Goal: Communication & Community: Answer question/provide support

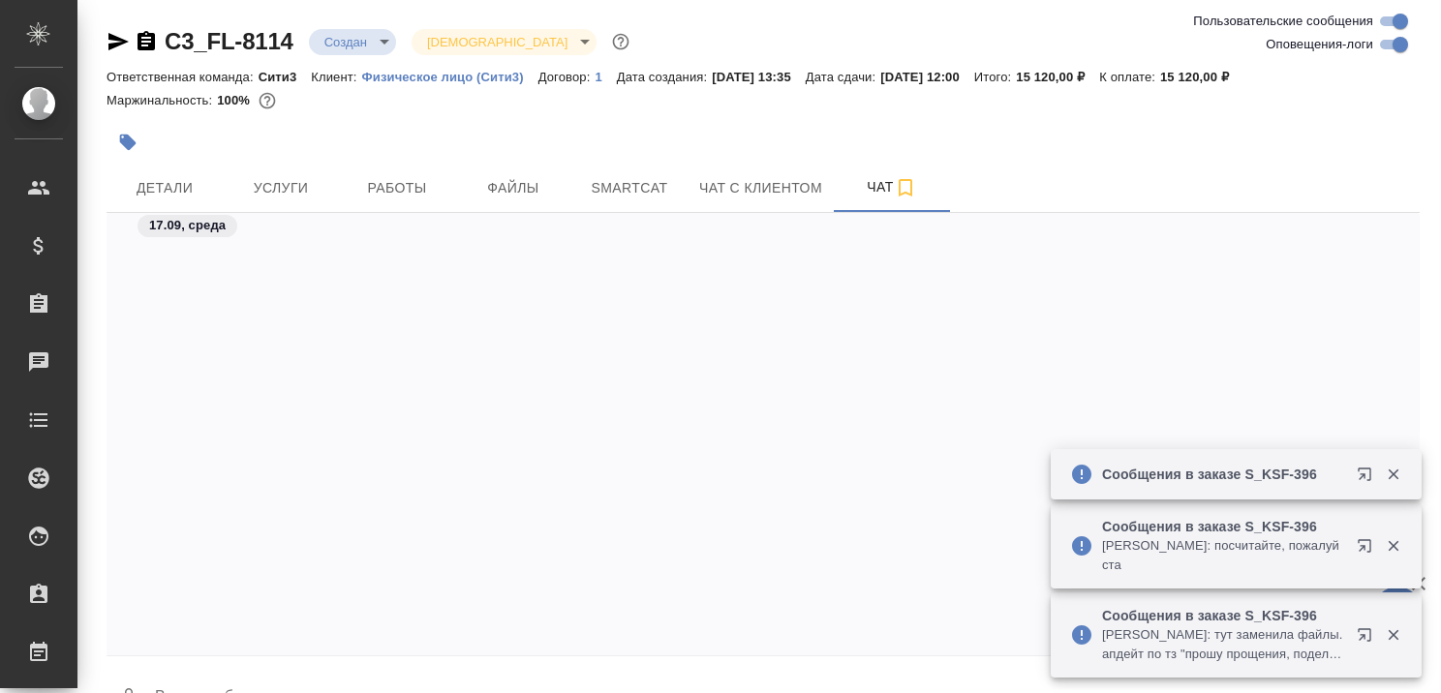
scroll to position [2812, 0]
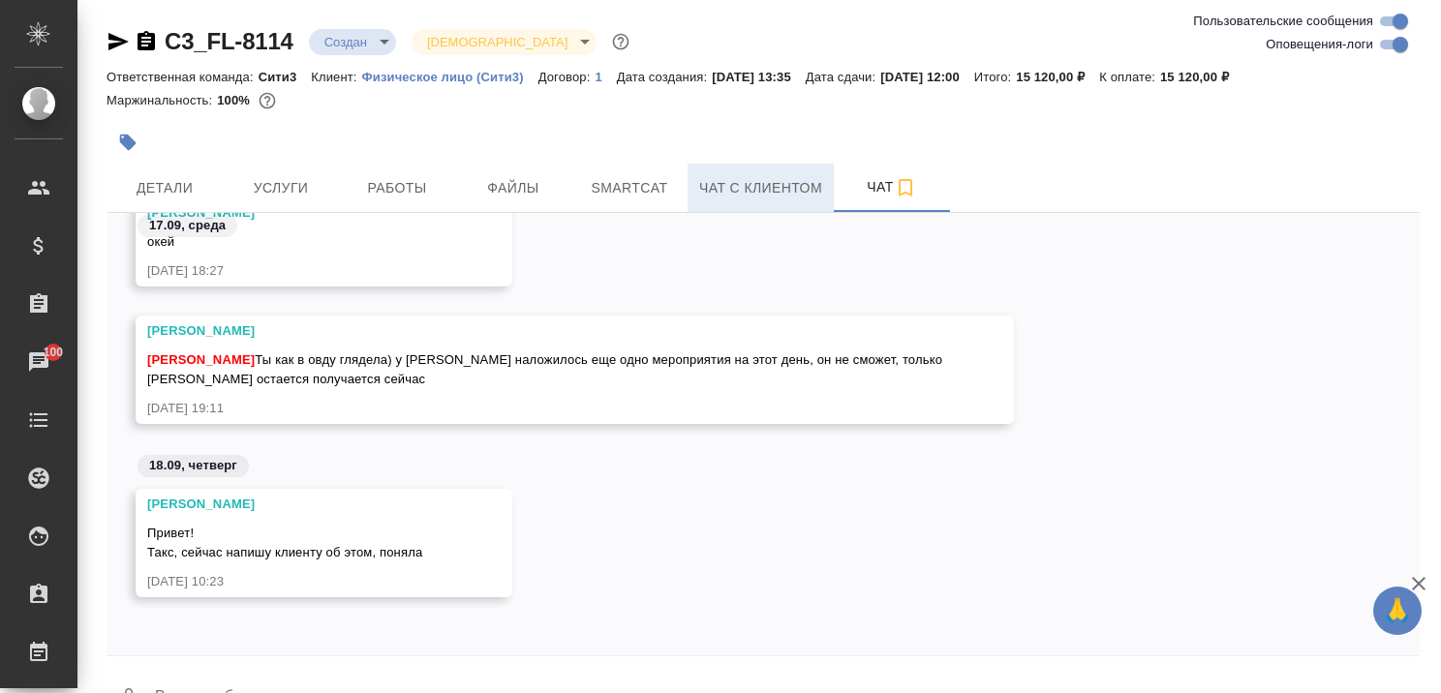
click at [769, 186] on span "Чат с клиентом" at bounding box center [760, 188] width 123 height 24
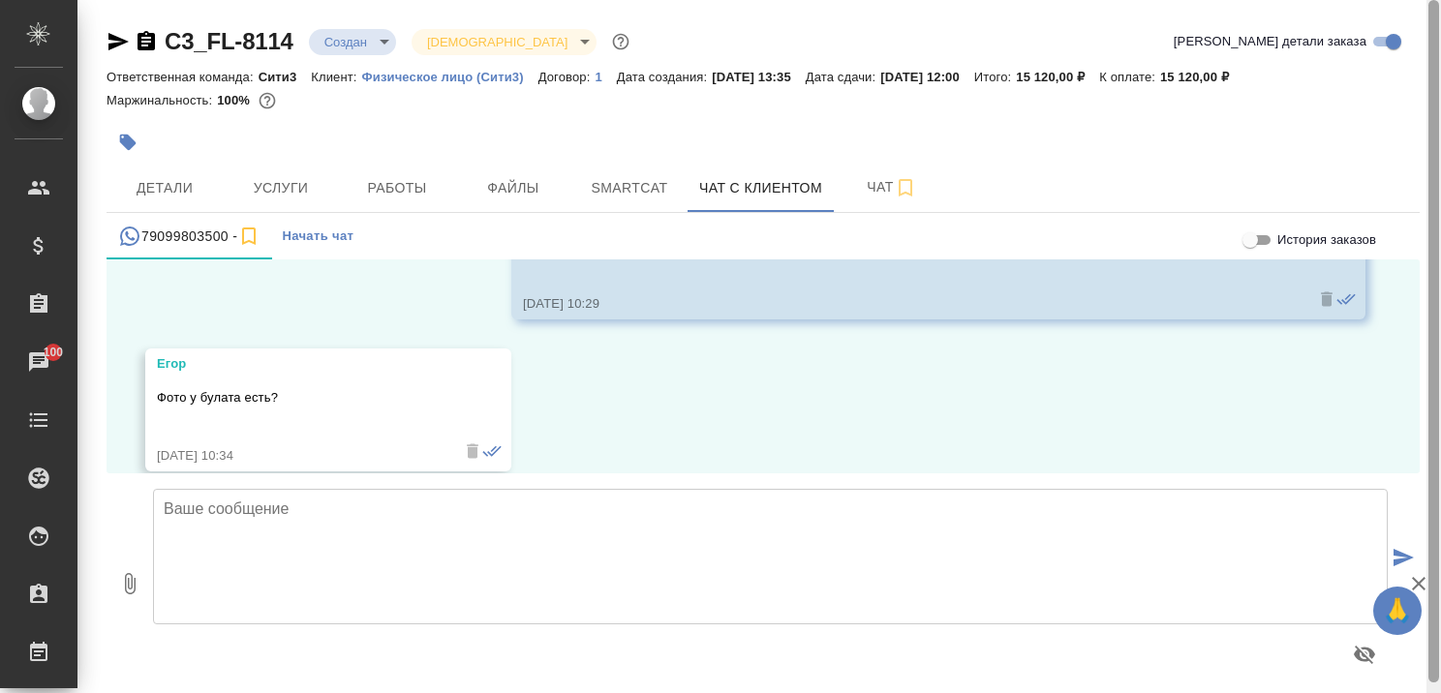
scroll to position [3354, 0]
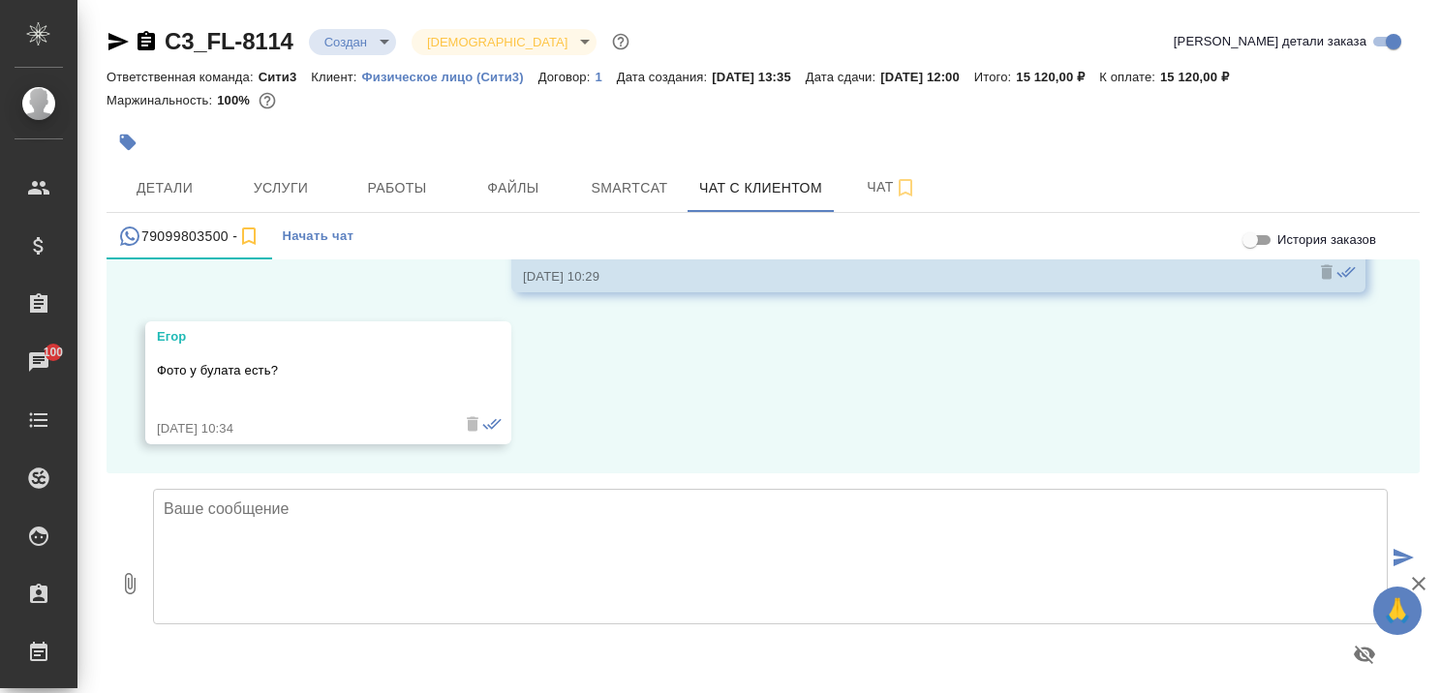
click at [1422, 587] on icon "button" at bounding box center [1419, 584] width 14 height 14
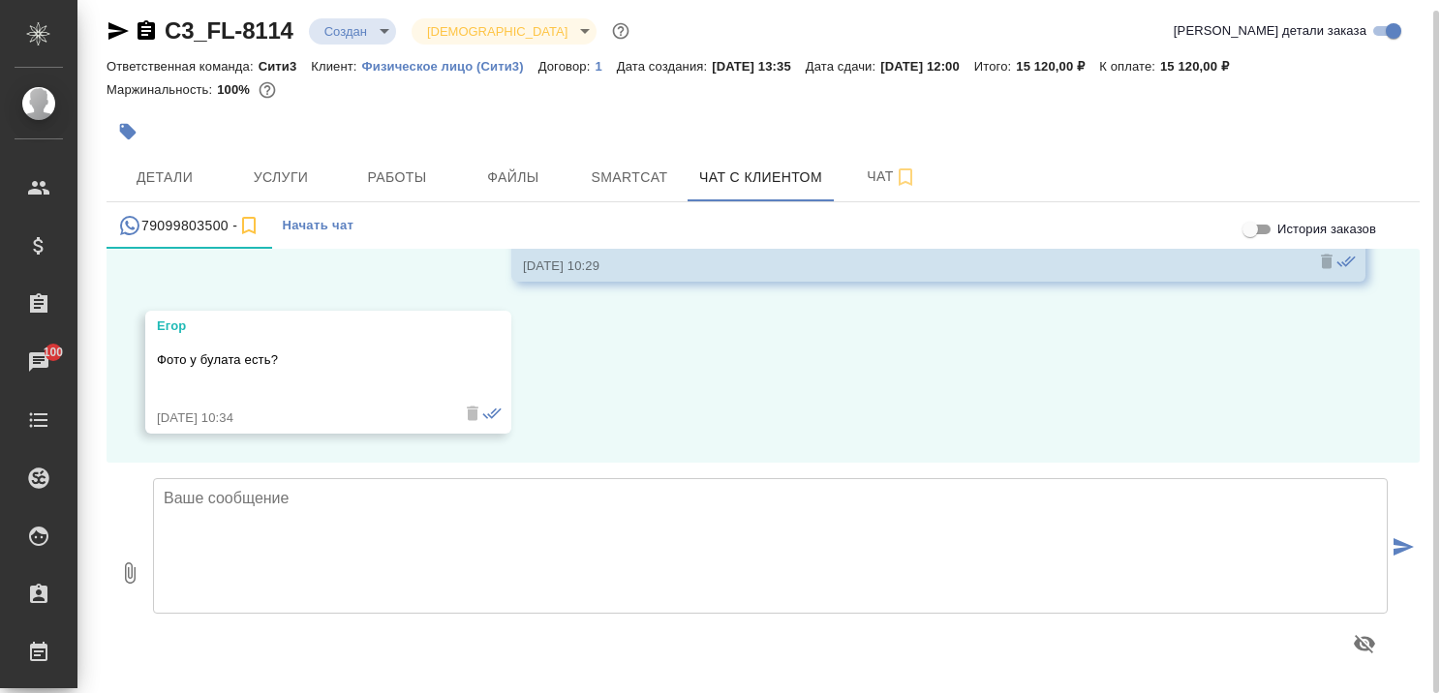
click at [333, 489] on textarea at bounding box center [770, 546] width 1235 height 136
type textarea "Запросила, жду."
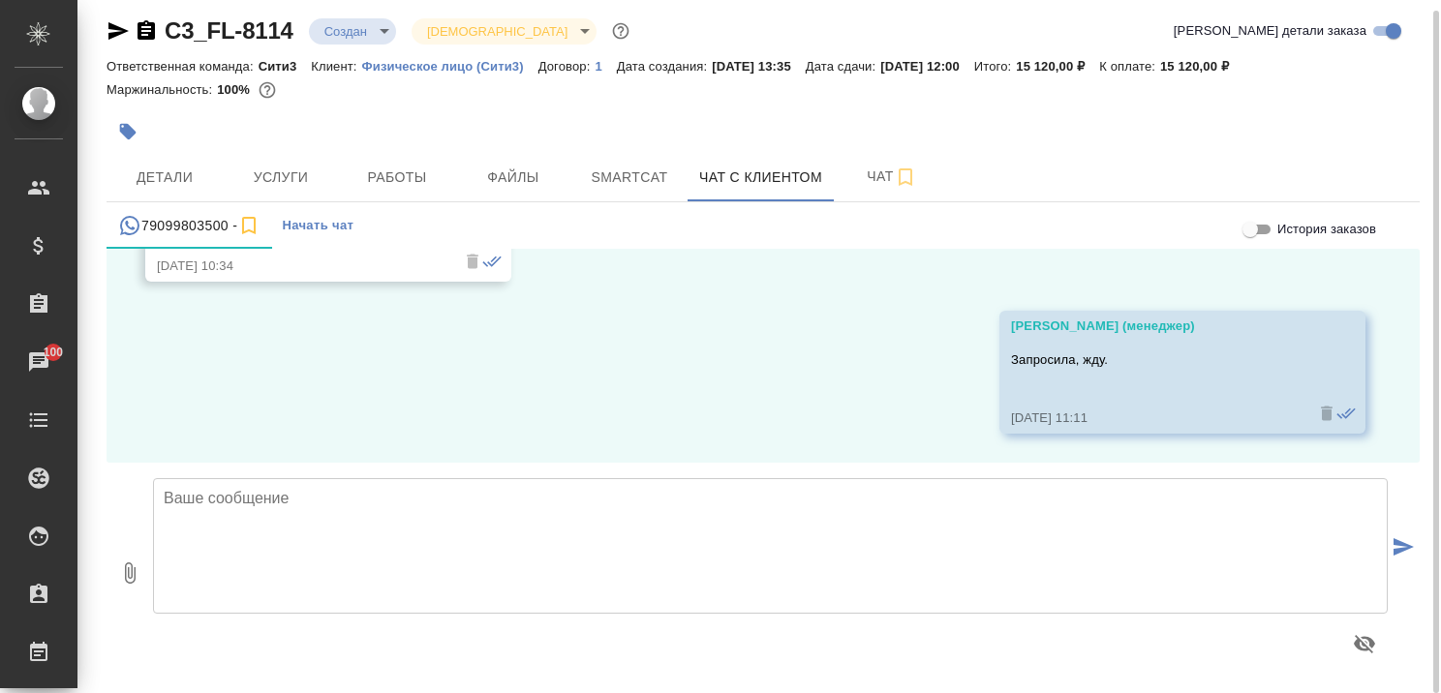
click at [341, 508] on textarea at bounding box center [770, 546] width 1235 height 136
type textarea "Егор, дублирую резюме Булата с фото"
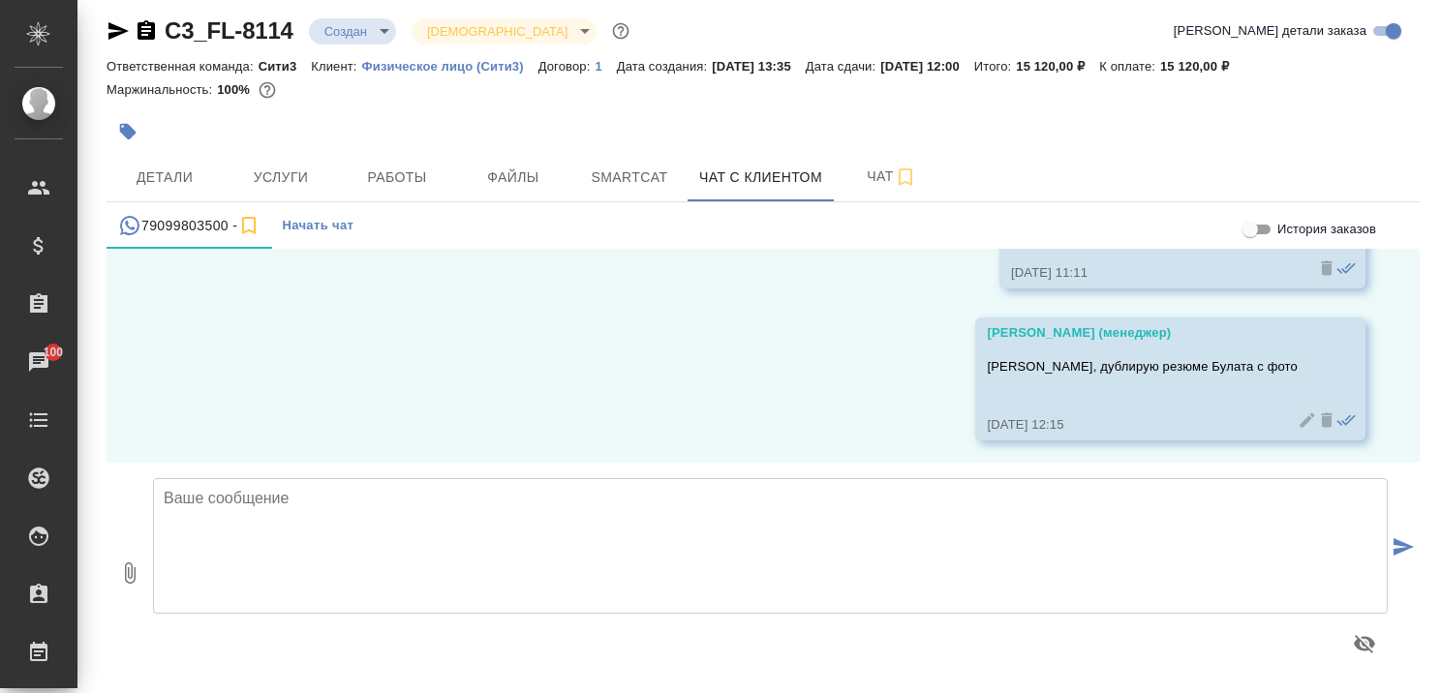
scroll to position [3658, 0]
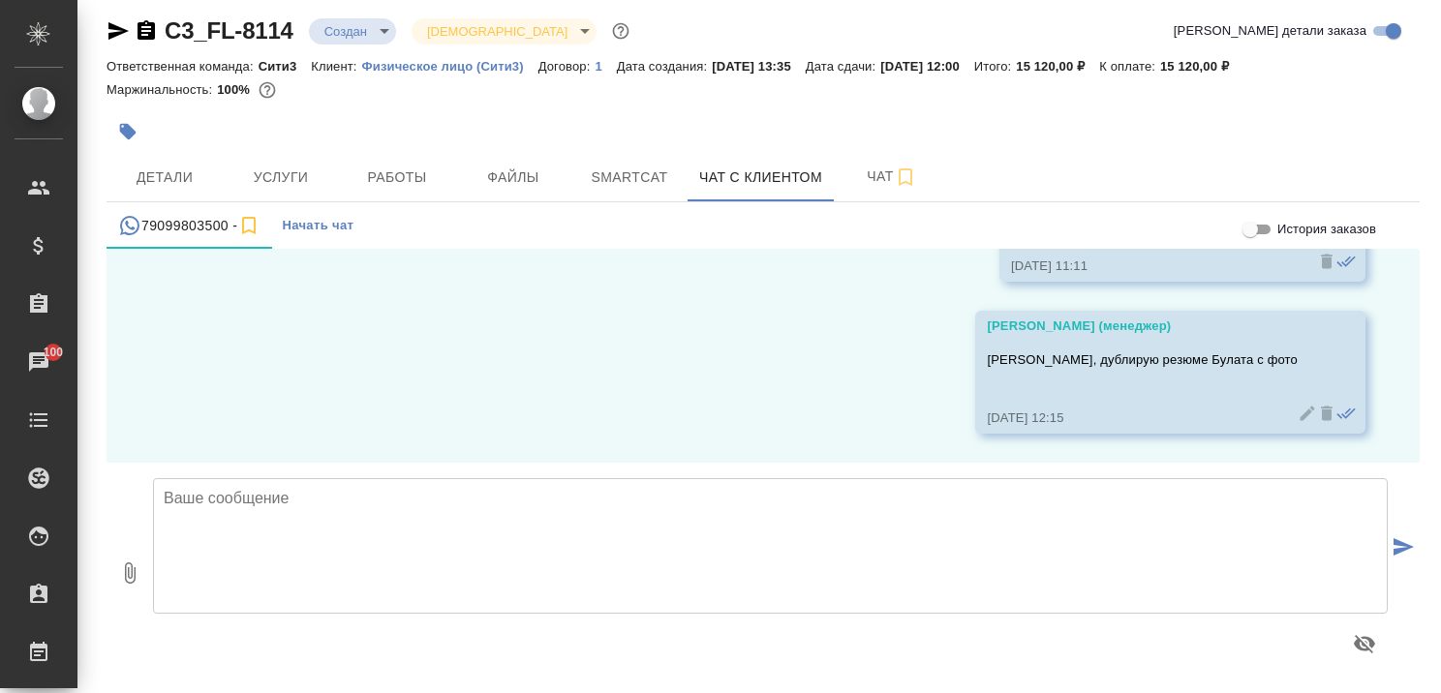
click at [128, 573] on icon "button" at bounding box center [129, 573] width 23 height 23
type input "C:\fakepath\Булат_CV.pdf"
click at [107, 463] on button "1" at bounding box center [130, 573] width 46 height 220
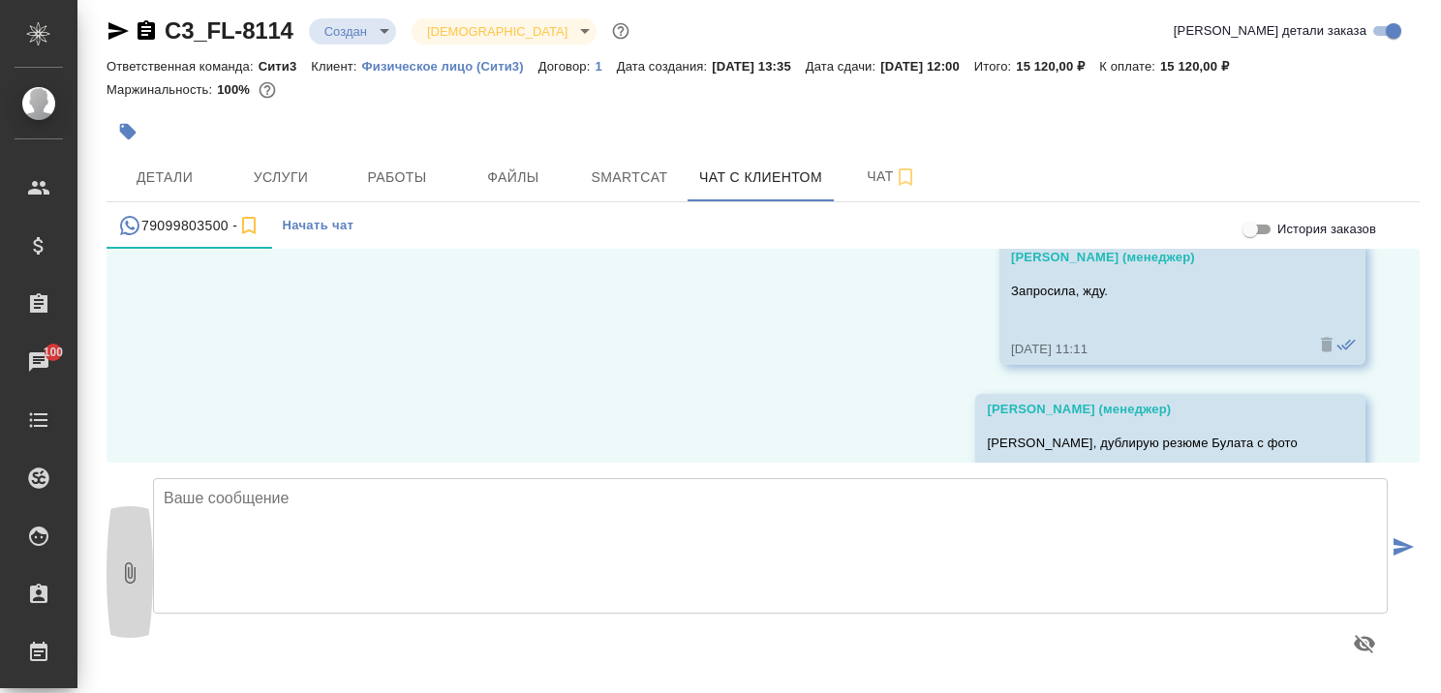
scroll to position [3657, 0]
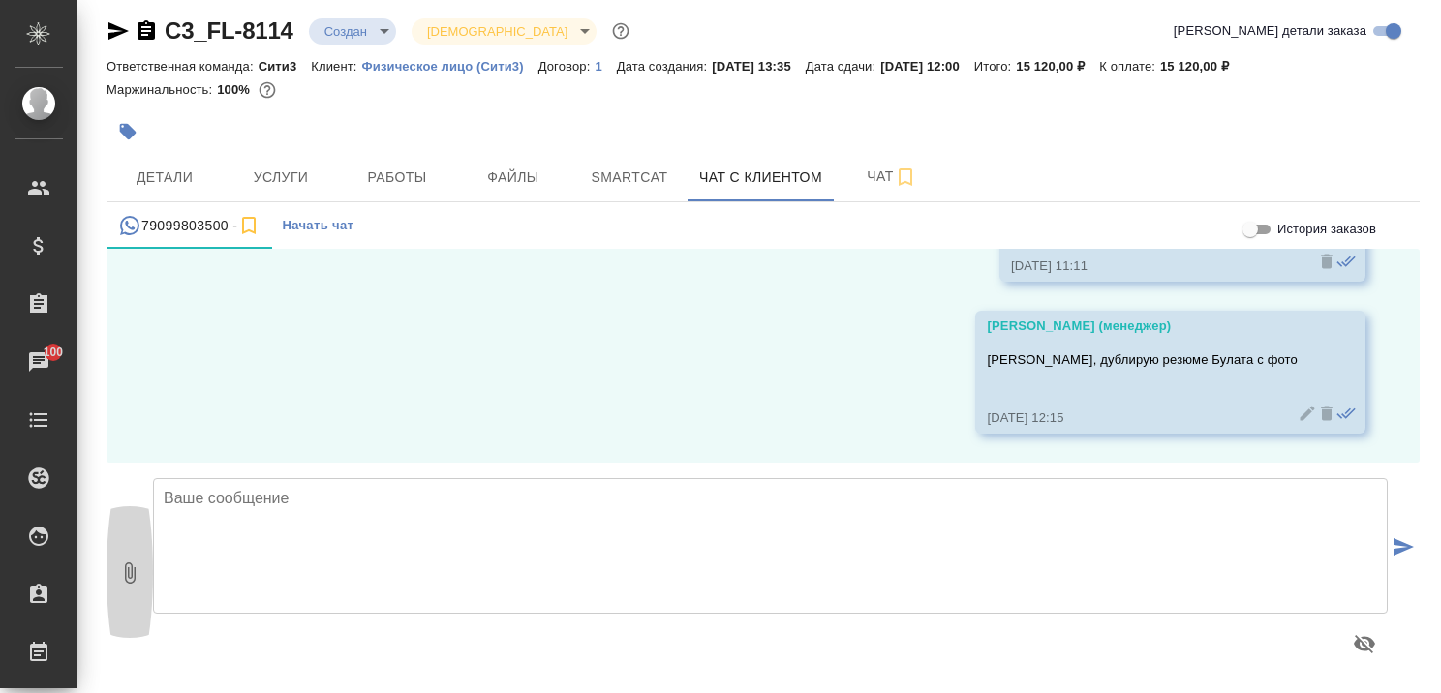
click at [606, 551] on textarea at bounding box center [770, 546] width 1235 height 136
click at [133, 569] on icon "button" at bounding box center [129, 573] width 23 height 23
type input "C:\fakepath\Булат_CV.pdf"
click at [1394, 546] on icon "submit" at bounding box center [1404, 547] width 20 height 17
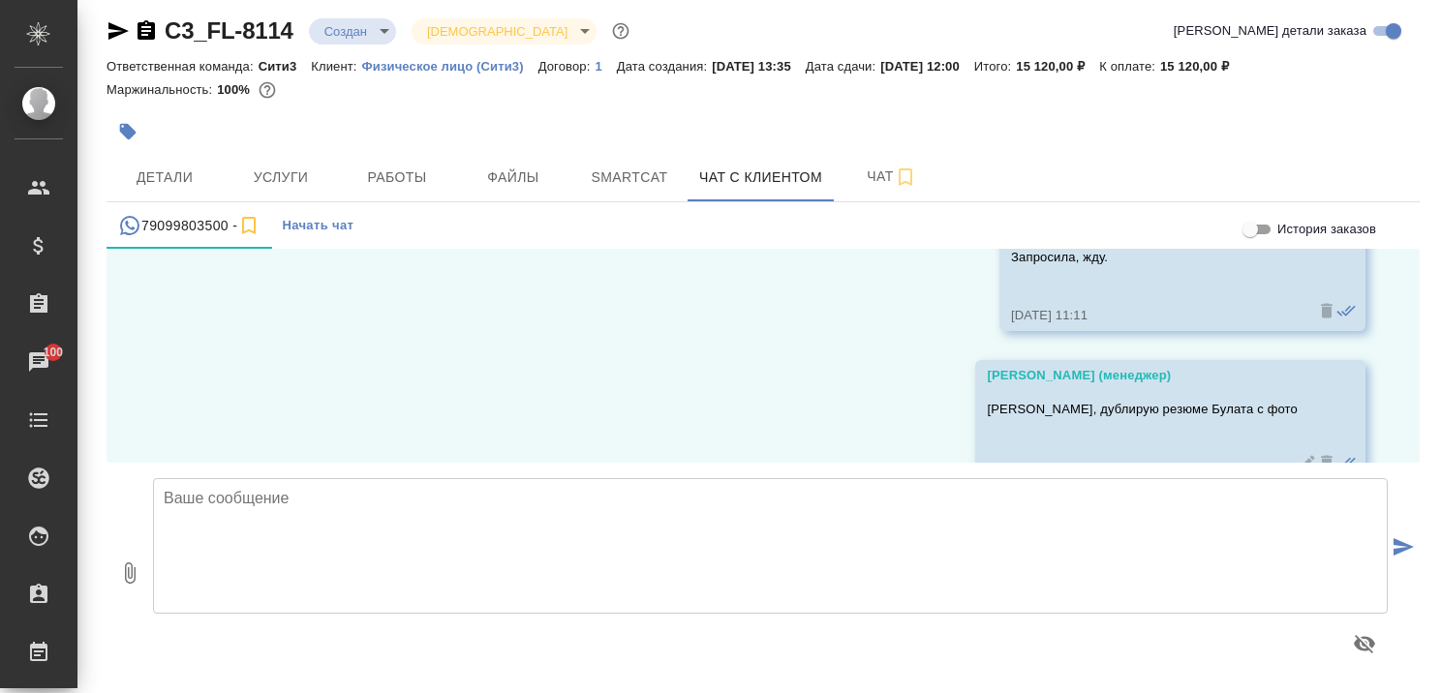
scroll to position [3809, 0]
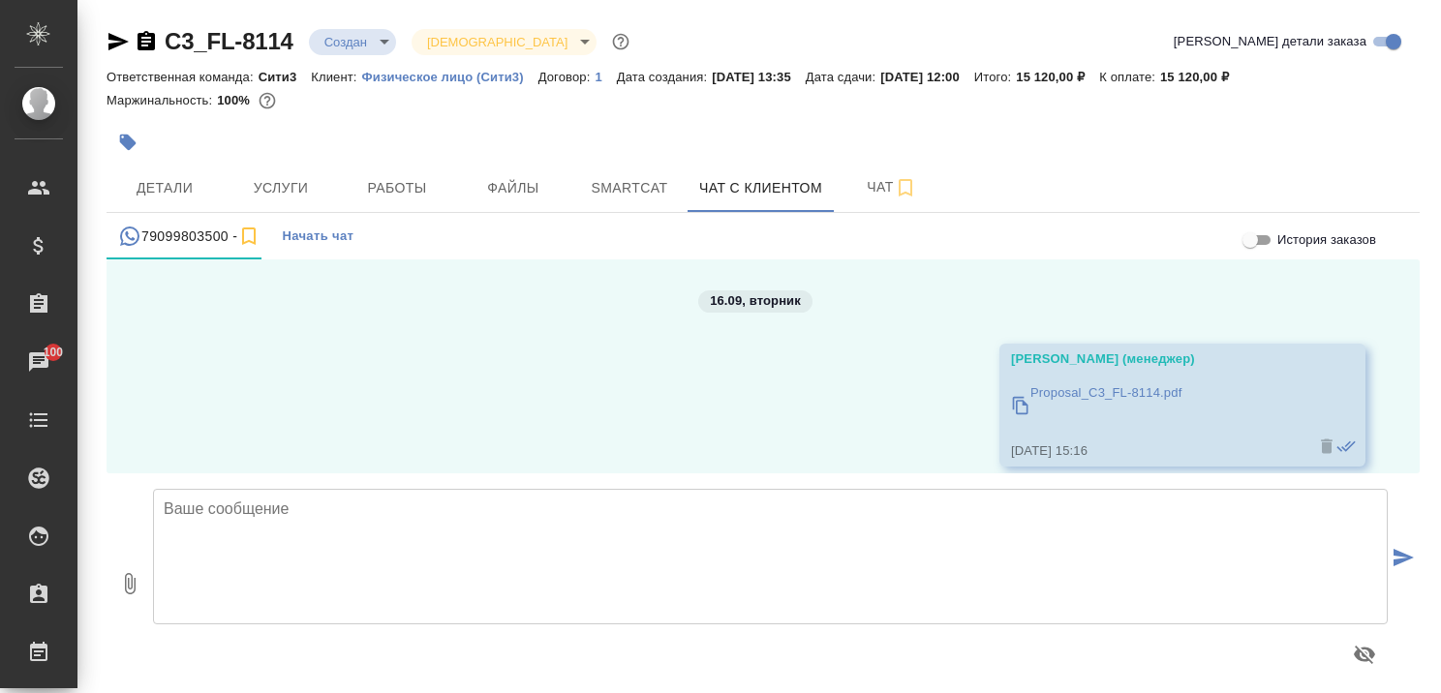
scroll to position [3354, 0]
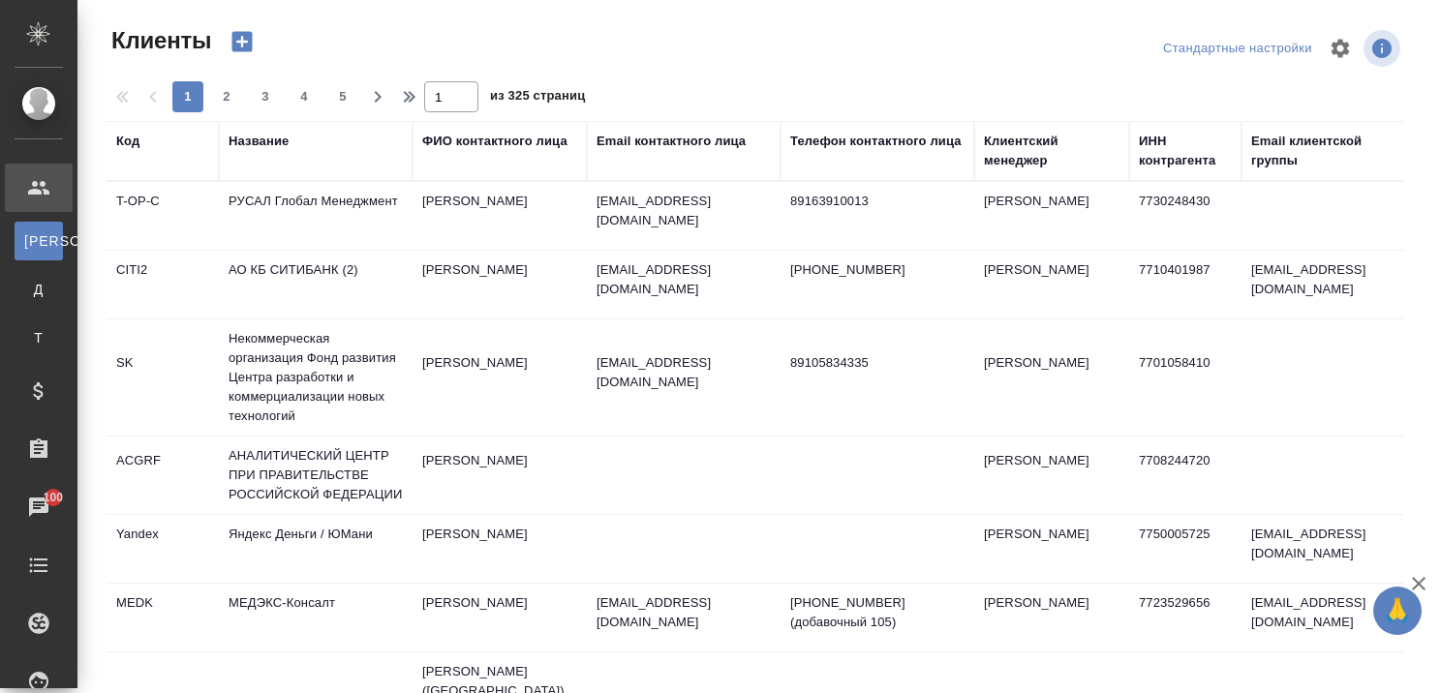
select select "RU"
click at [283, 134] on div "Название" at bounding box center [259, 141] width 60 height 19
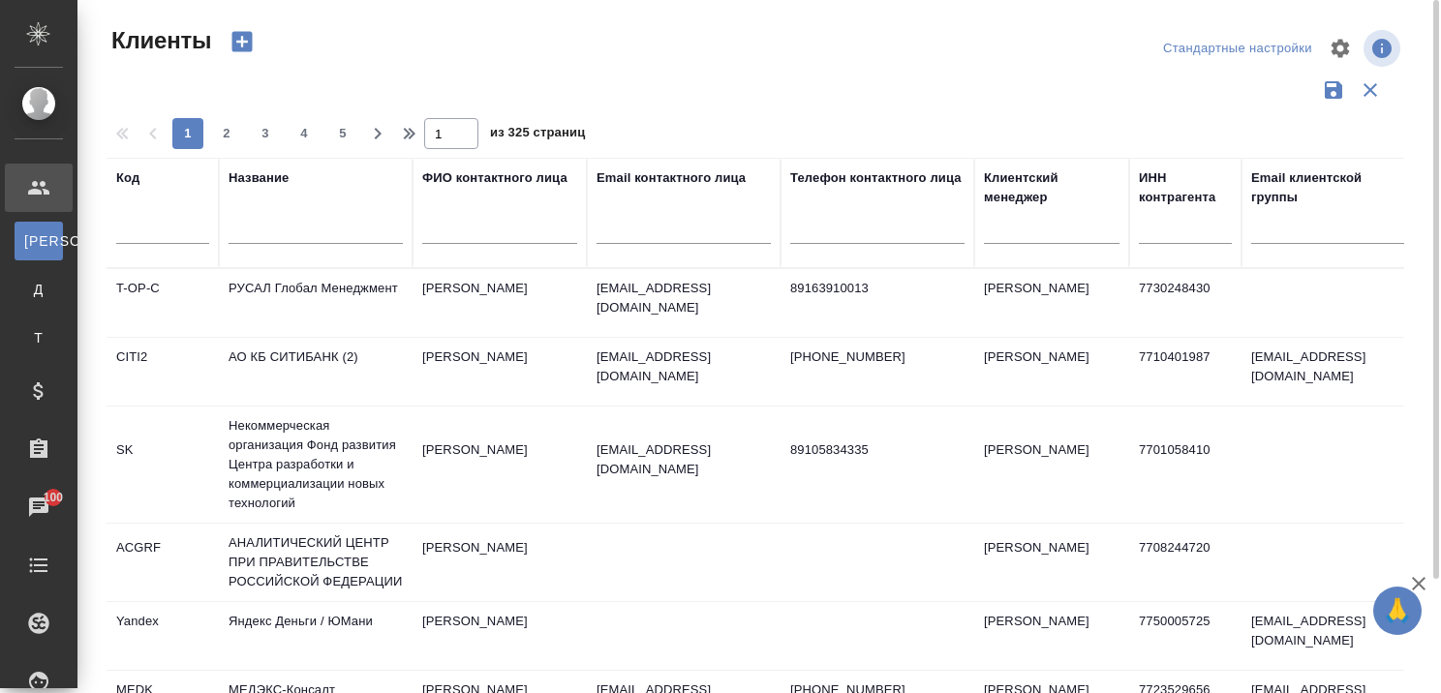
click at [262, 235] on input "text" at bounding box center [316, 232] width 174 height 24
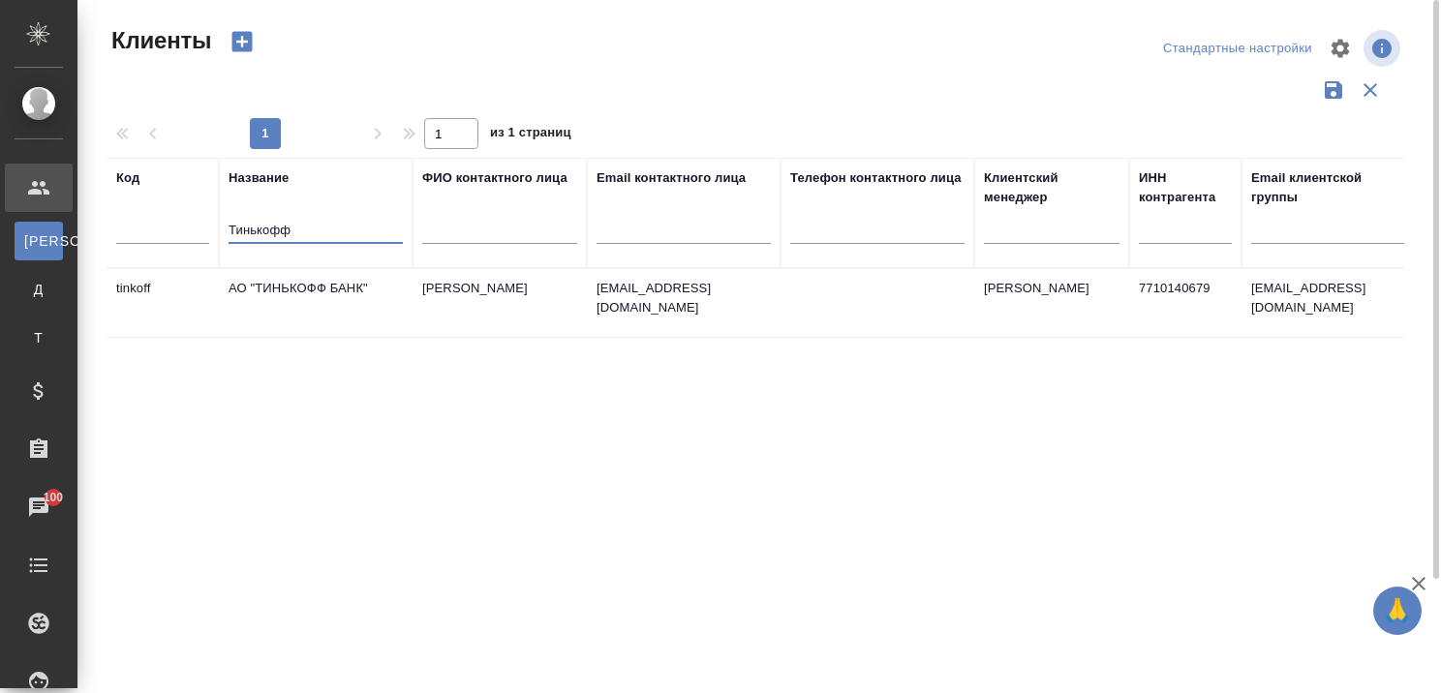
type input "Тинькофф"
click at [259, 284] on td "АО "ТИНЬКОФФ БАНК"" at bounding box center [316, 303] width 194 height 68
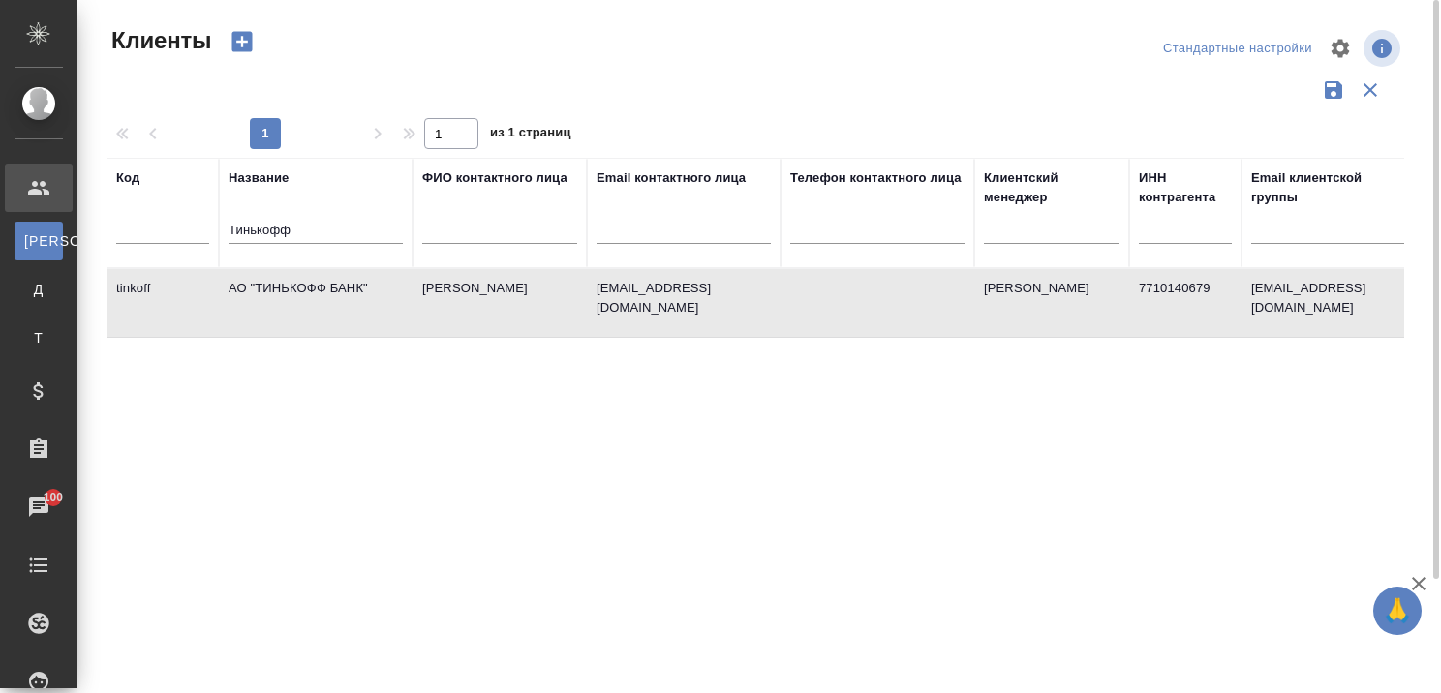
click at [259, 284] on td "АО "ТИНЬКОФФ БАНК"" at bounding box center [316, 303] width 194 height 68
drag, startPoint x: 333, startPoint y: 225, endPoint x: 172, endPoint y: 238, distance: 161.3
click at [181, 240] on tr "Код Название Тинькофф ФИО контактного лица Email контактного лица Телефон конта…" at bounding box center [839, 213] width 1464 height 110
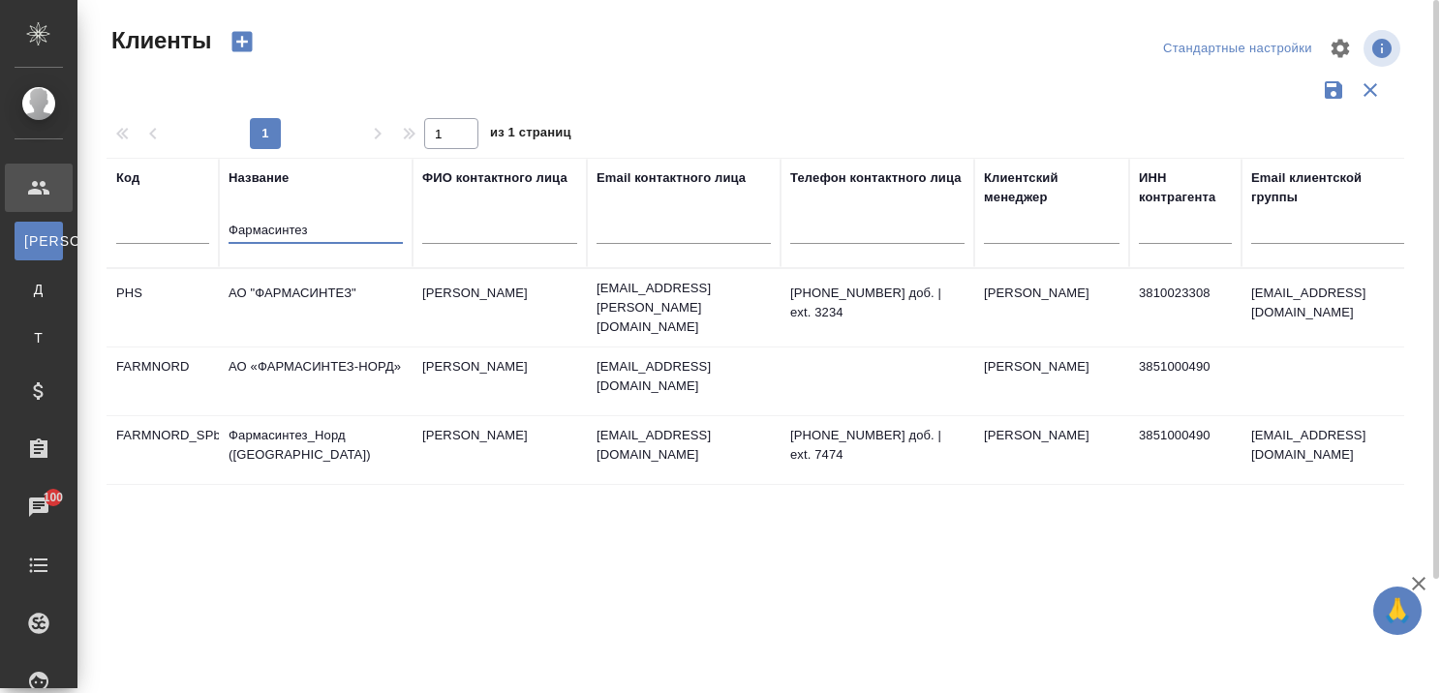
type input "Фармасинтез"
click at [293, 285] on td "АО "ФАРМАСИНТЕЗ"" at bounding box center [316, 308] width 194 height 68
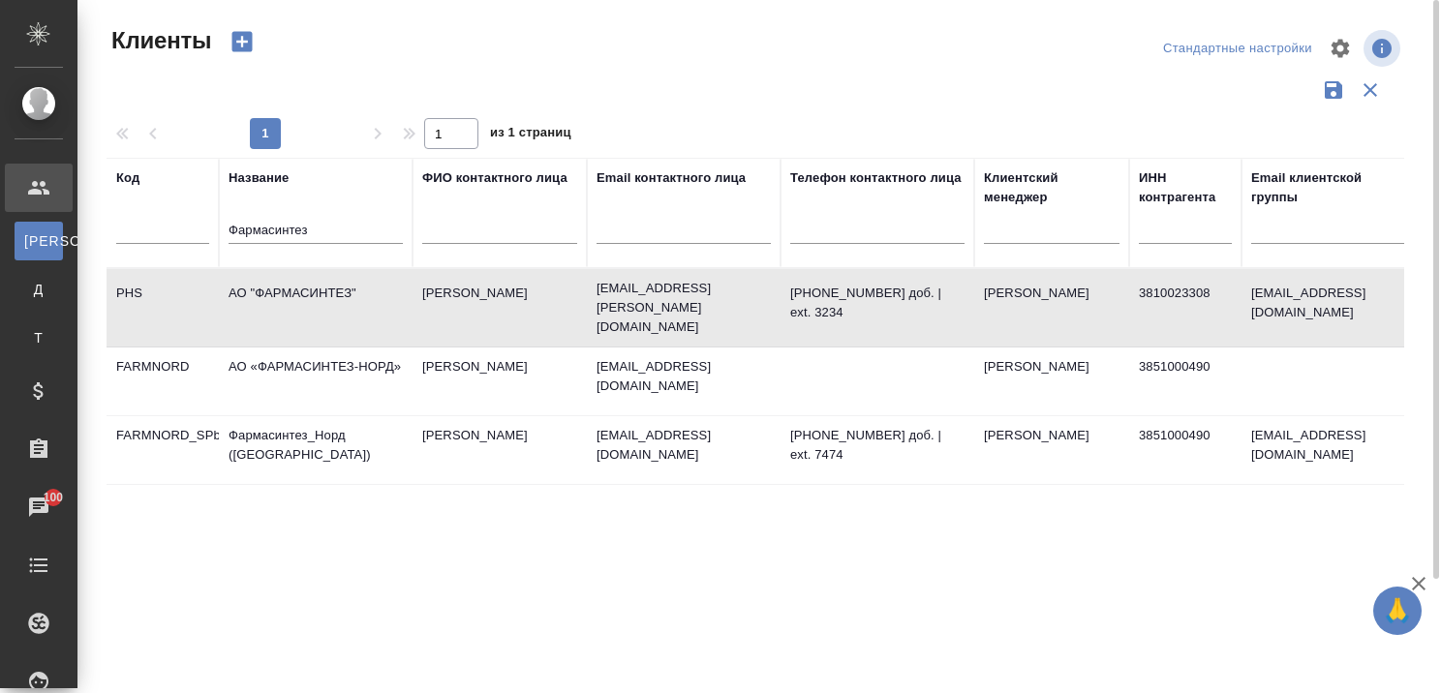
click at [293, 285] on td "АО "ФАРМАСИНТЕЗ"" at bounding box center [316, 308] width 194 height 68
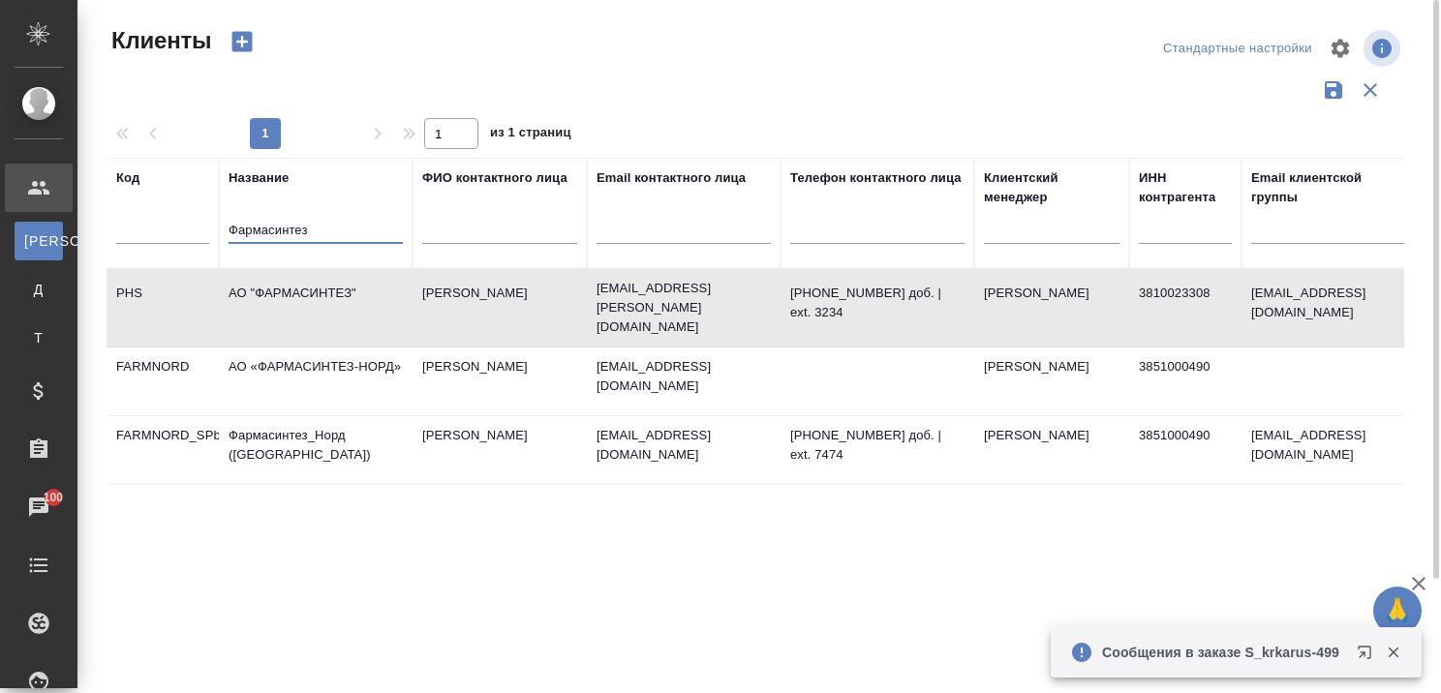
drag, startPoint x: 281, startPoint y: 237, endPoint x: 159, endPoint y: 244, distance: 122.2
click at [159, 244] on tr "Код Название Фармасинтез ФИО контактного лица Email контактного лица Телефон ко…" at bounding box center [839, 213] width 1464 height 110
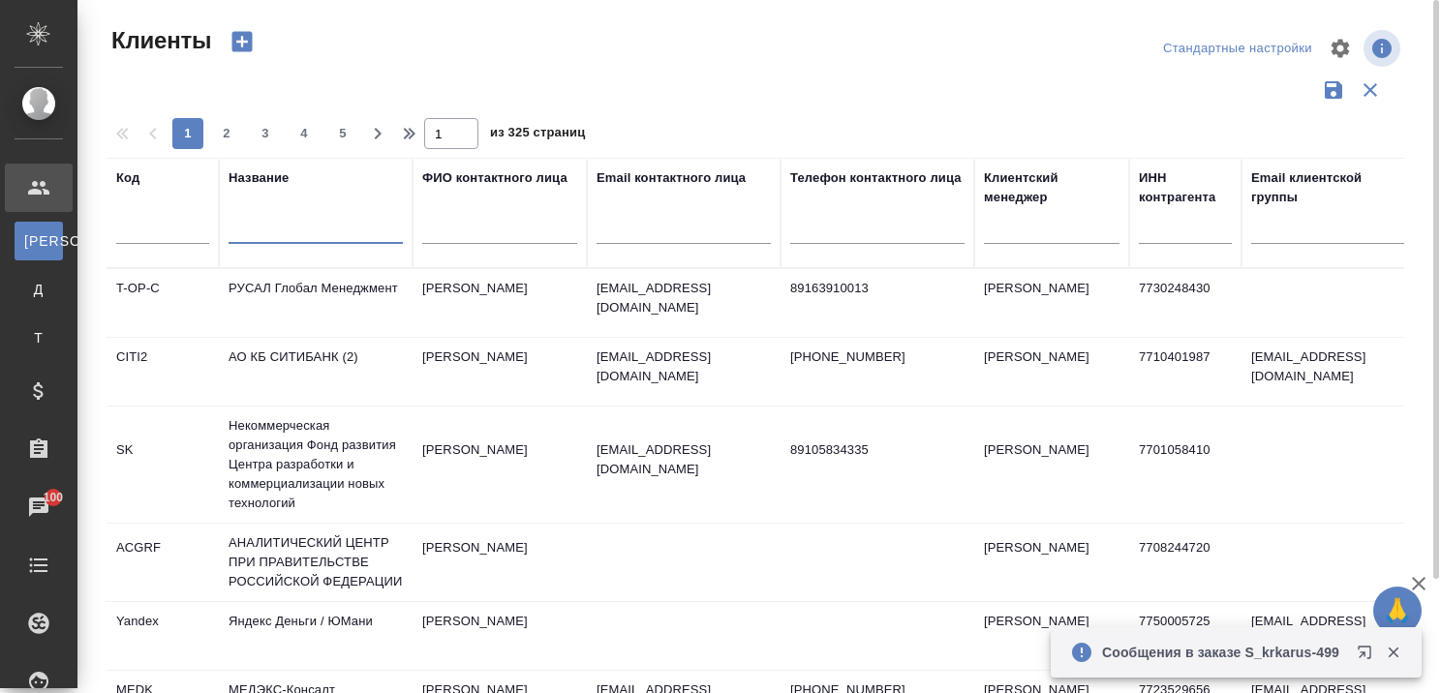
paste input "Five Stones"
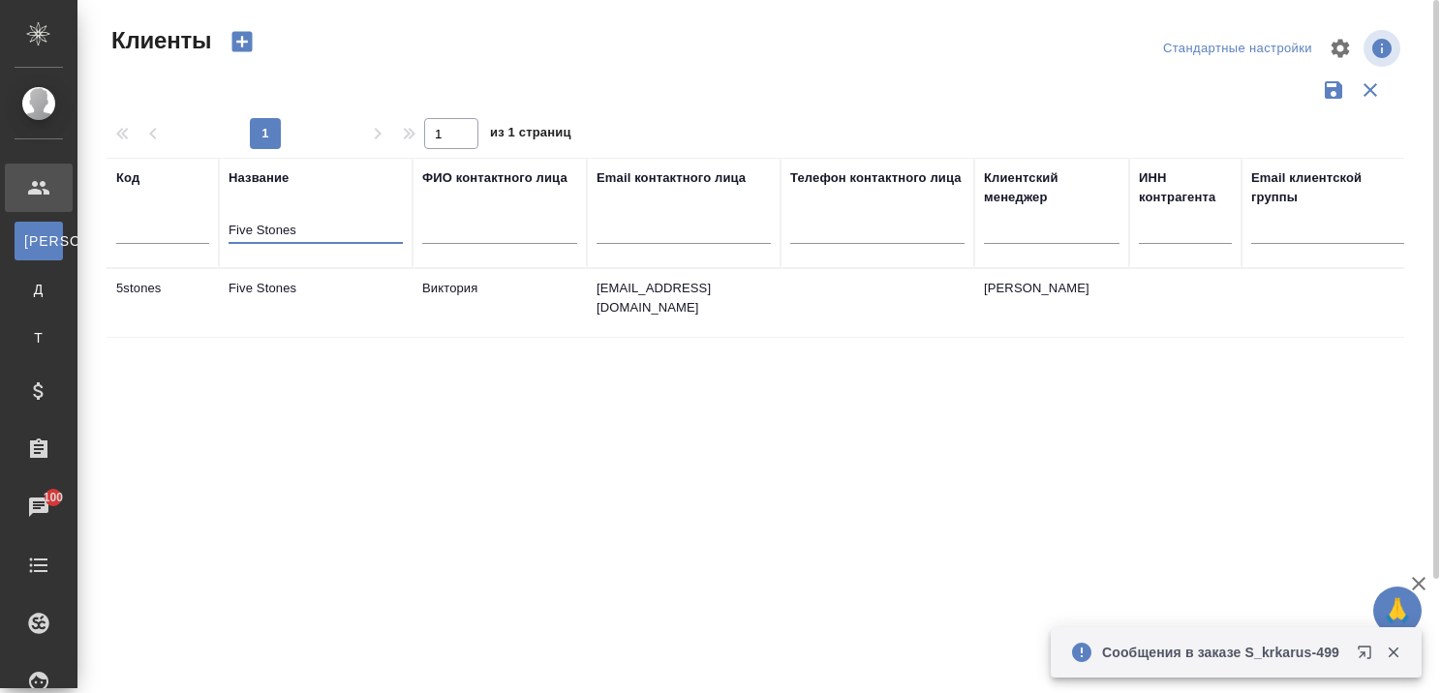
type input "Five Stones"
click at [279, 284] on td "Five Stones" at bounding box center [316, 303] width 194 height 68
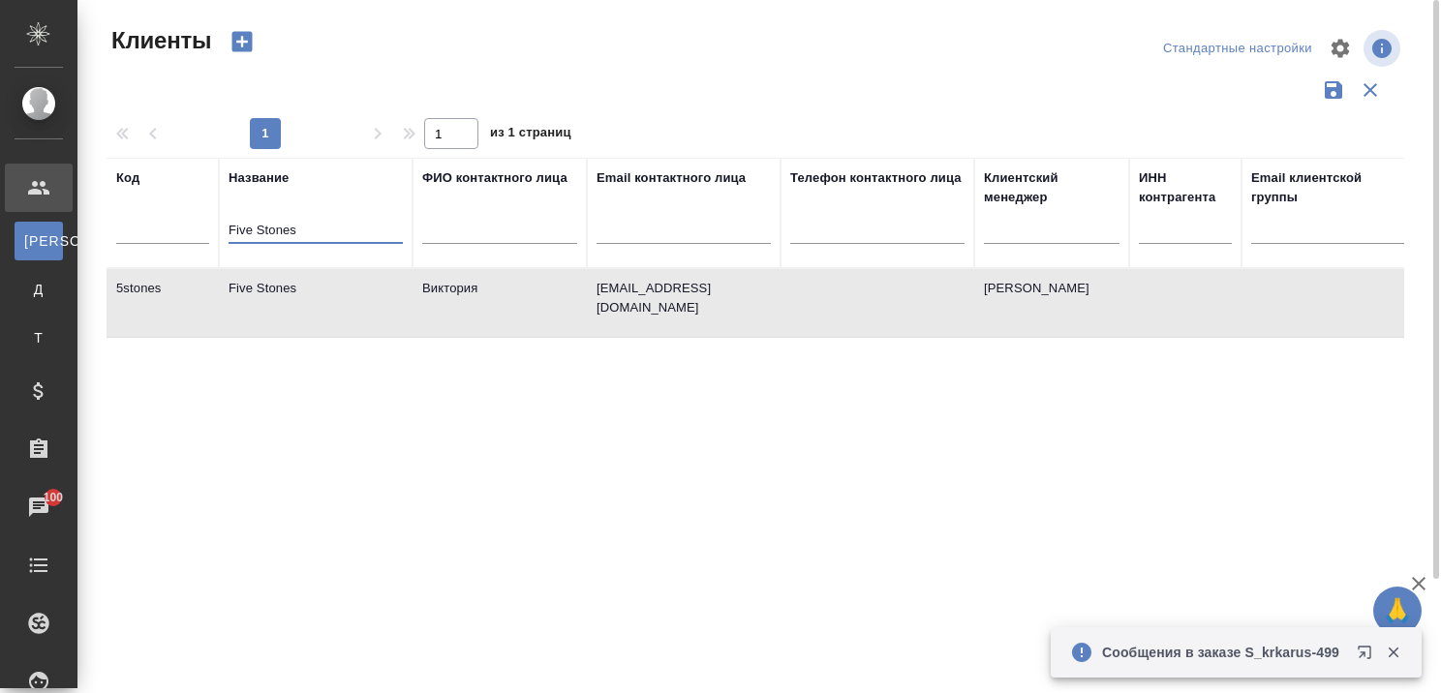
drag, startPoint x: 345, startPoint y: 229, endPoint x: 205, endPoint y: 237, distance: 139.7
click at [206, 236] on tr "Код Название Five Stones ФИО контактного лица Email контактного лица Телефон ко…" at bounding box center [839, 213] width 1464 height 110
paste input "Citigate Dewe Rogerson"
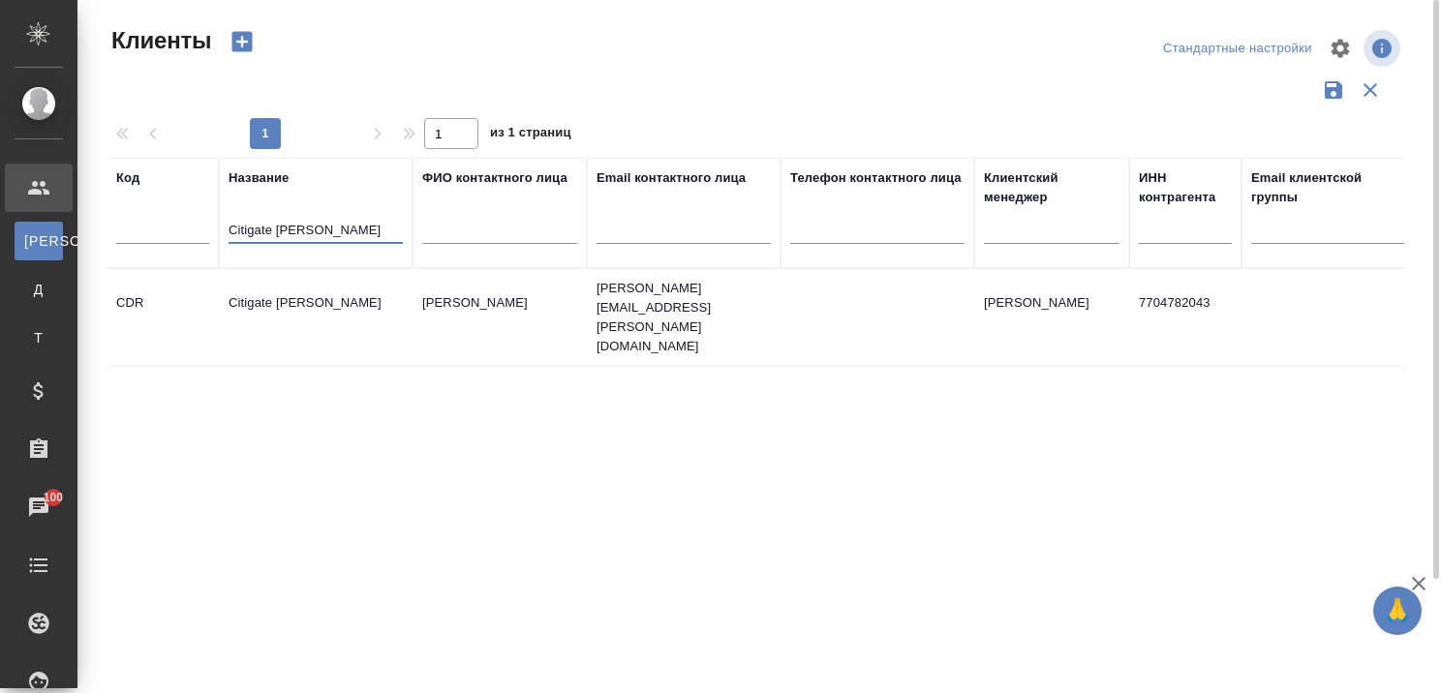
type input "Citigate Dewe Rogerson"
click at [268, 284] on td "Citigate Dewe Rogerson" at bounding box center [316, 318] width 194 height 68
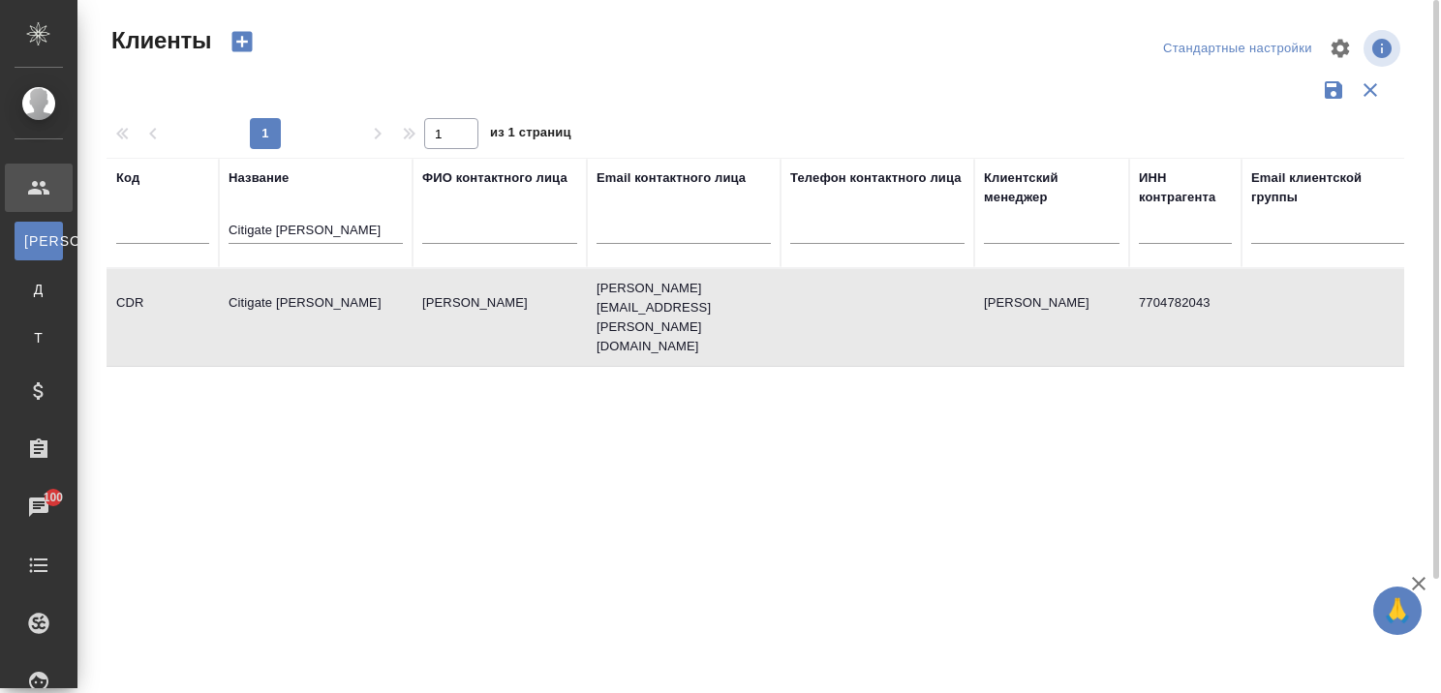
click at [268, 284] on td "Citigate Dewe Rogerson" at bounding box center [316, 318] width 194 height 68
drag, startPoint x: 378, startPoint y: 224, endPoint x: 225, endPoint y: 222, distance: 153.0
click at [225, 222] on th "Название Citigate Dewe Rogerson" at bounding box center [316, 213] width 194 height 110
click at [310, 292] on td "Citigate Dewe Rogerson" at bounding box center [316, 318] width 194 height 68
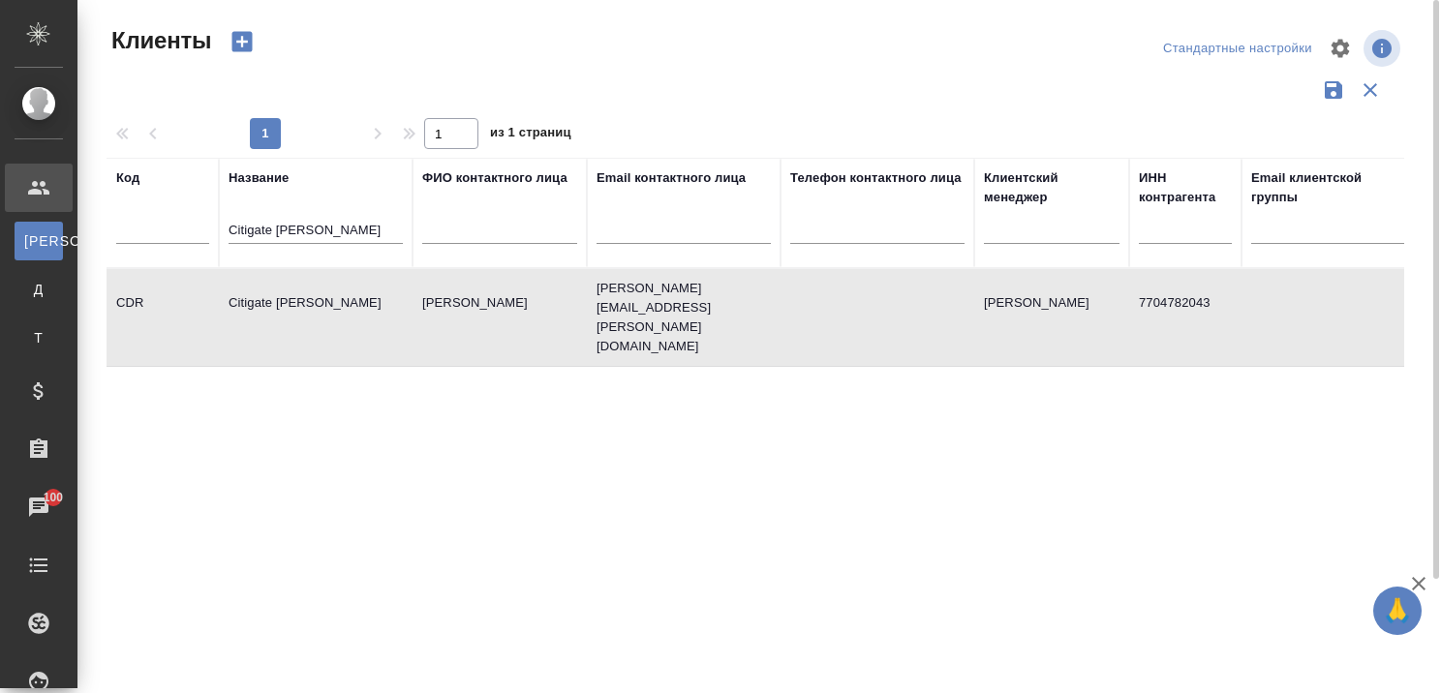
click at [313, 284] on td "Citigate Dewe Rogerson" at bounding box center [316, 318] width 194 height 68
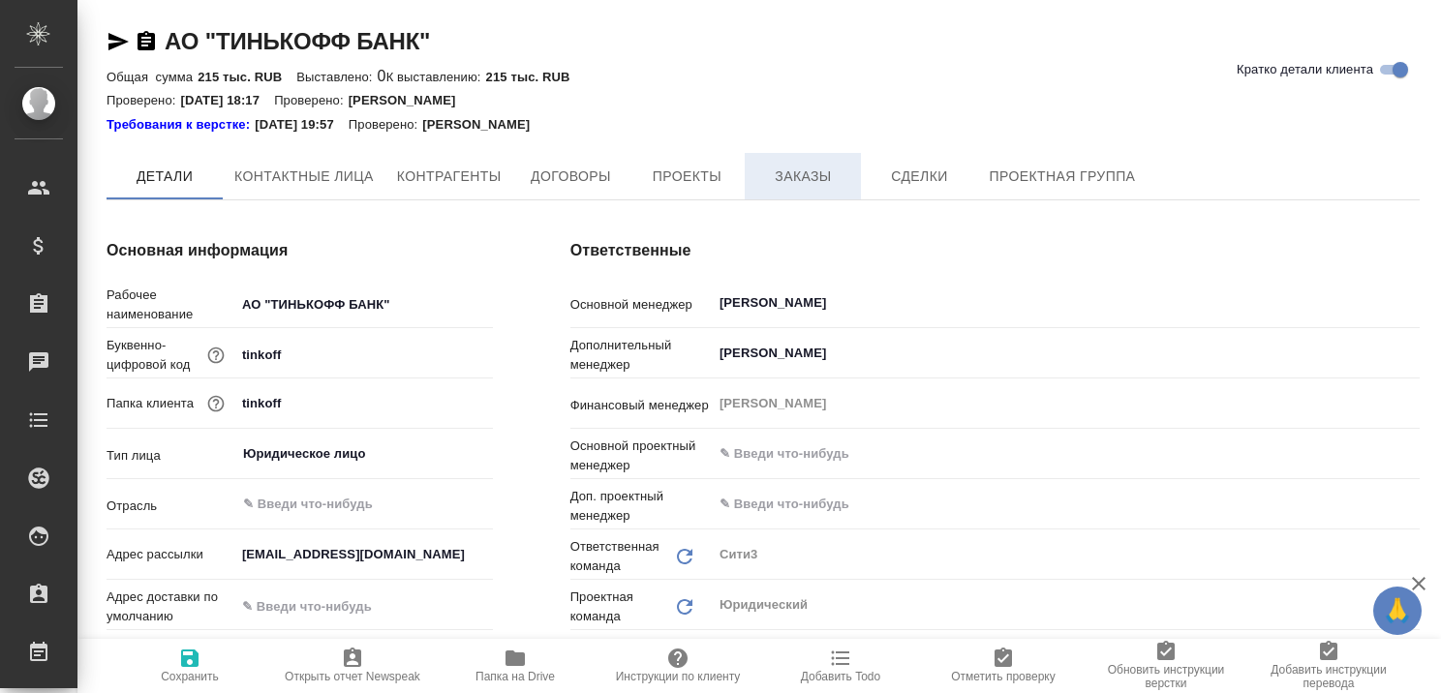
type textarea "x"
click at [803, 181] on span "Заказы" at bounding box center [802, 178] width 93 height 24
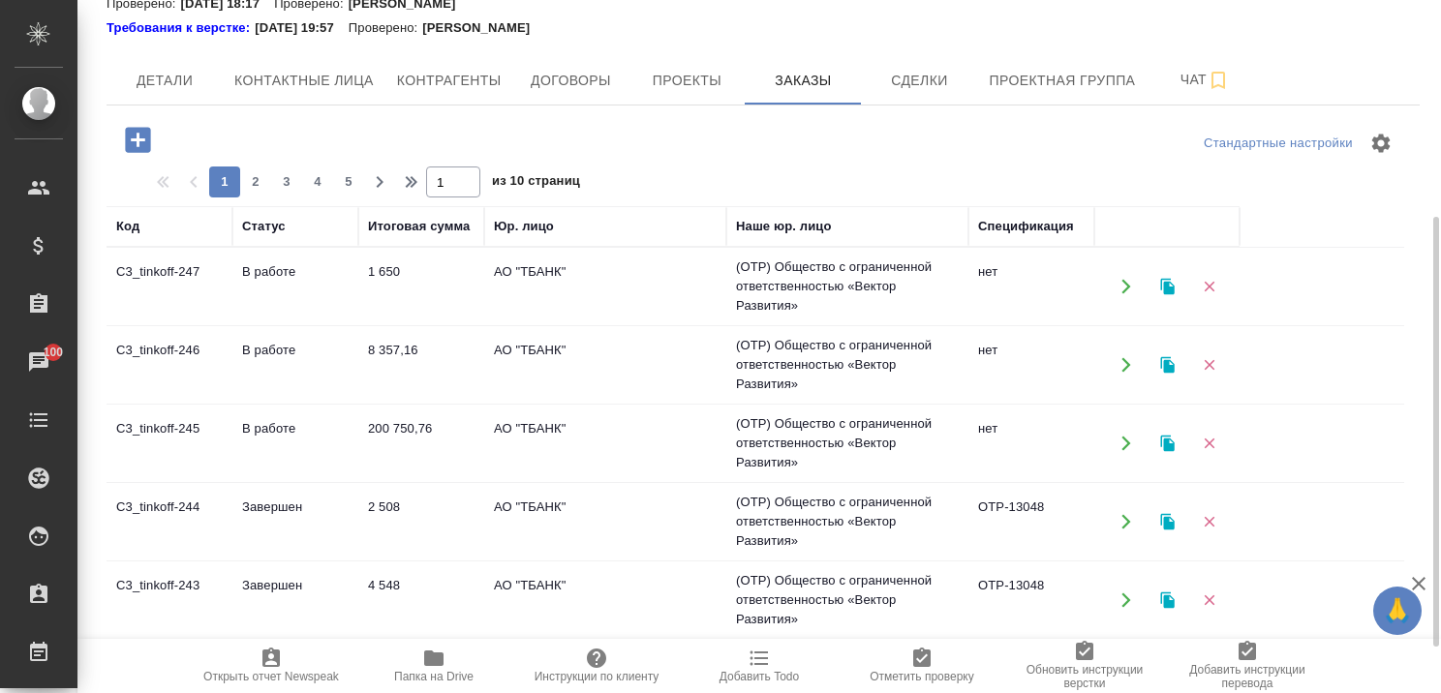
scroll to position [194, 0]
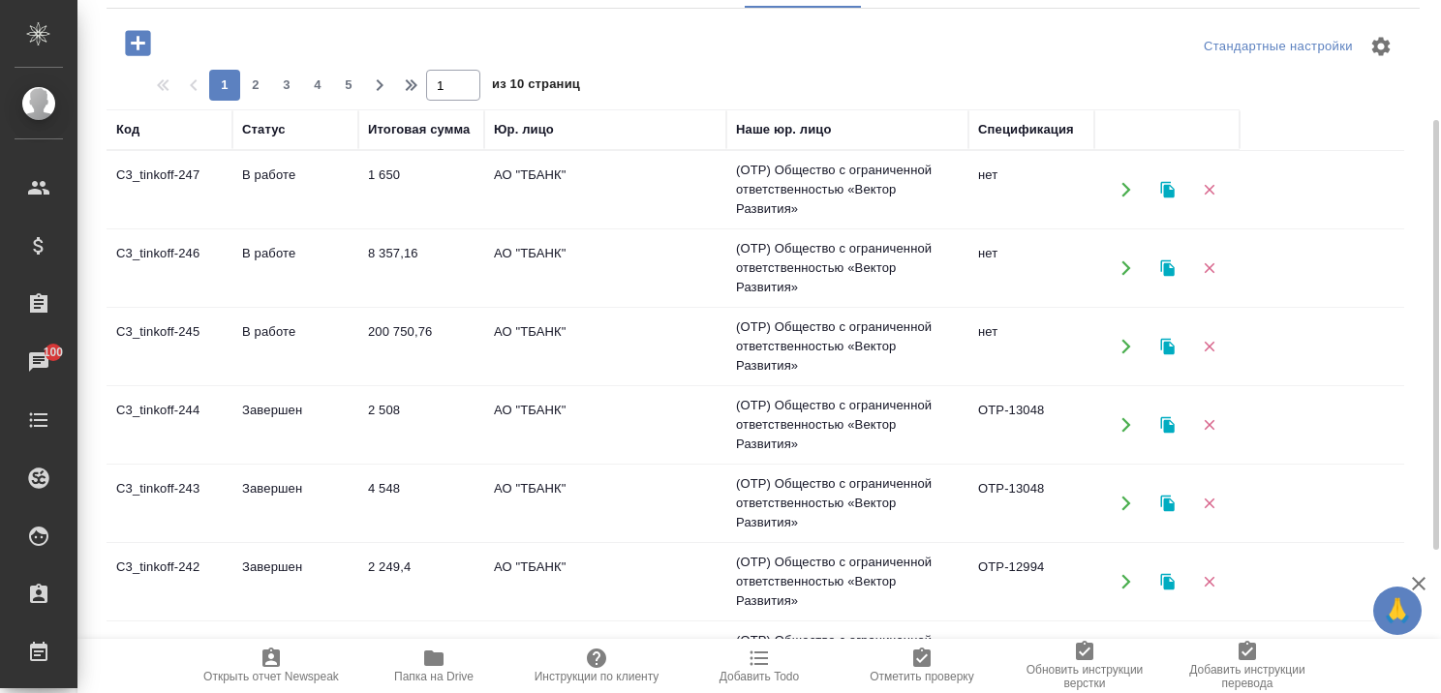
click at [298, 407] on td "Завершен" at bounding box center [295, 425] width 126 height 68
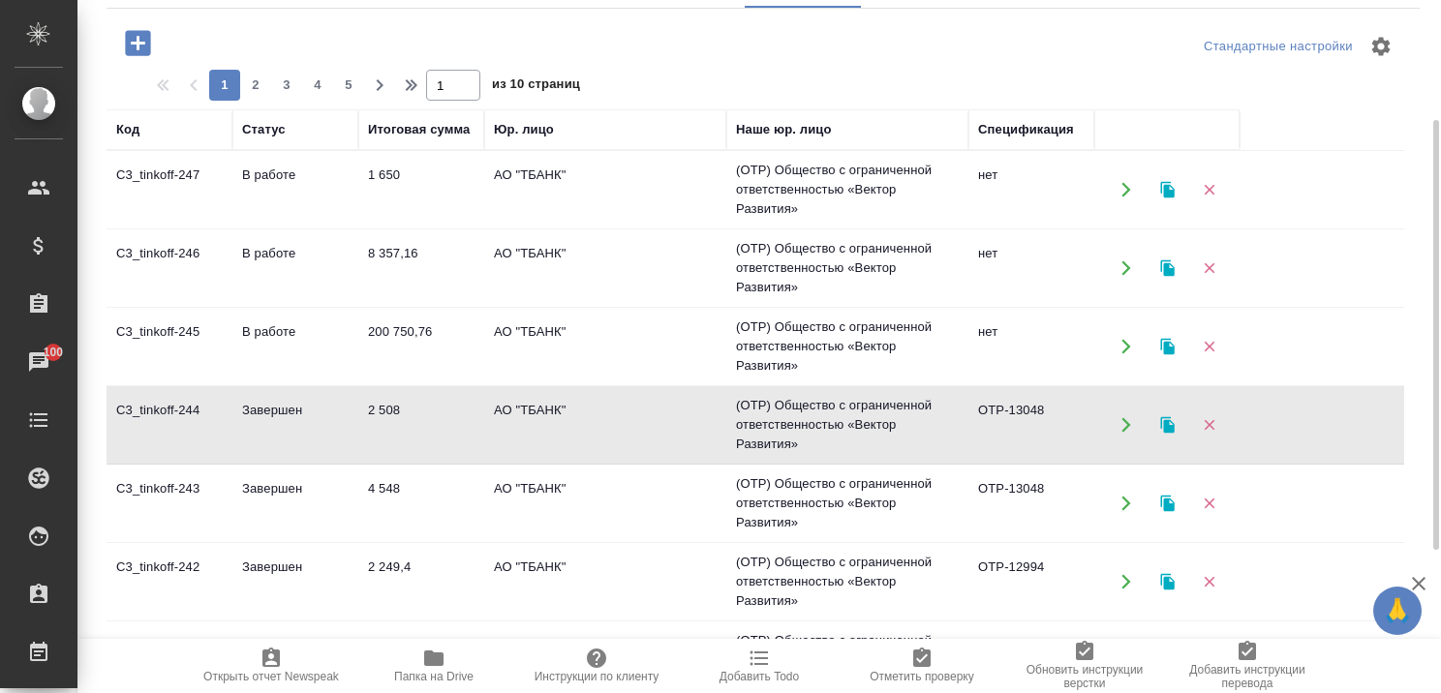
click at [298, 407] on td "Завершен" at bounding box center [295, 425] width 126 height 68
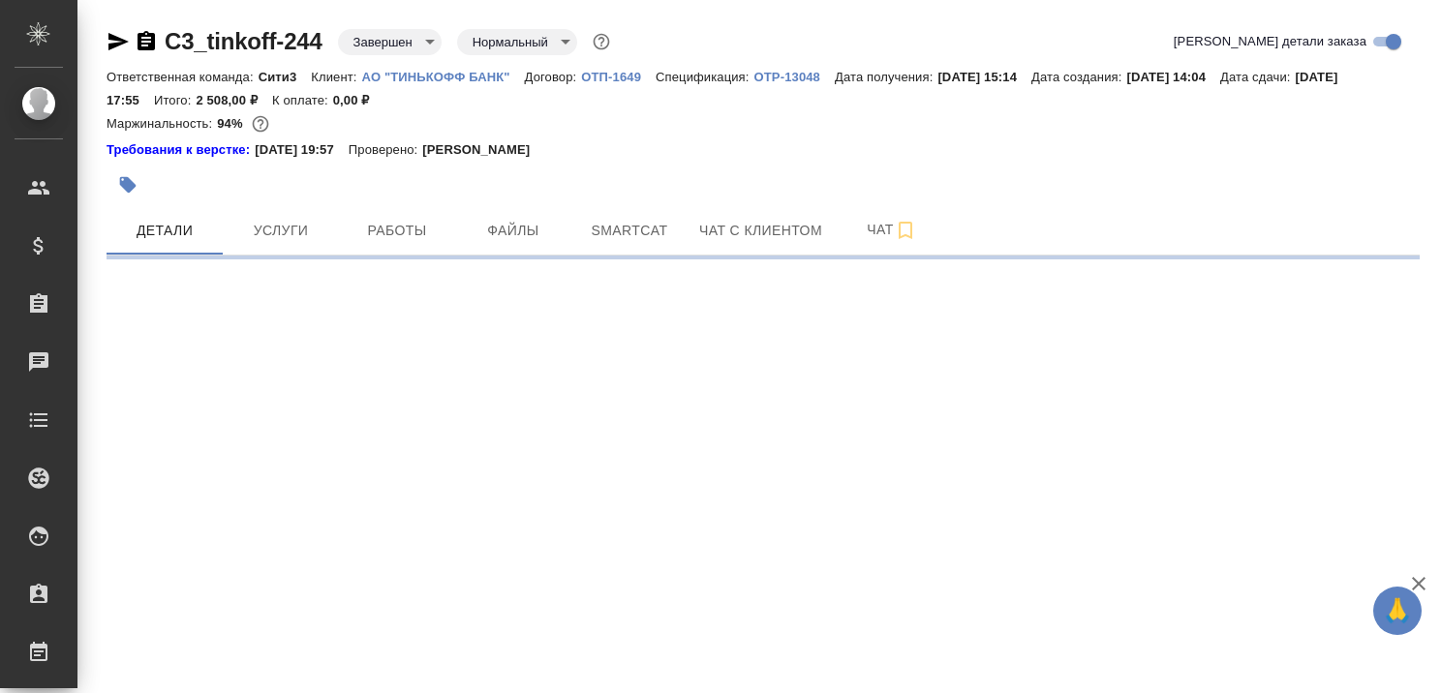
select select "RU"
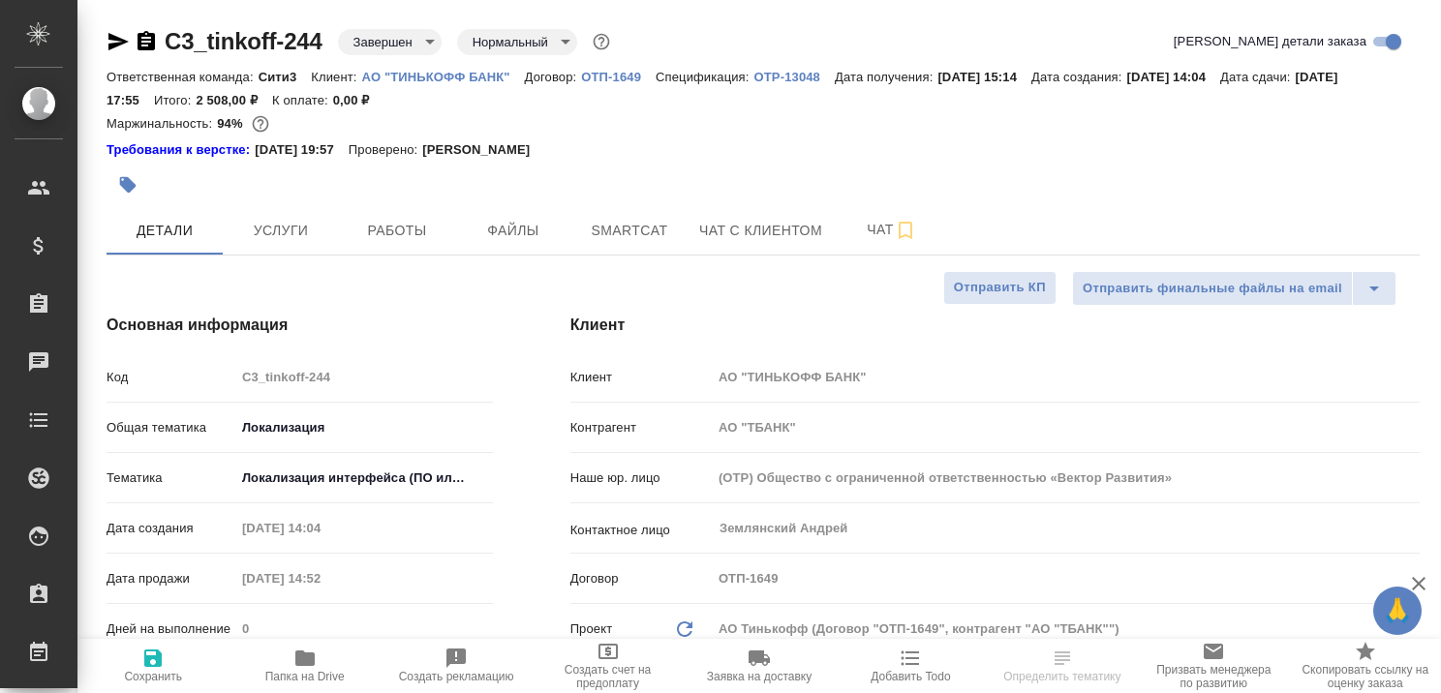
type textarea "x"
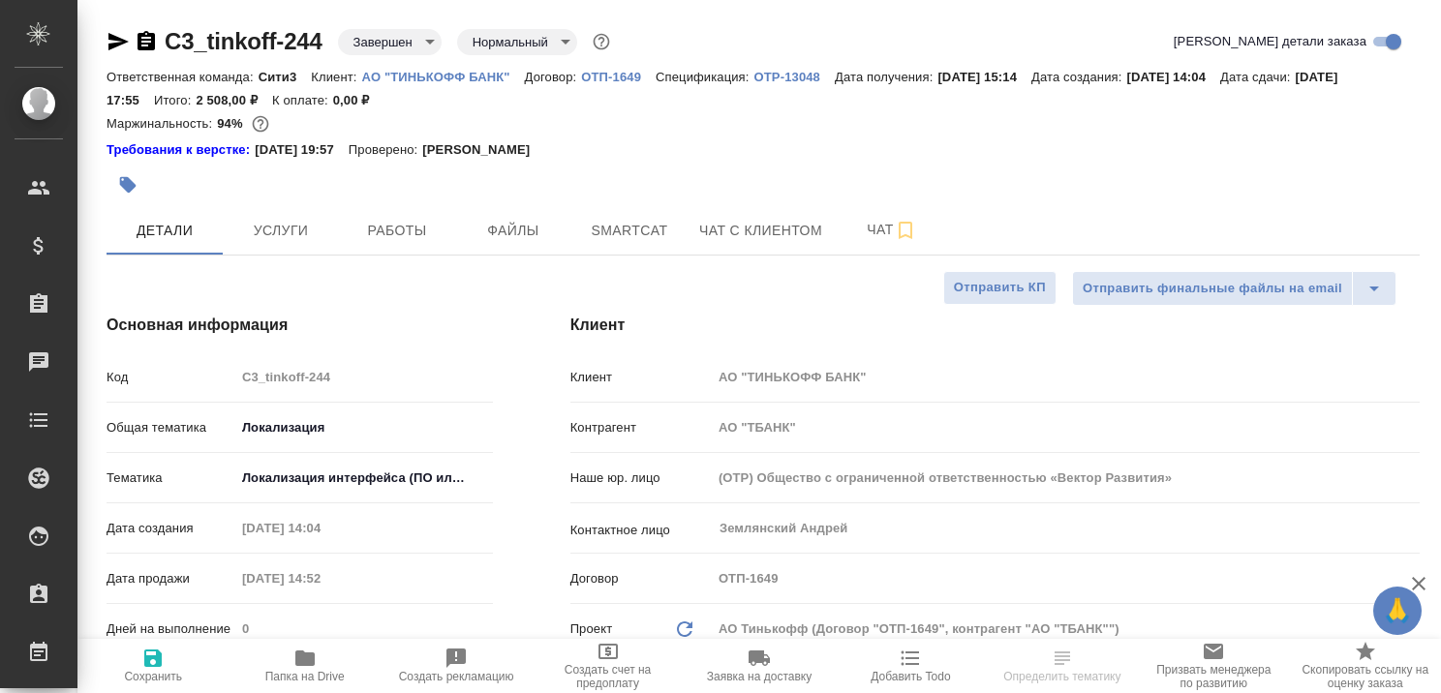
type textarea "x"
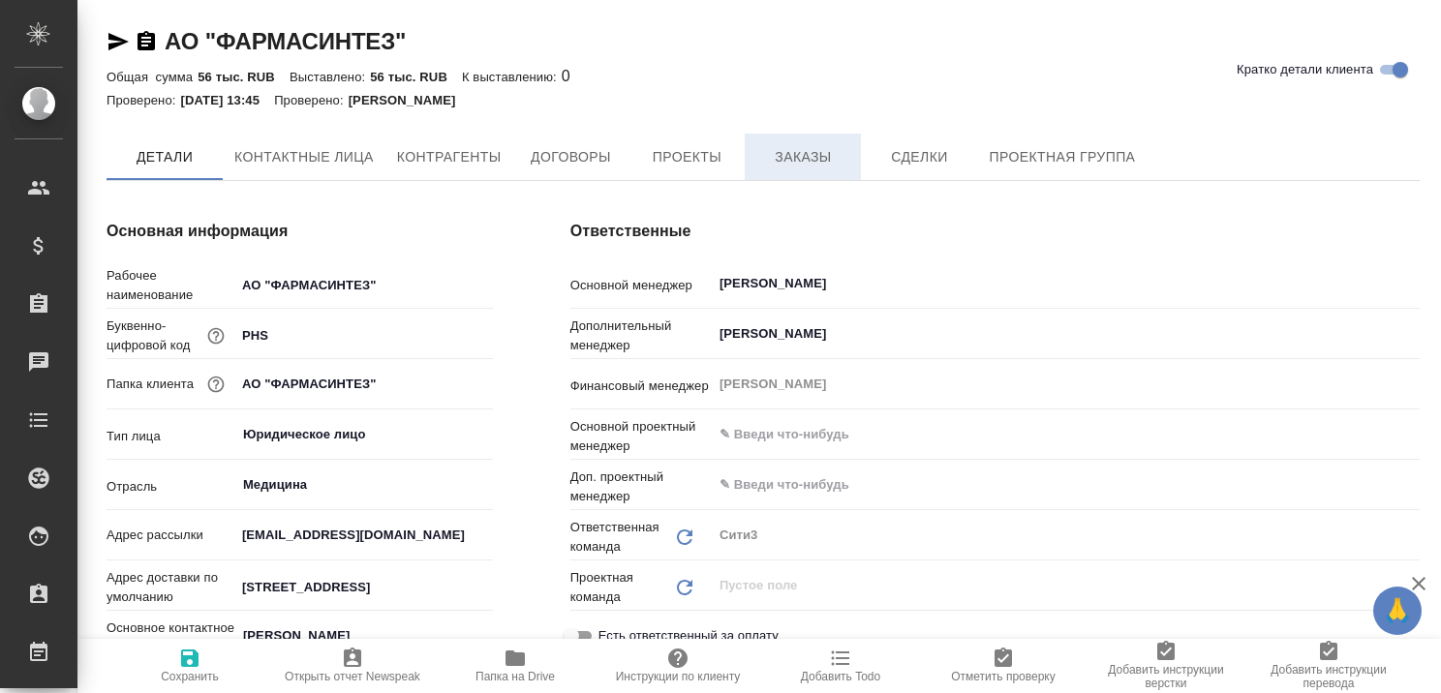
type textarea "x"
click at [794, 162] on span "Заказы" at bounding box center [802, 157] width 93 height 24
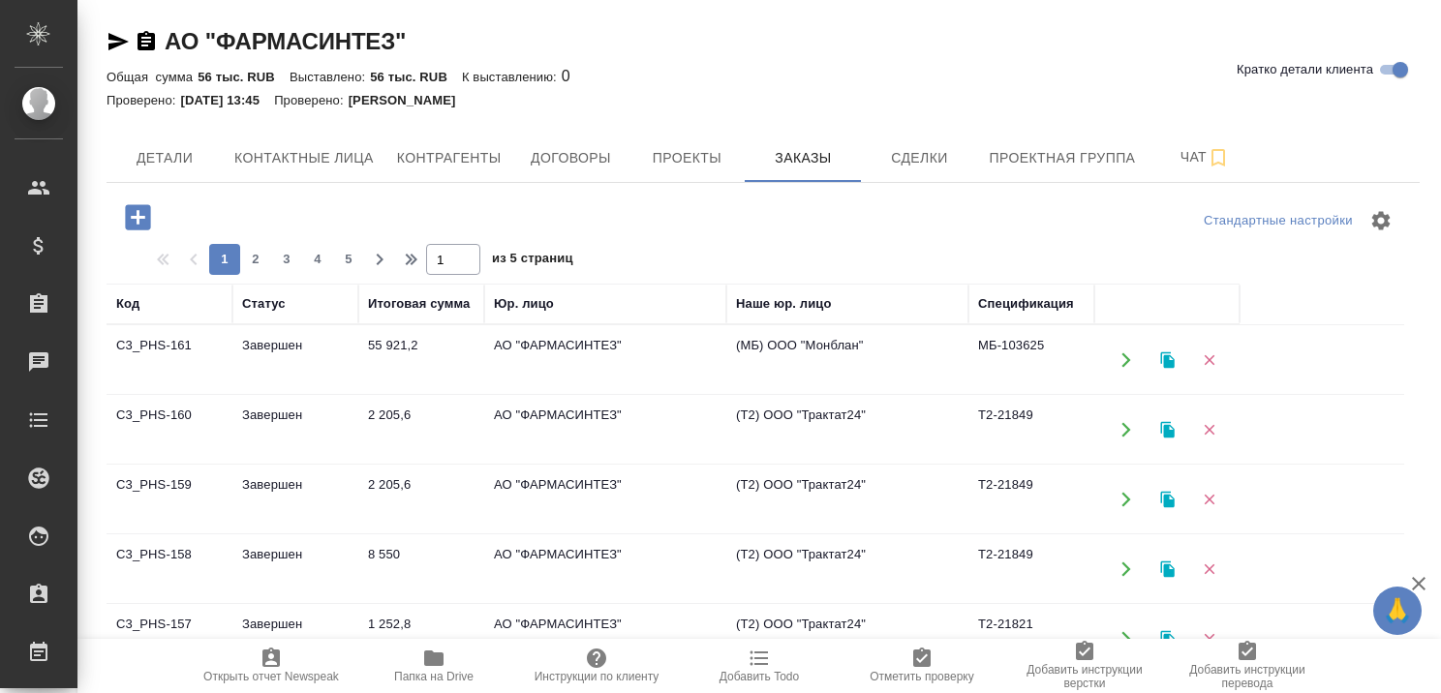
click at [286, 342] on td "Завершен" at bounding box center [295, 360] width 126 height 68
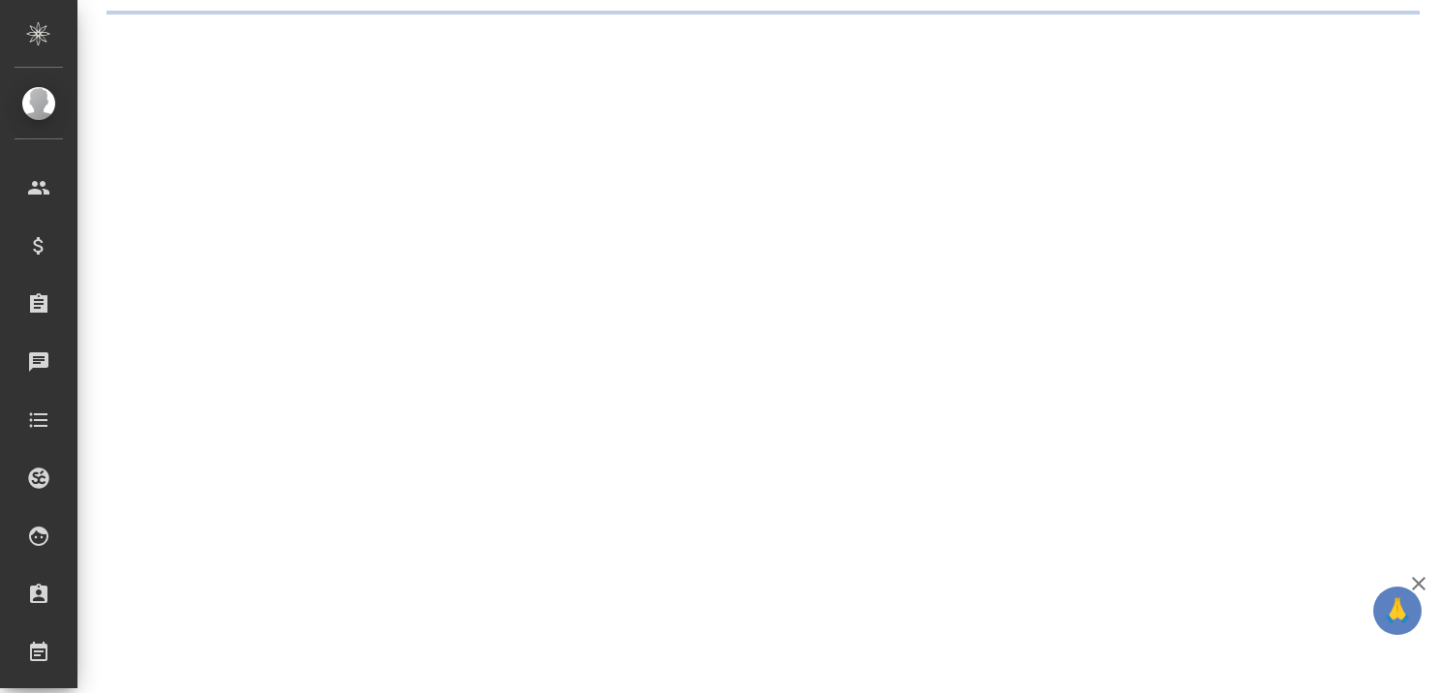
select select "RU"
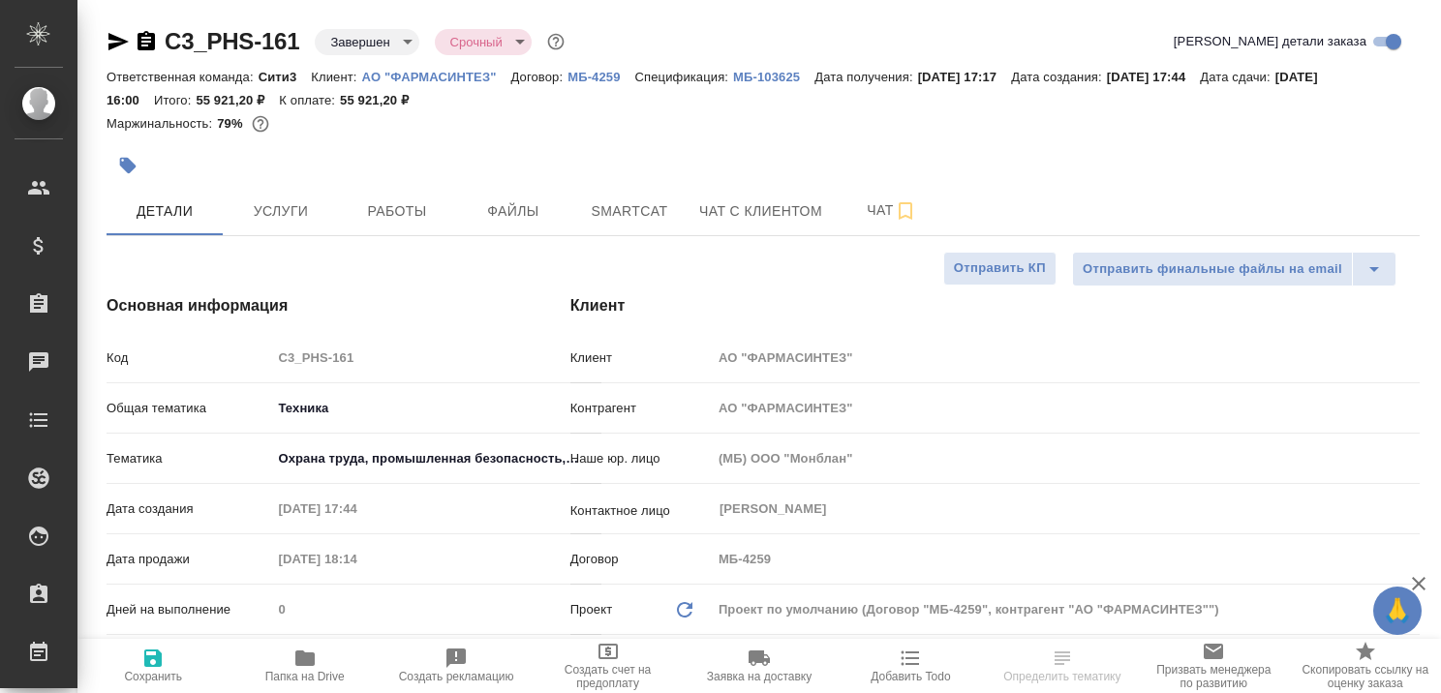
type textarea "x"
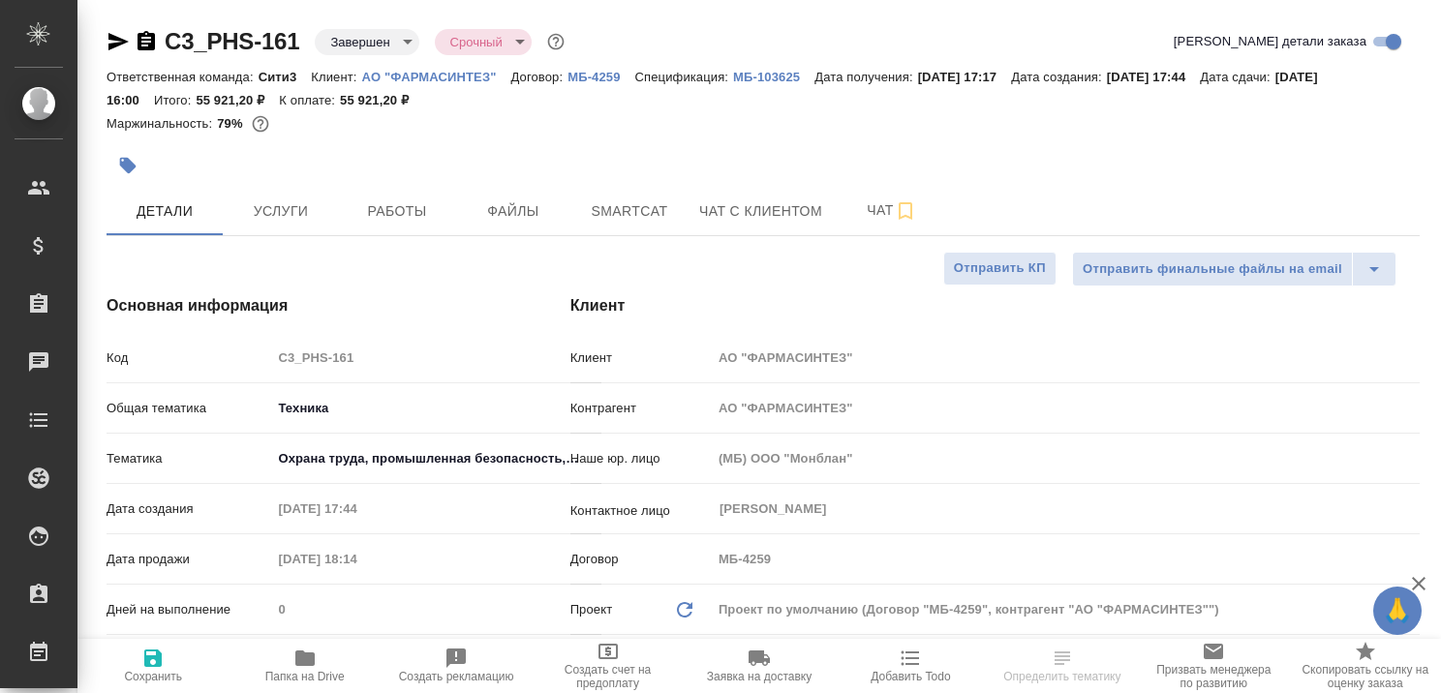
type textarea "x"
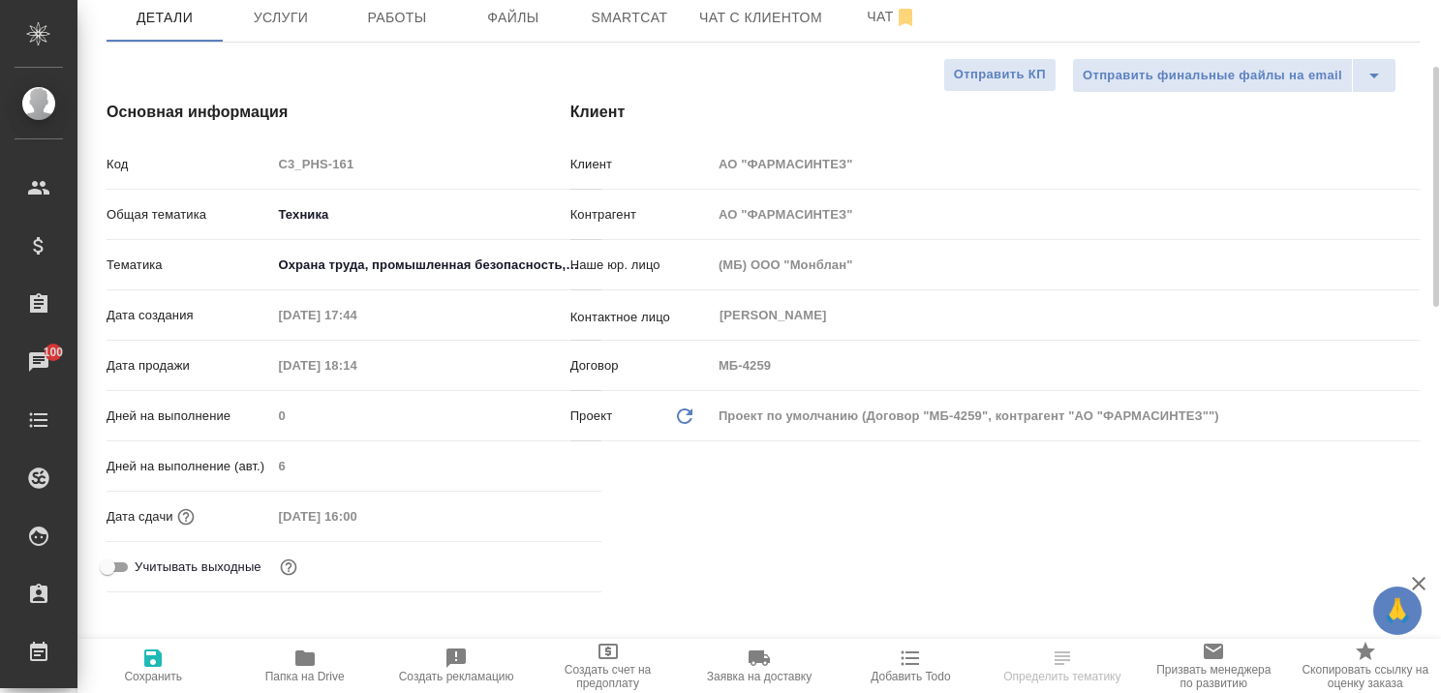
scroll to position [387, 0]
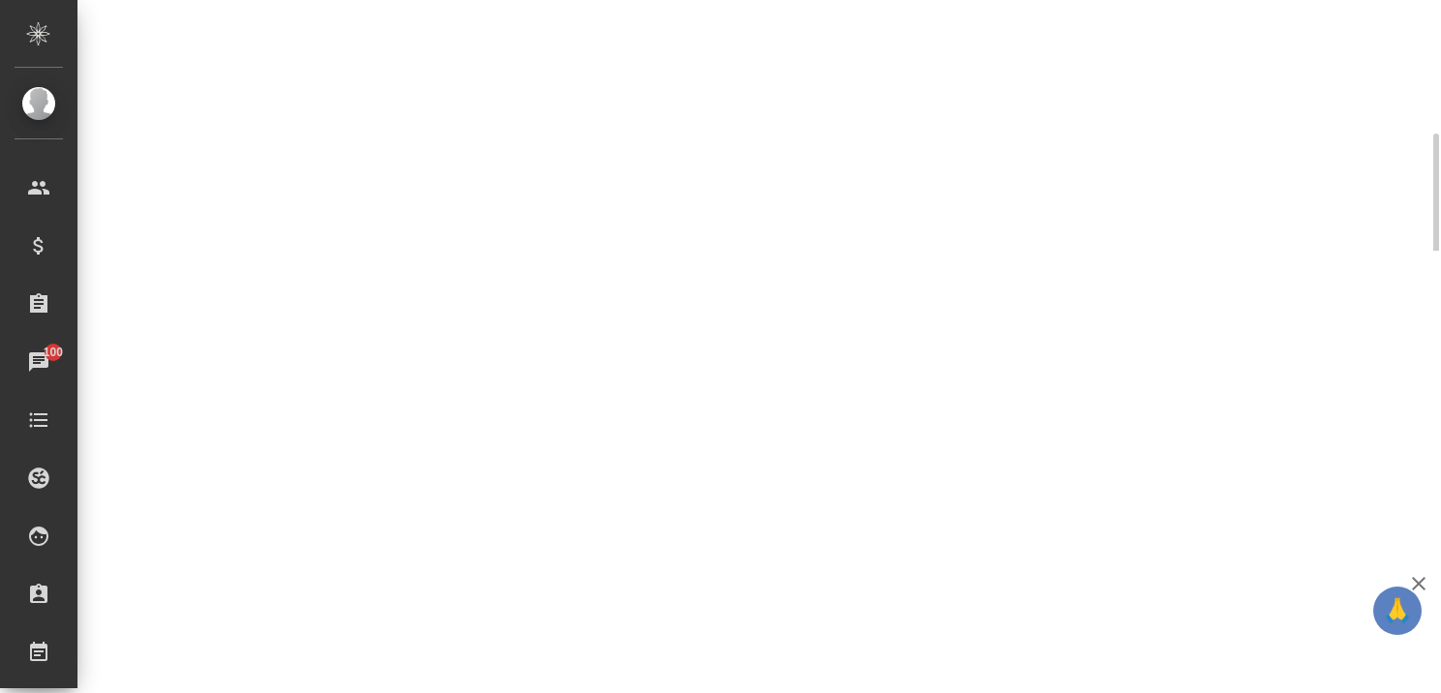
select select "RU"
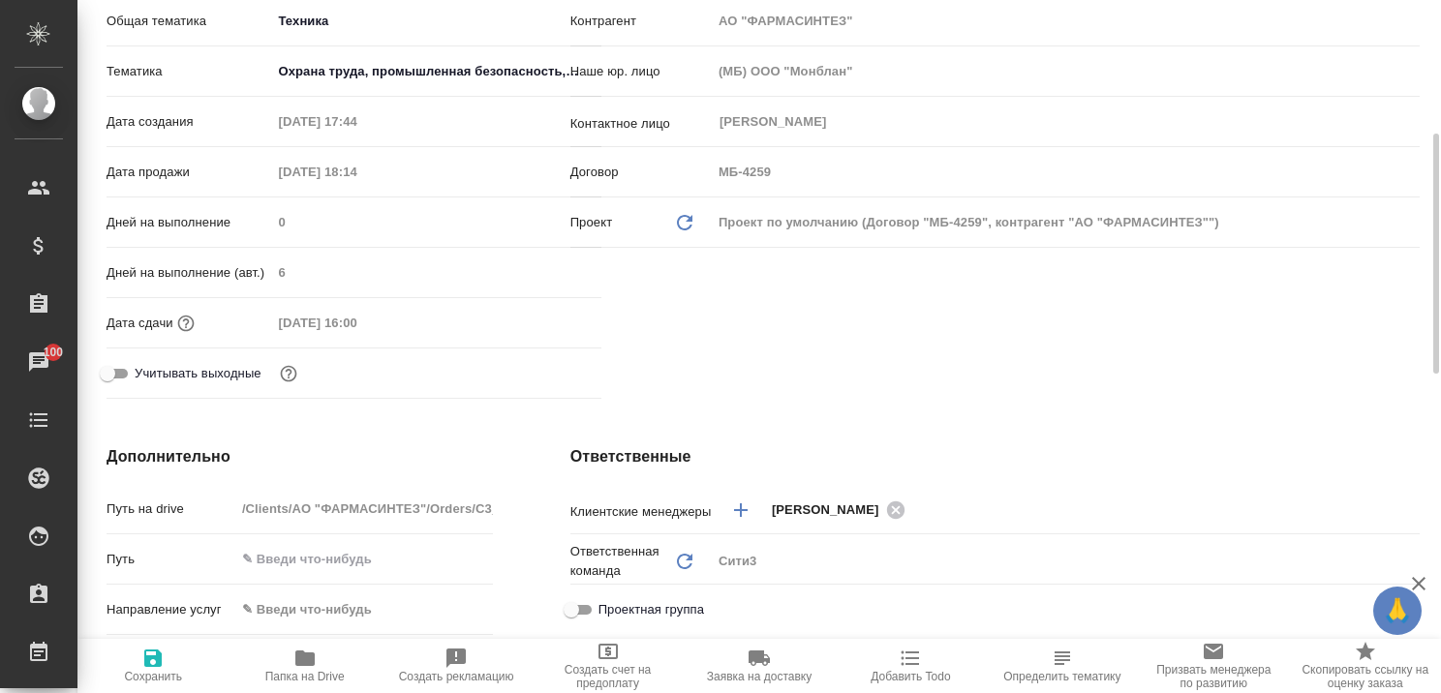
type textarea "x"
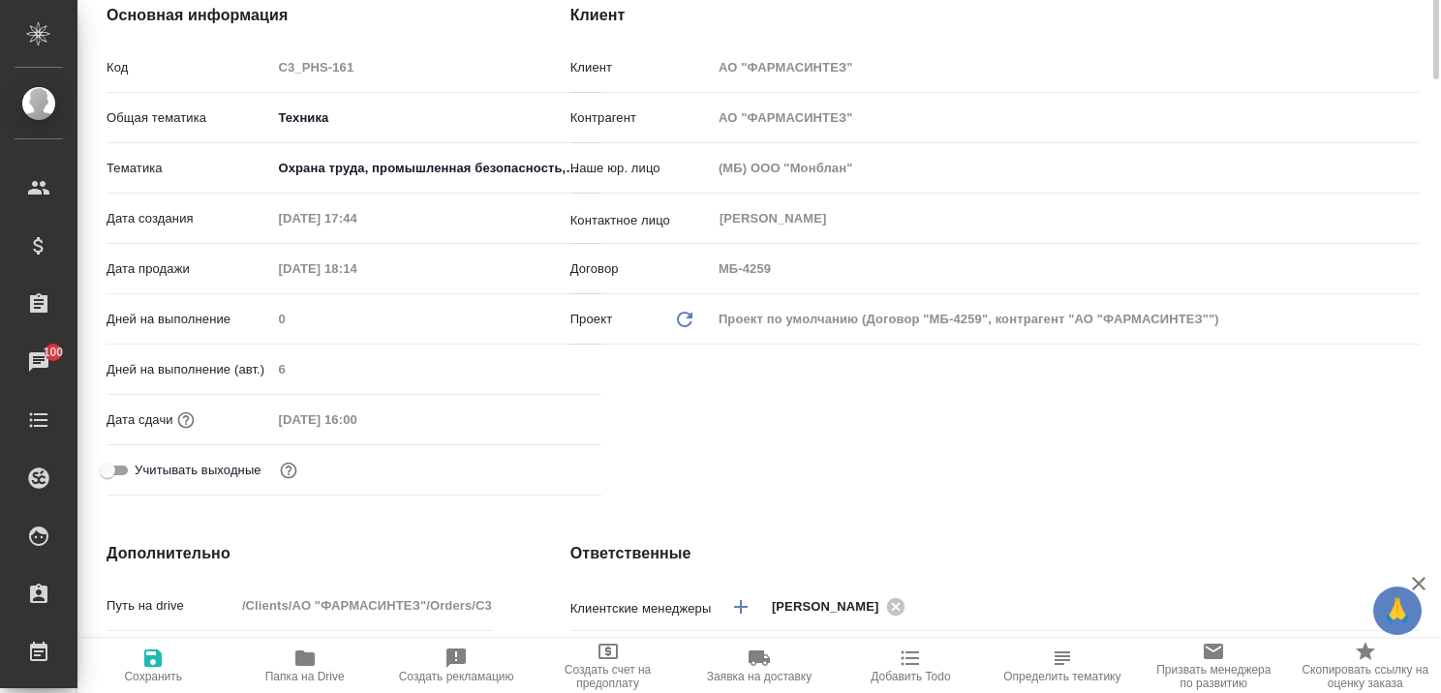
scroll to position [0, 0]
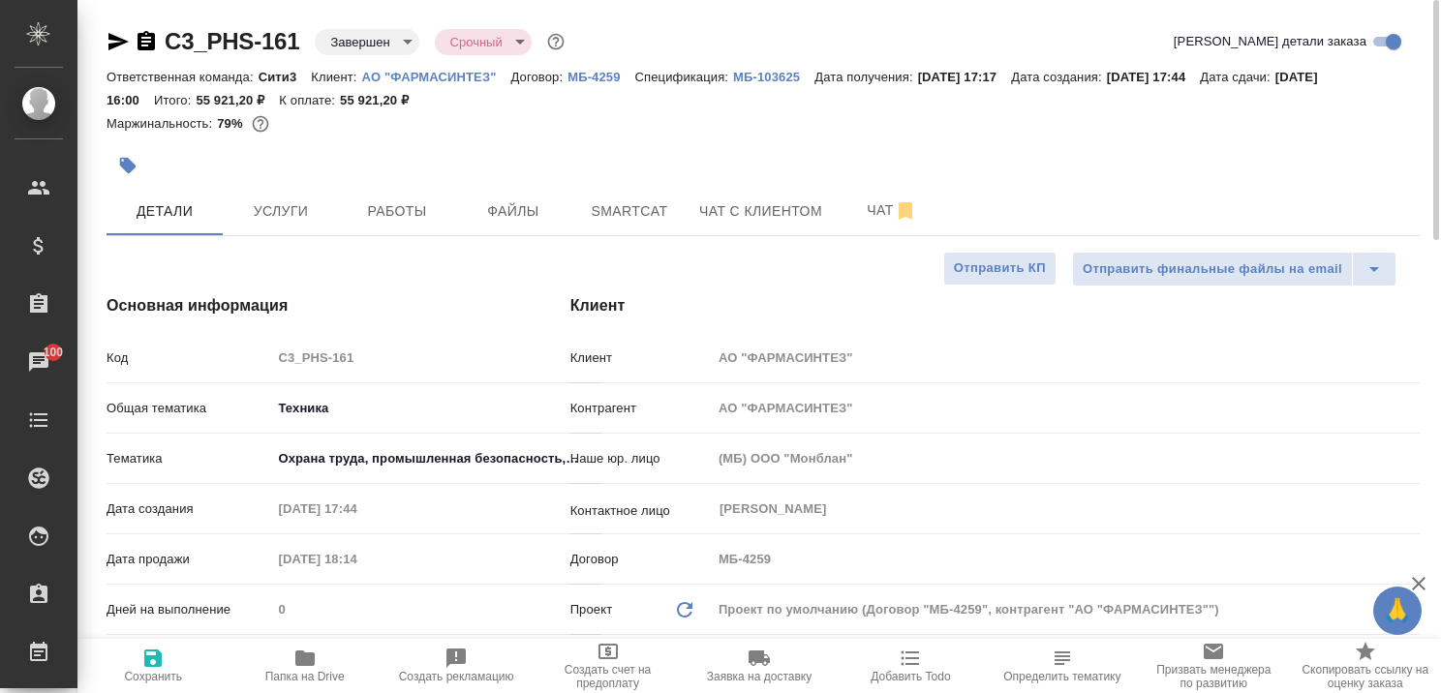
click at [427, 69] on link "АО "ФАРМАСИНТЕЗ"" at bounding box center [436, 76] width 149 height 16
type textarea "x"
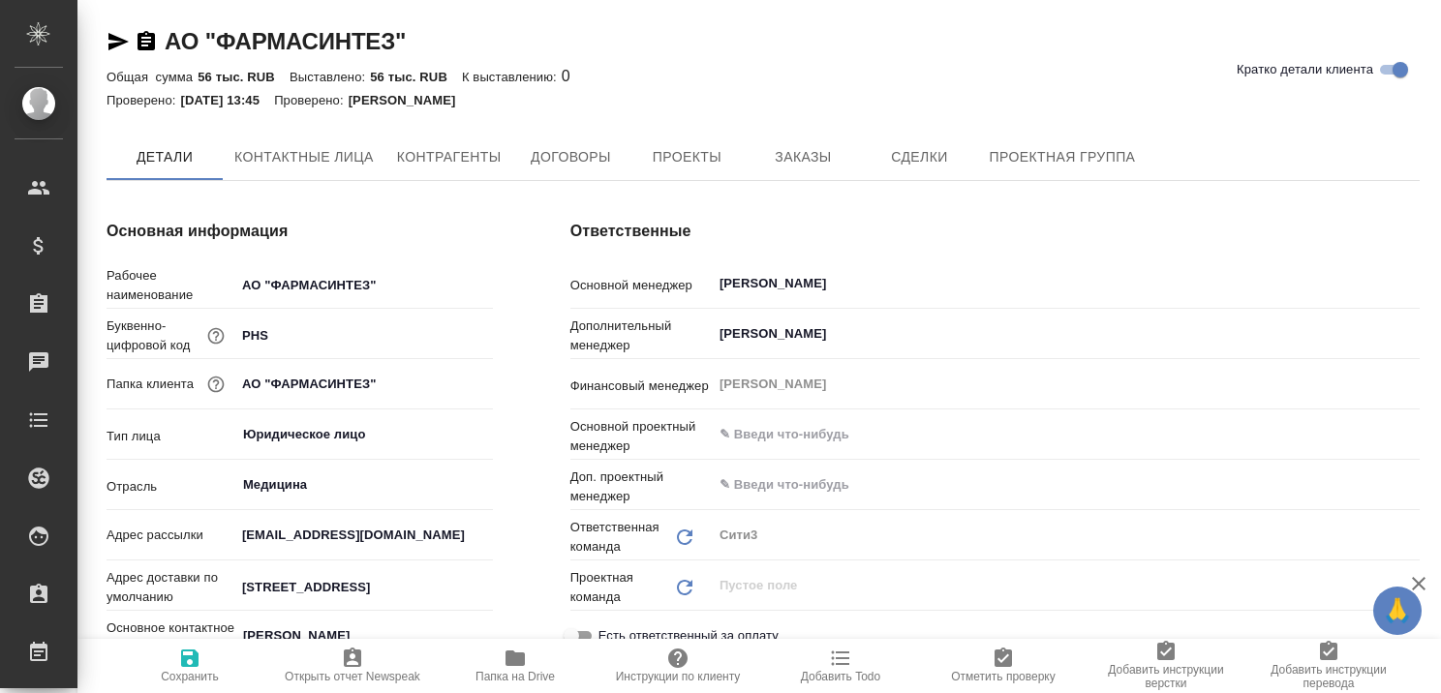
type textarea "x"
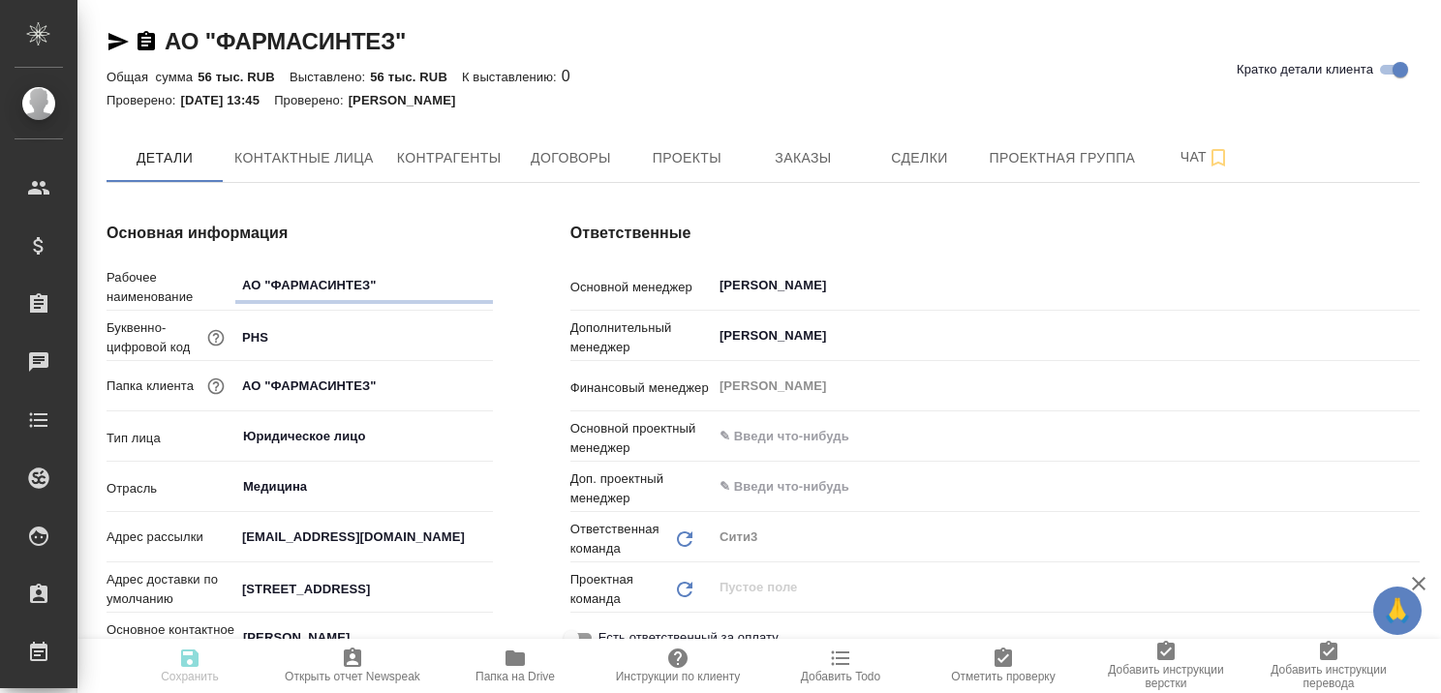
type textarea "x"
click at [345, 160] on span "Контактные лица" at bounding box center [303, 158] width 139 height 24
select select "RU"
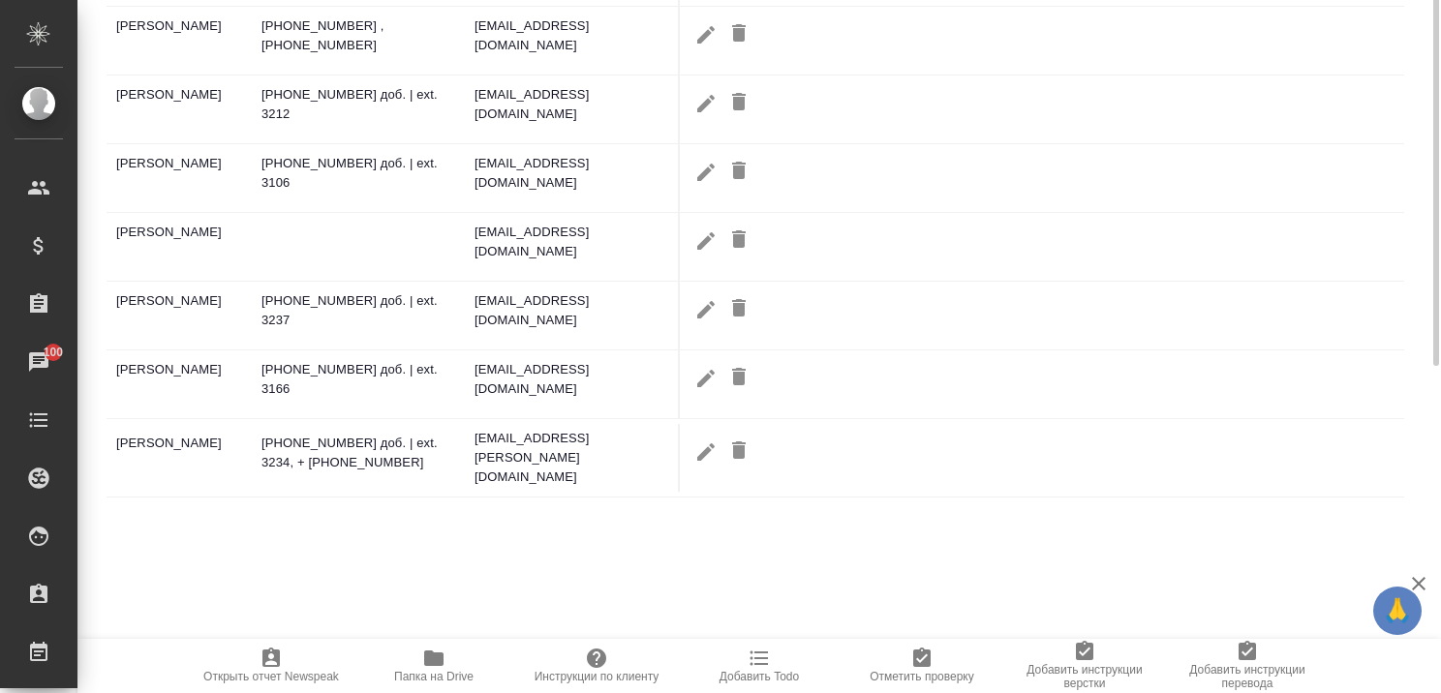
scroll to position [97, 0]
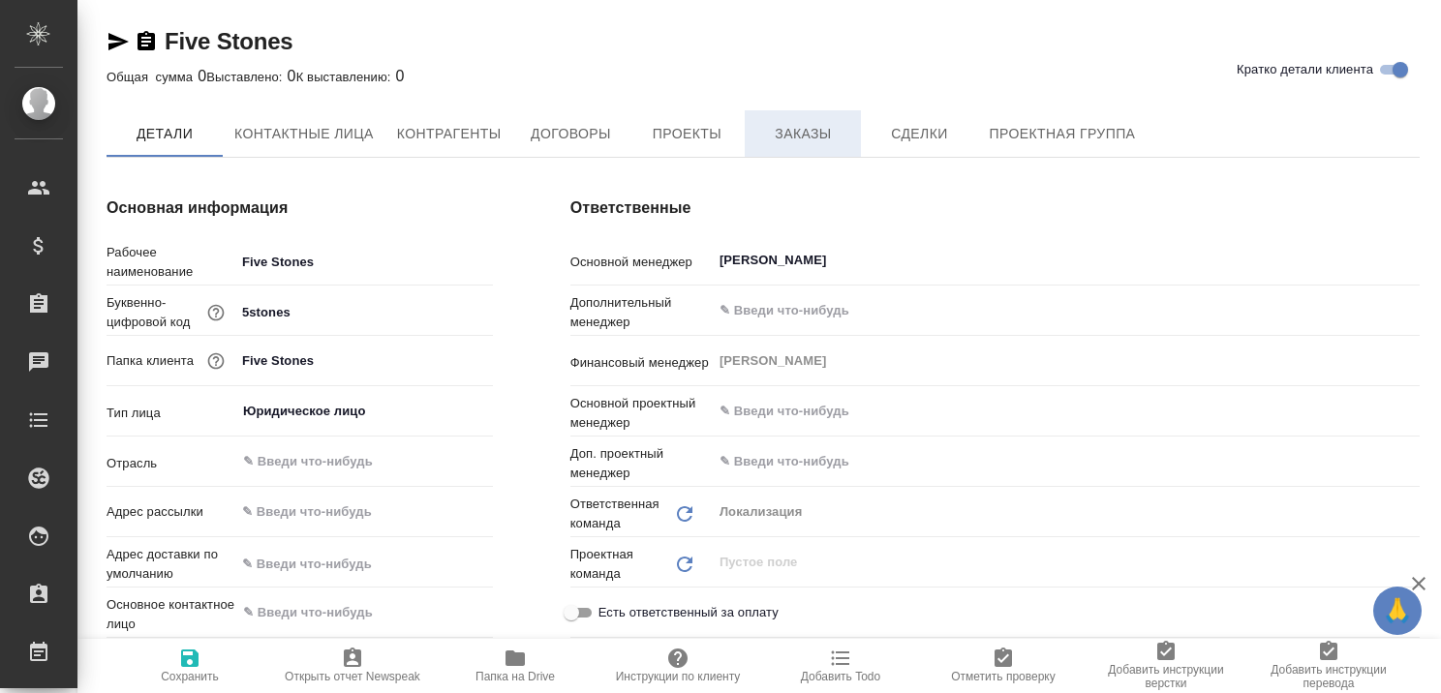
type textarea "x"
click at [809, 132] on span "Заказы" at bounding box center [802, 135] width 93 height 24
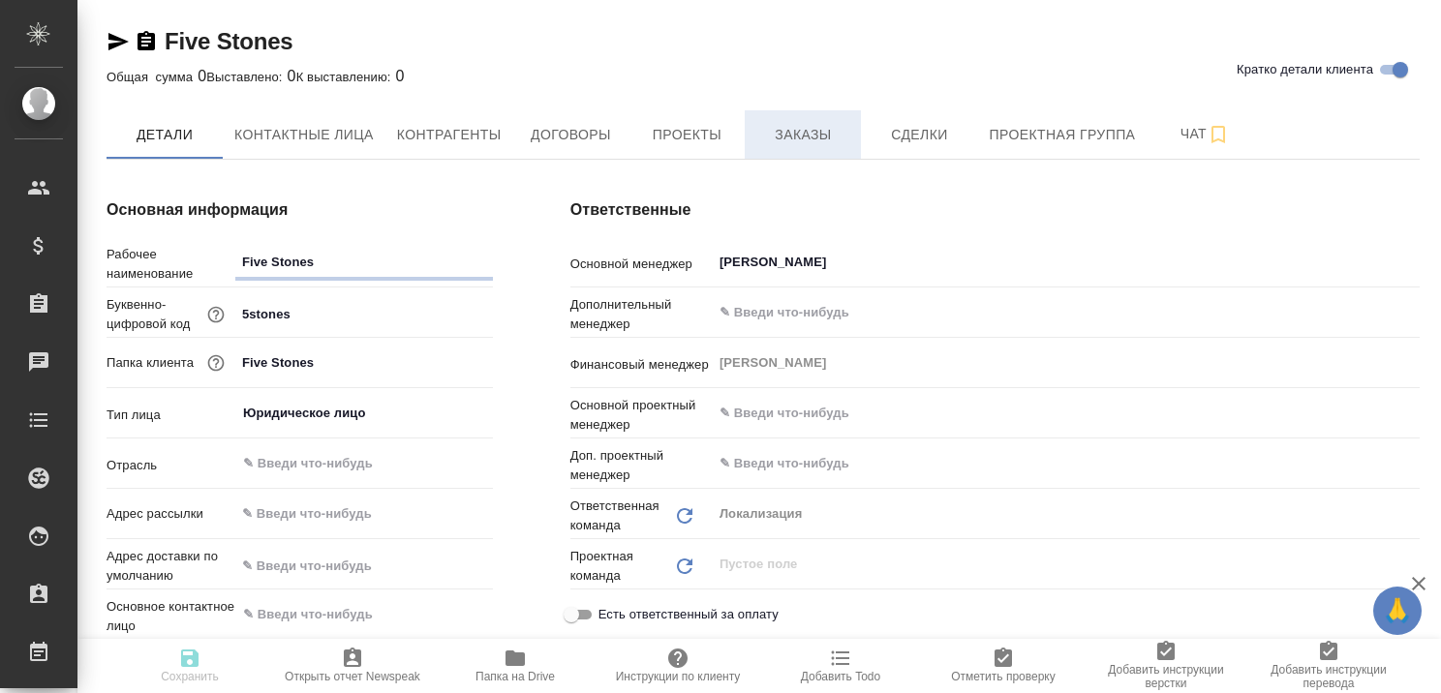
type textarea "x"
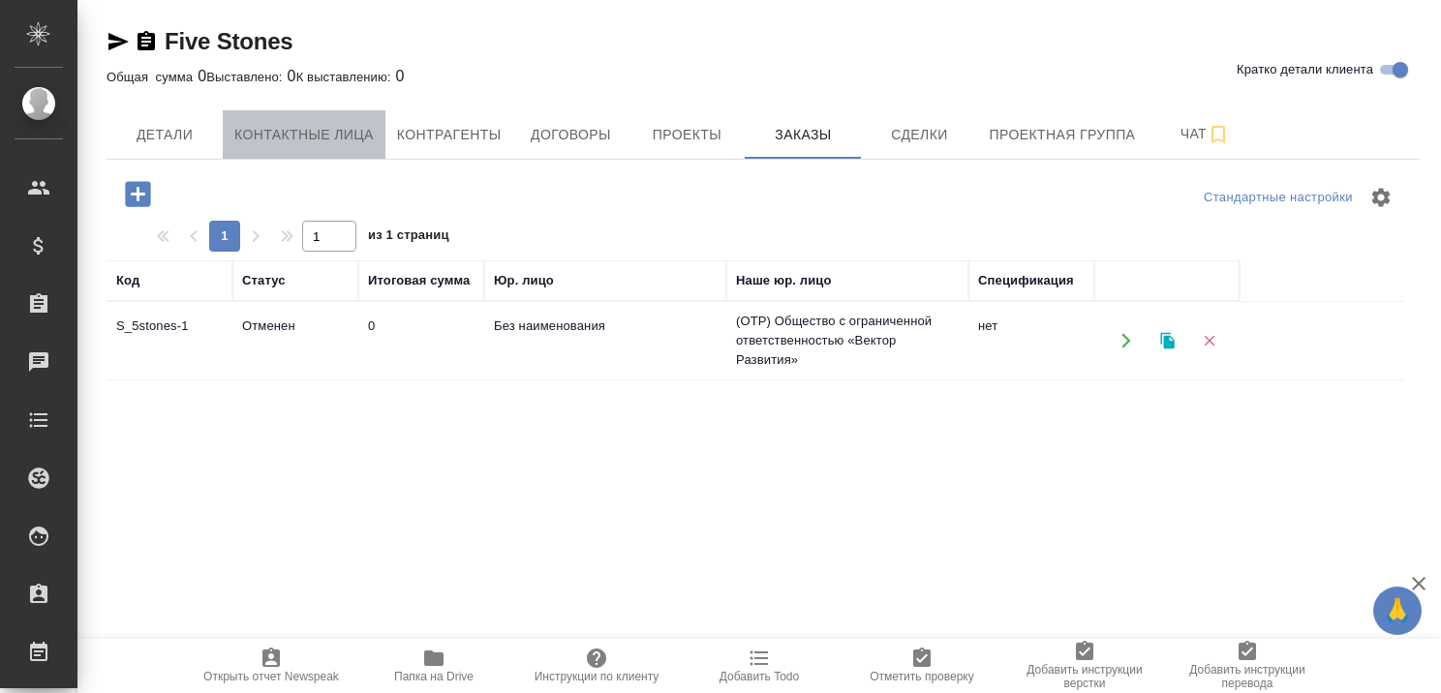
click at [312, 131] on span "Контактные лица" at bounding box center [303, 135] width 139 height 24
select select "RU"
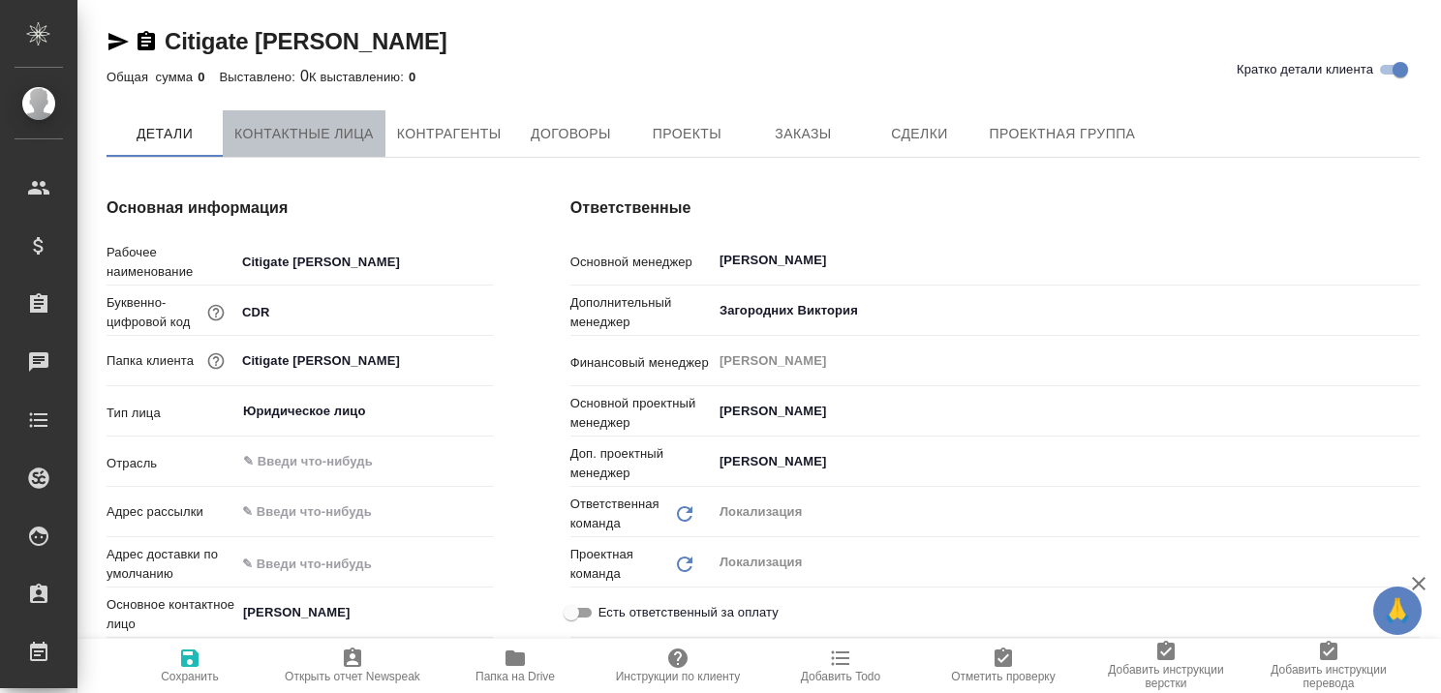
click at [293, 128] on span "Контактные лица" at bounding box center [303, 134] width 139 height 24
select select "RU"
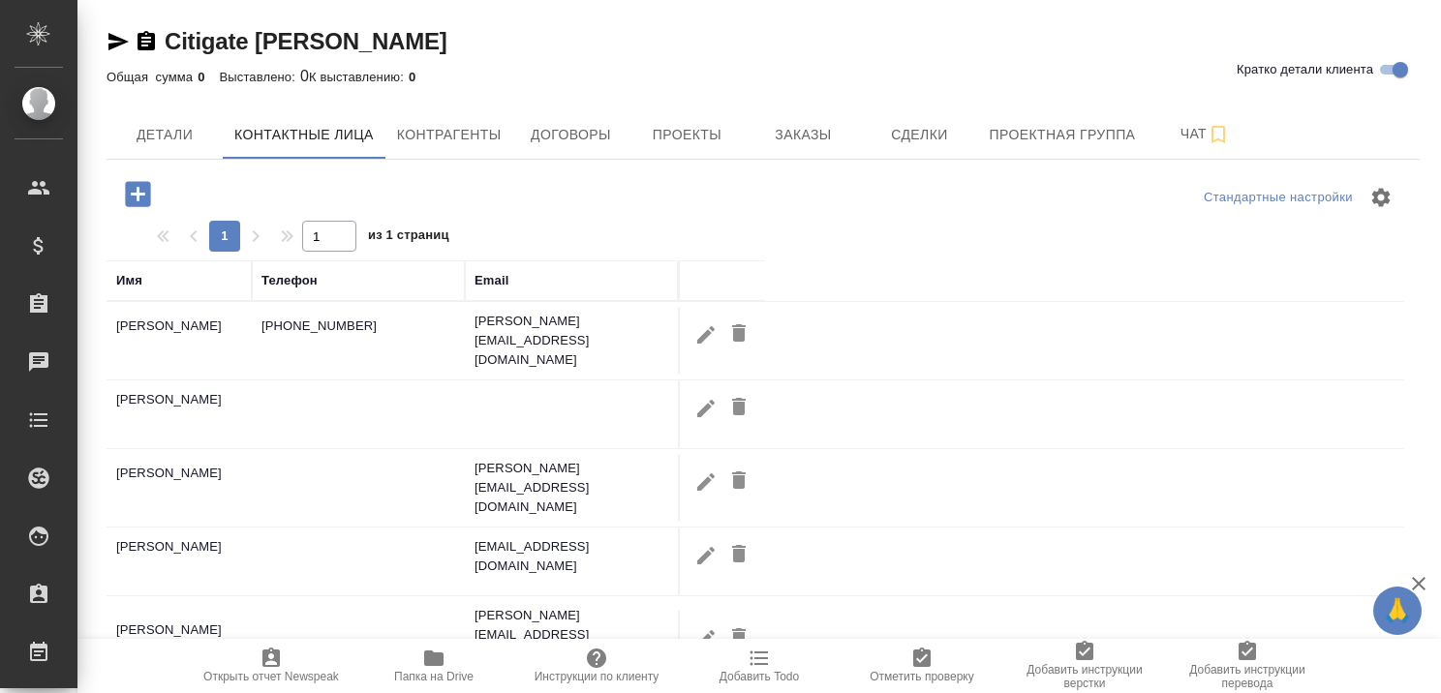
scroll to position [97, 0]
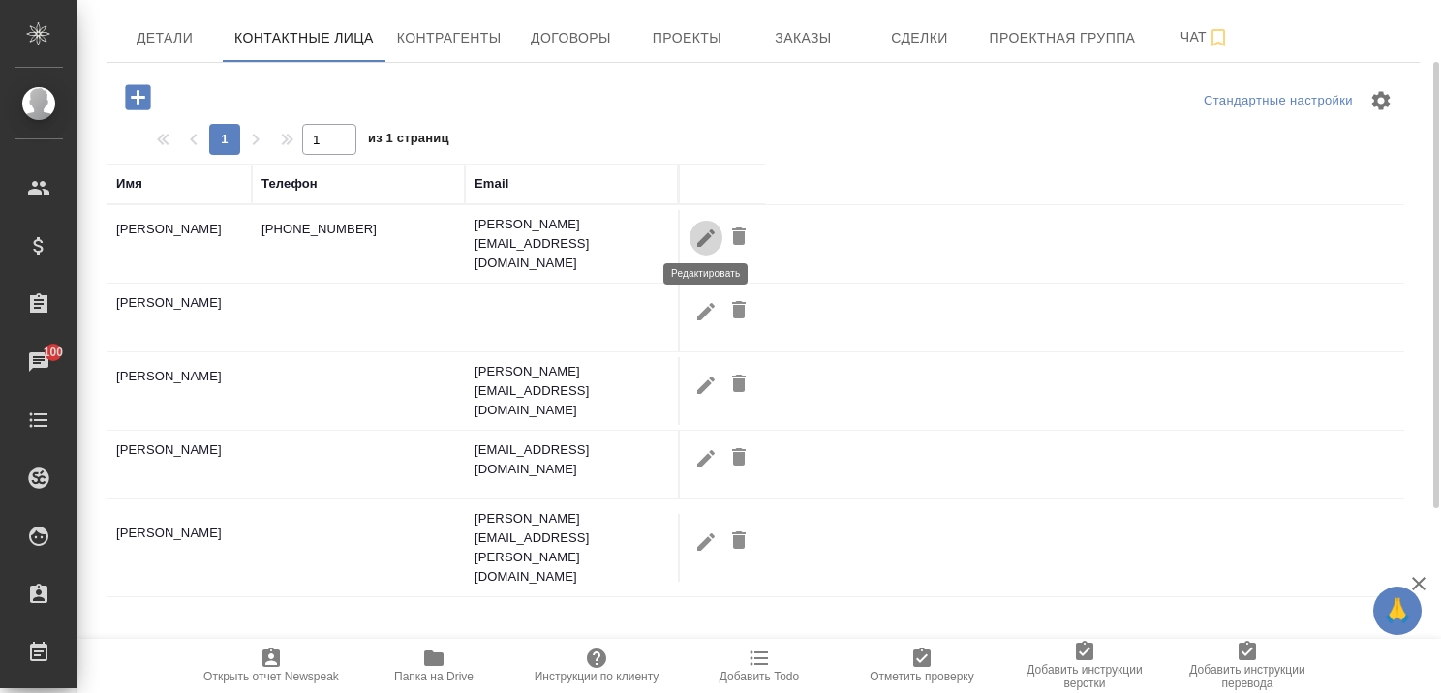
click at [701, 232] on icon "button" at bounding box center [705, 238] width 23 height 23
type input "[PERSON_NAME]"
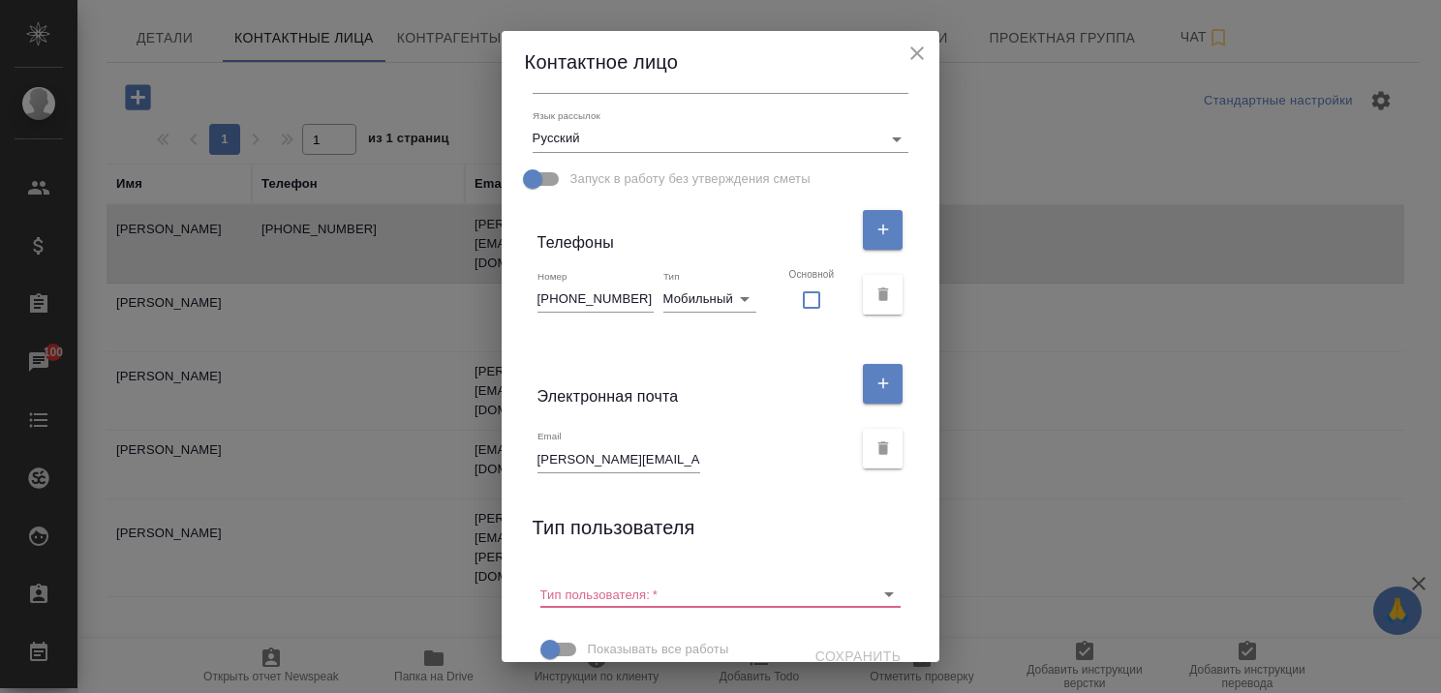
scroll to position [318, 0]
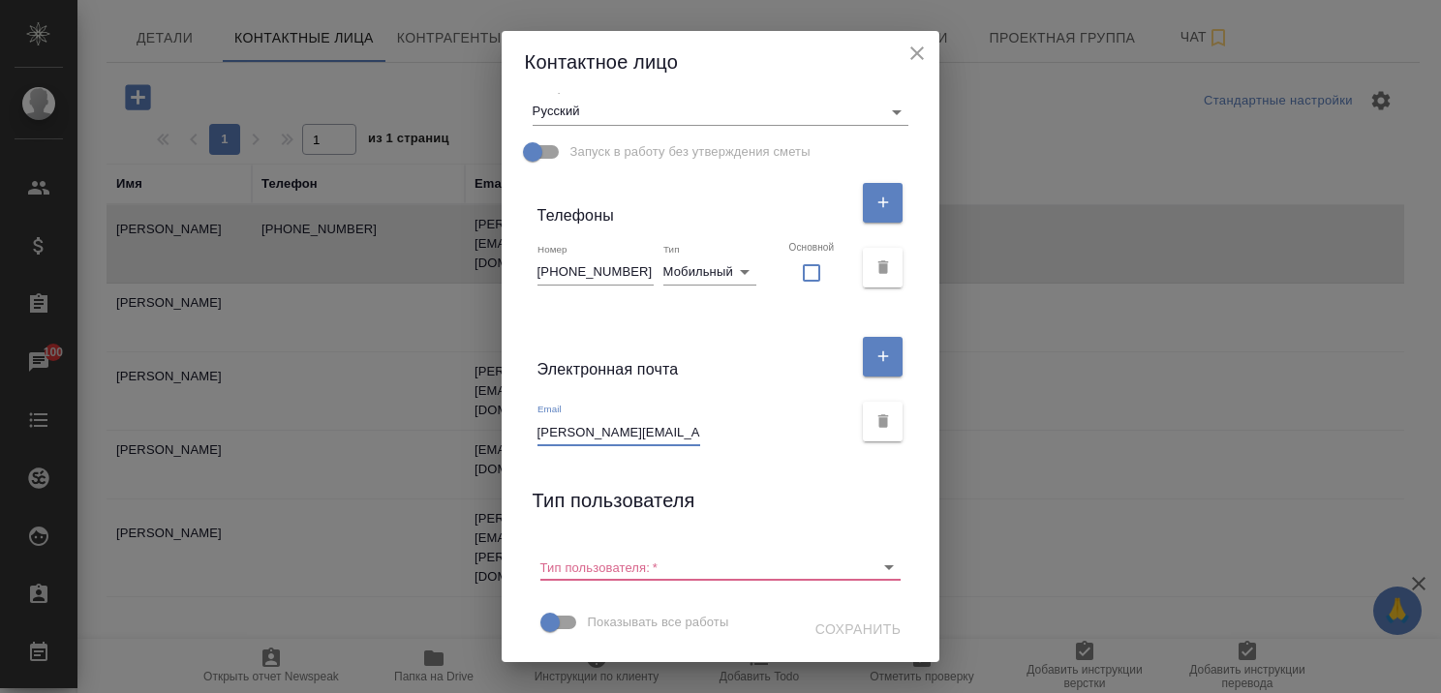
drag, startPoint x: 554, startPoint y: 432, endPoint x: 730, endPoint y: 438, distance: 176.4
click at [730, 438] on div "Email denis.antonov@im-com.ru" at bounding box center [696, 424] width 316 height 43
click at [906, 47] on icon "close" at bounding box center [917, 53] width 23 height 23
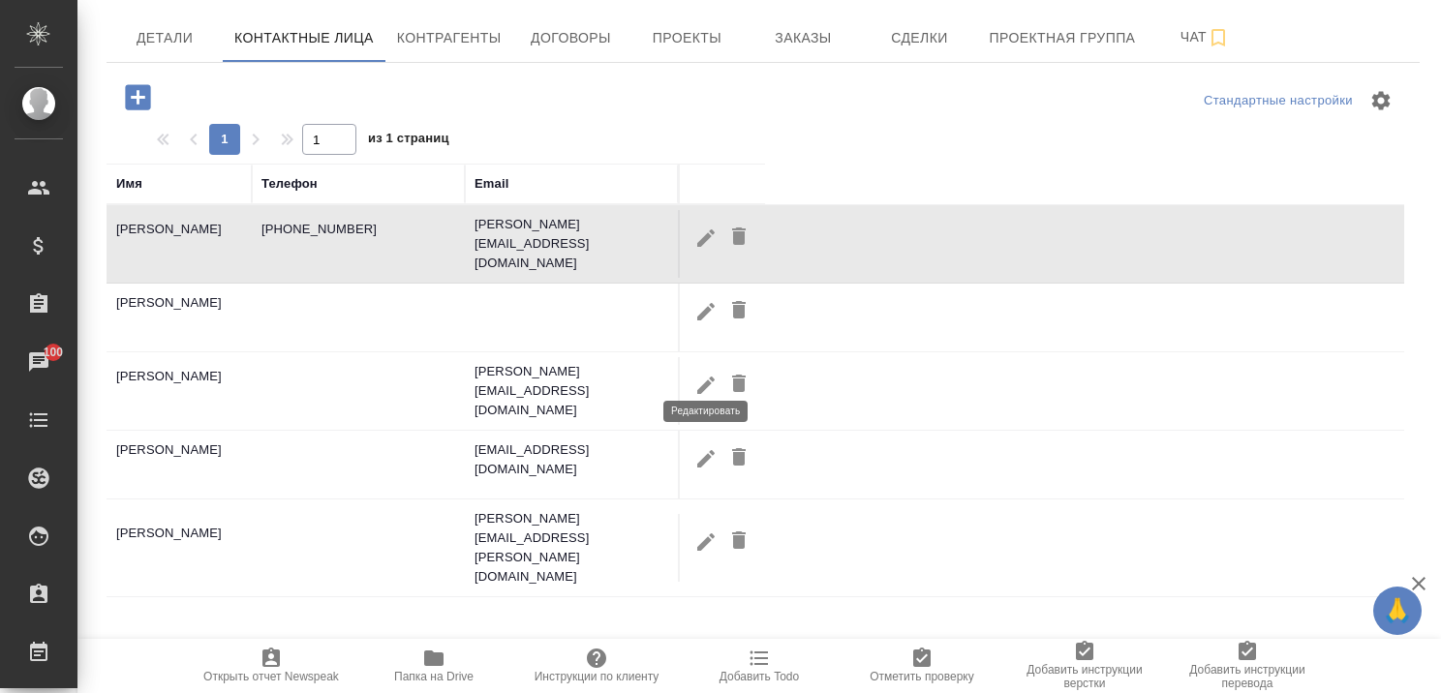
click at [702, 376] on icon "button" at bounding box center [705, 384] width 17 height 17
type input "Наталия"
type input "Хасаншина"
type input "natalia.khasanshina@cdrmoscow.ru"
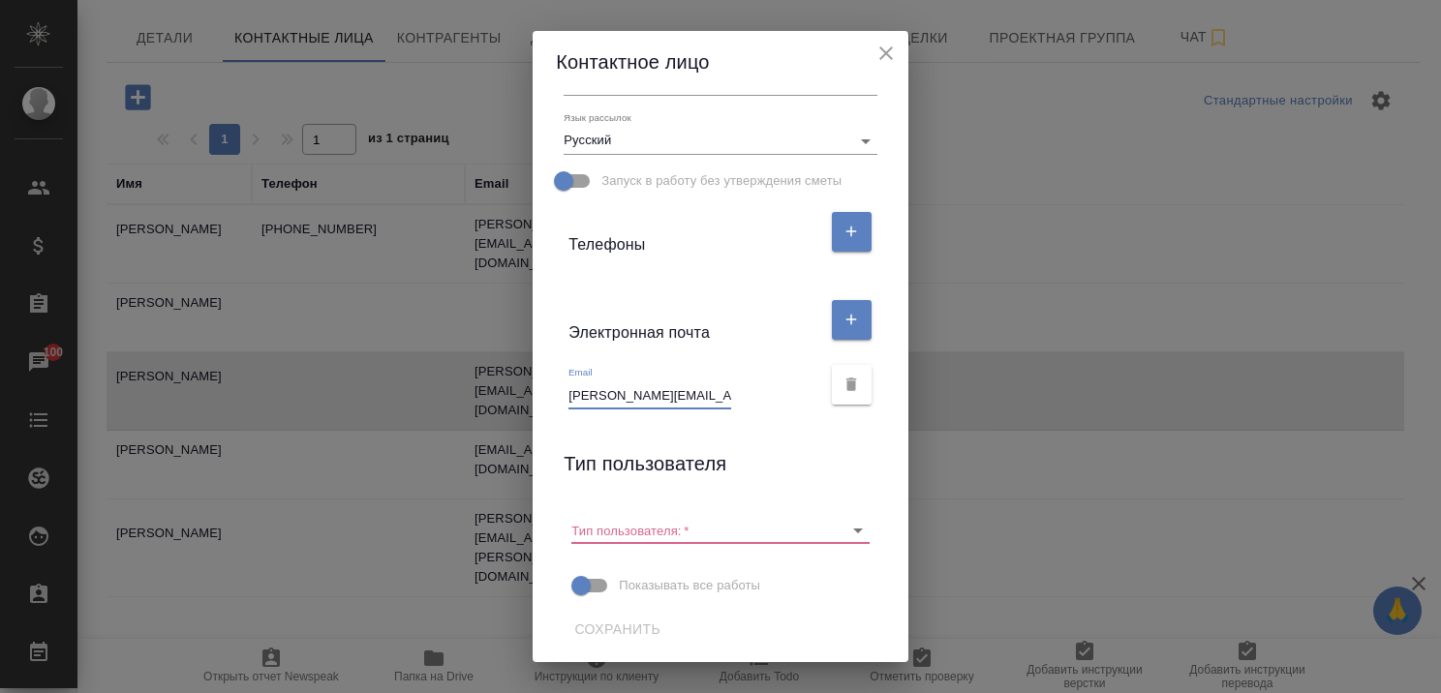
scroll to position [0, 51]
drag, startPoint x: 563, startPoint y: 395, endPoint x: 749, endPoint y: 403, distance: 186.1
click at [749, 403] on div "Email natalia.khasanshina@cdrmoscow.ru" at bounding box center [695, 387] width 252 height 43
drag, startPoint x: 888, startPoint y: 50, endPoint x: 881, endPoint y: 67, distance: 17.8
click at [888, 50] on icon "close" at bounding box center [886, 53] width 23 height 23
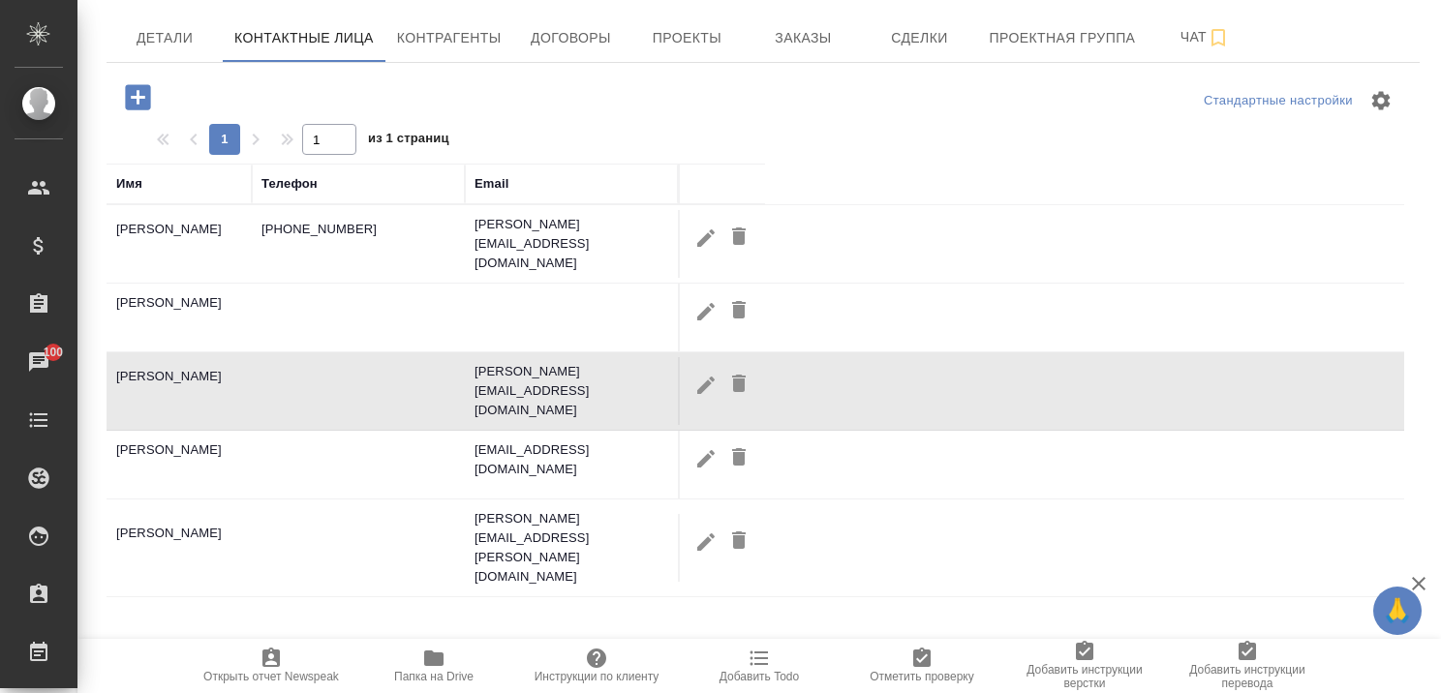
scroll to position [0, 0]
click at [702, 449] on icon "button" at bounding box center [705, 457] width 17 height 17
type input "Дмитрий"
type input "Максимов"
type input "[EMAIL_ADDRESS][DOMAIN_NAME]"
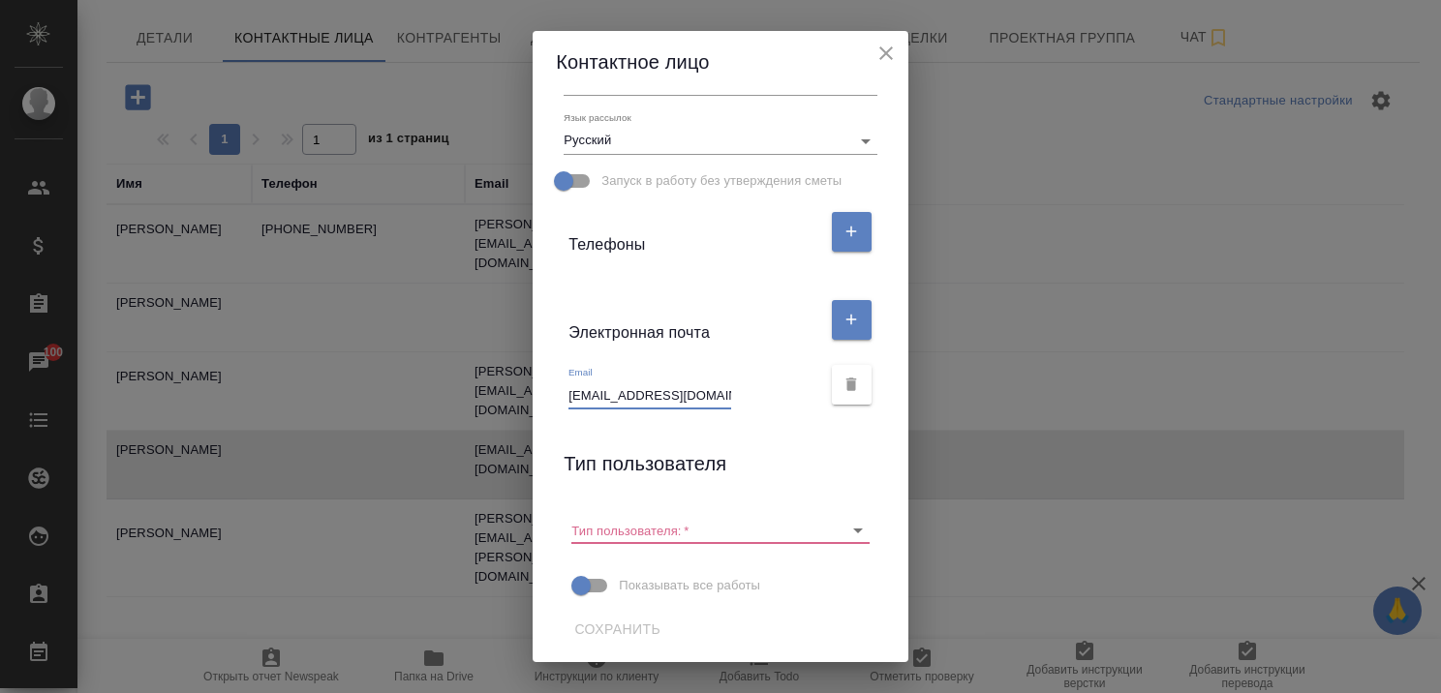
scroll to position [0, 27]
drag, startPoint x: 562, startPoint y: 391, endPoint x: 724, endPoint y: 395, distance: 162.8
click at [724, 395] on div "Email dmitry.maximov@cdrmoscow.ru" at bounding box center [695, 387] width 252 height 43
click at [885, 48] on icon "close" at bounding box center [886, 53] width 23 height 23
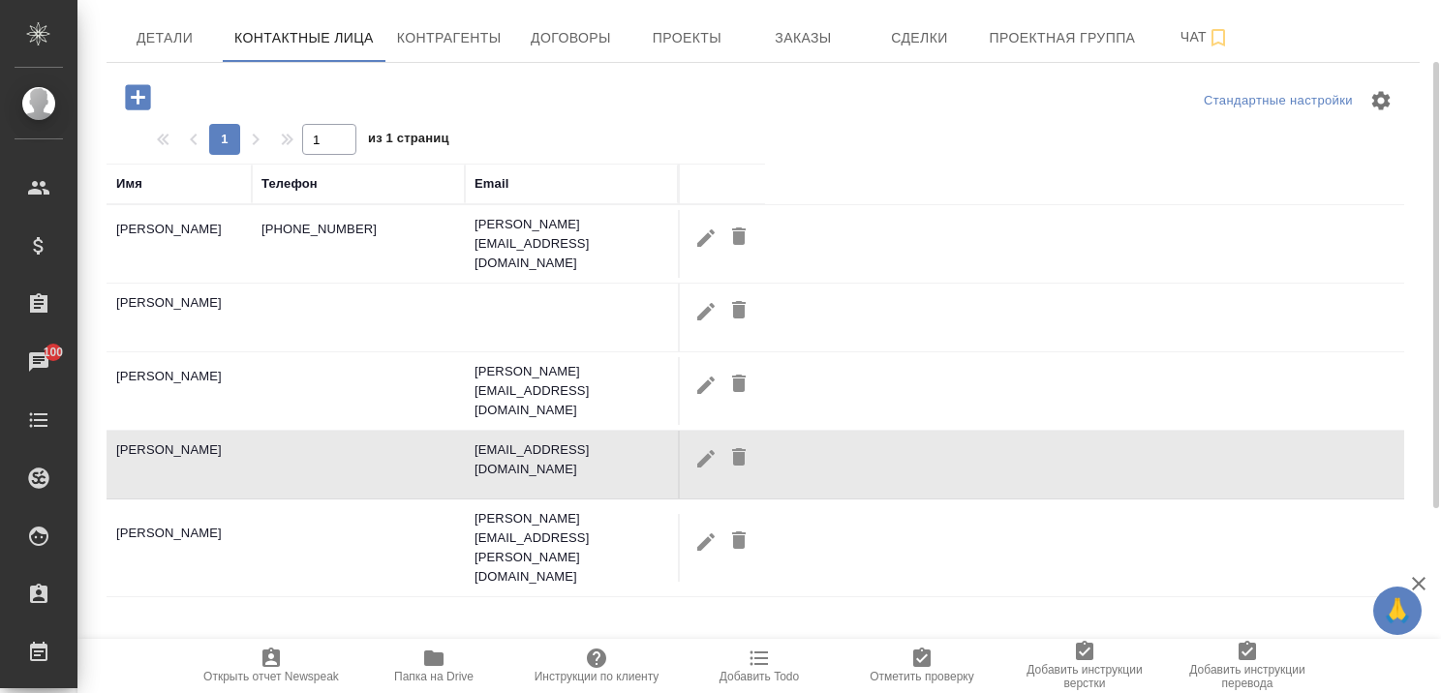
scroll to position [0, 0]
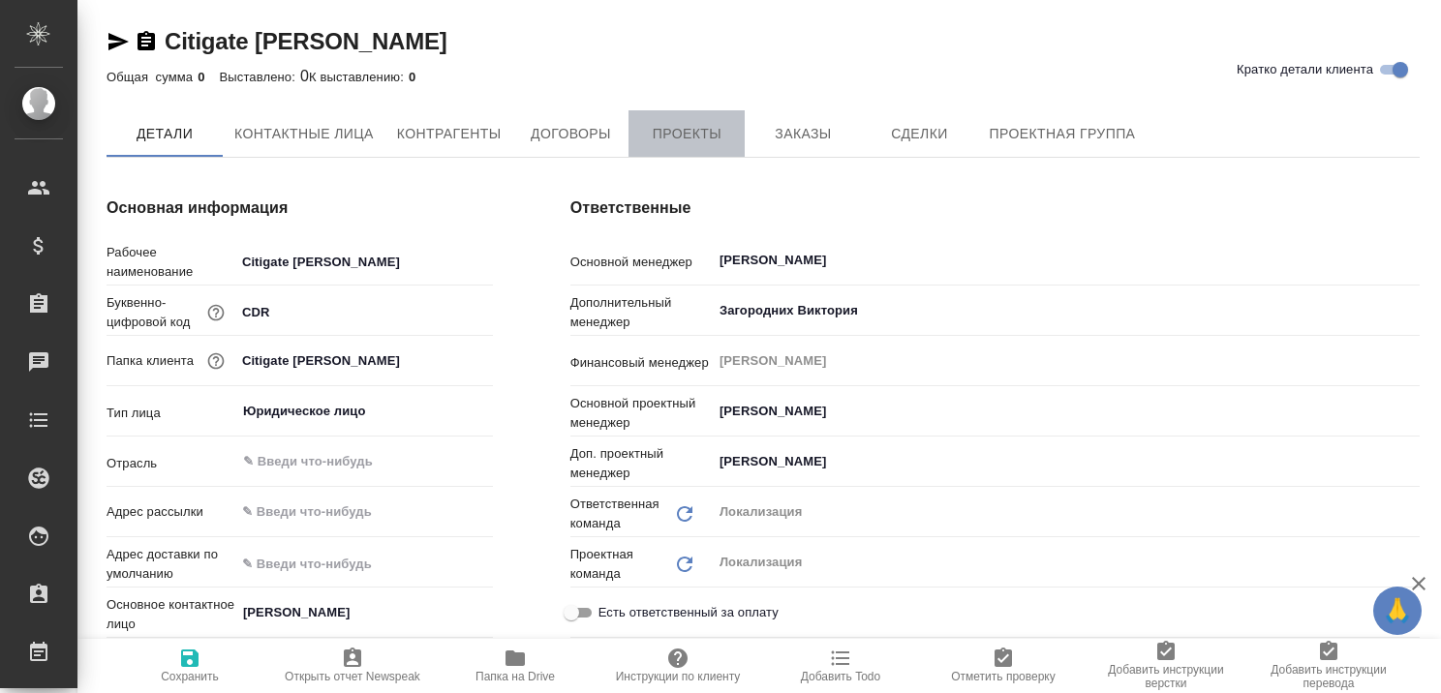
click at [679, 139] on span "Проекты" at bounding box center [686, 134] width 93 height 24
type textarea "x"
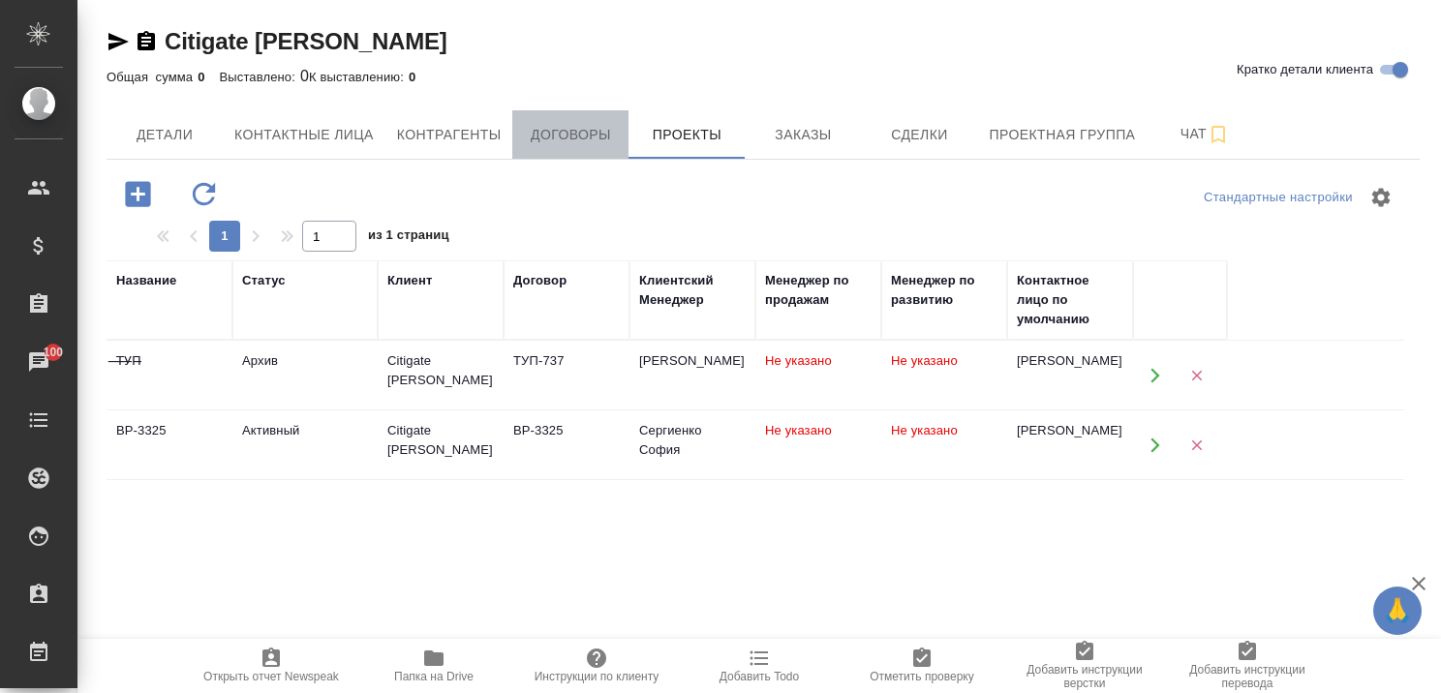
click at [589, 129] on span "Договоры" at bounding box center [570, 135] width 93 height 24
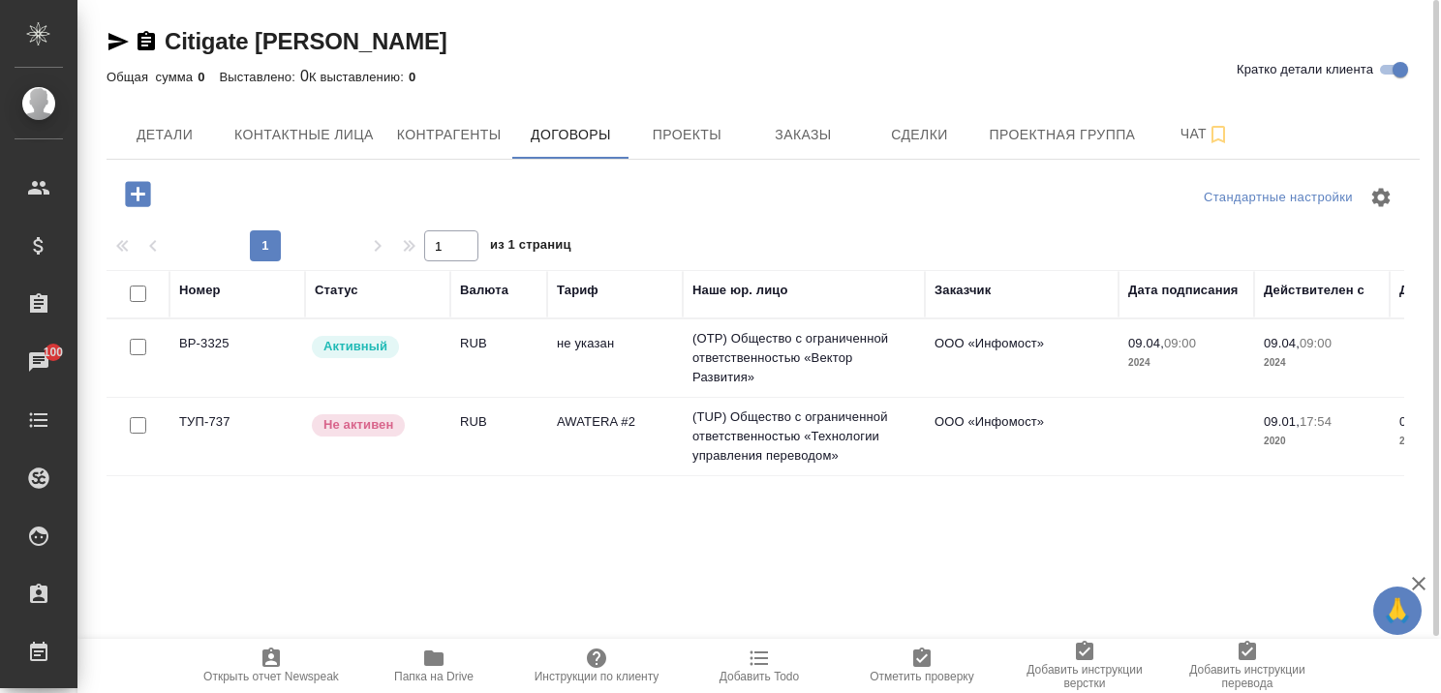
click at [736, 350] on td "(OTP) Общество с ограниченной ответственностью «Вектор Развития»" at bounding box center [804, 358] width 242 height 77
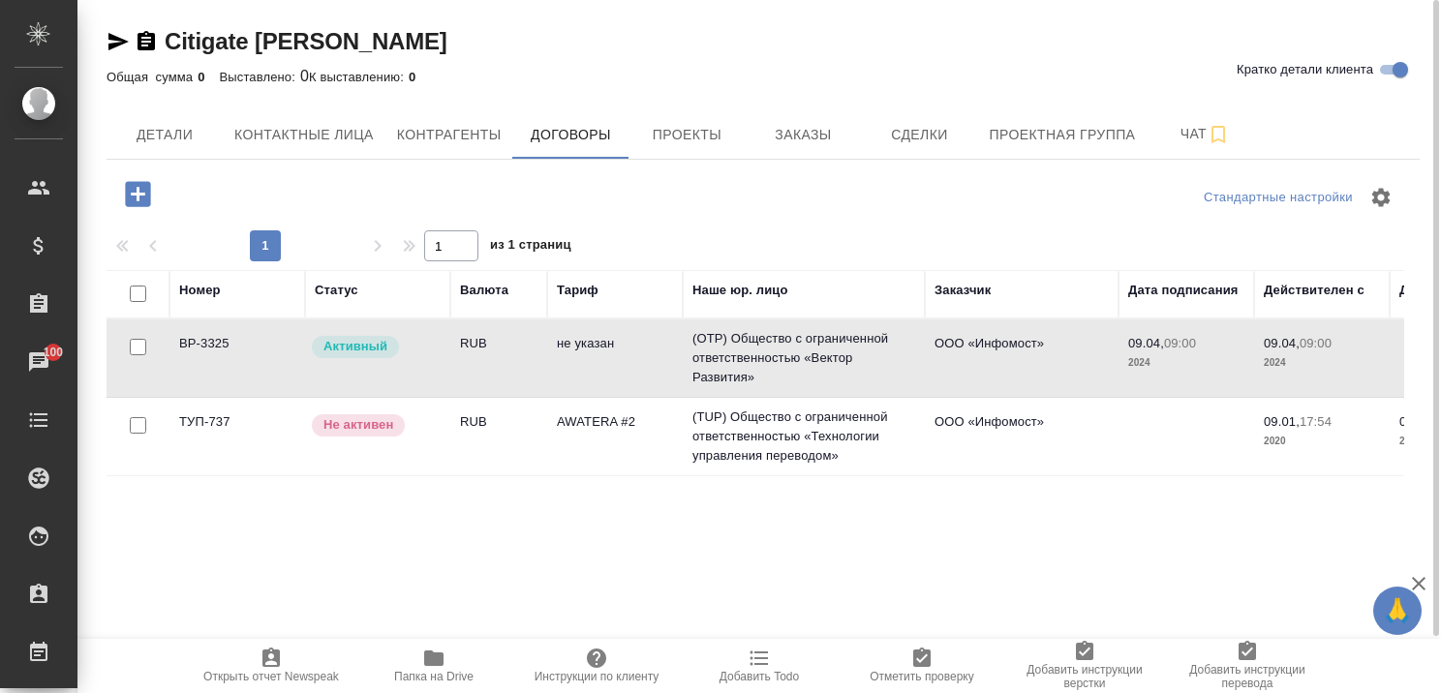
click at [736, 350] on td "(OTP) Общество с ограниченной ответственностью «Вектор Развития»" at bounding box center [804, 358] width 242 height 77
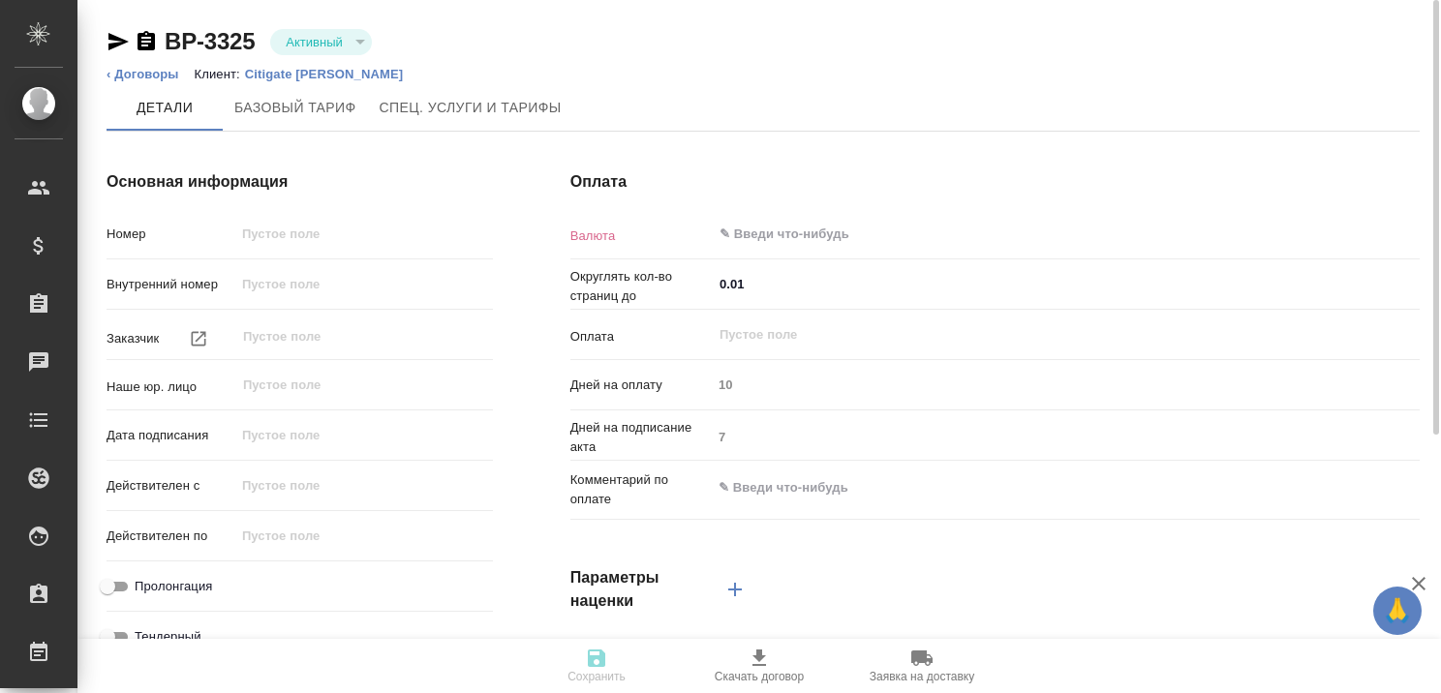
type input "ВР-3325"
type input "ООО «Инфомост»"
type input "(OTP) Общество с ограниченной ответственностью «Вектор Развития»"
type input "[DATE] 09:00"
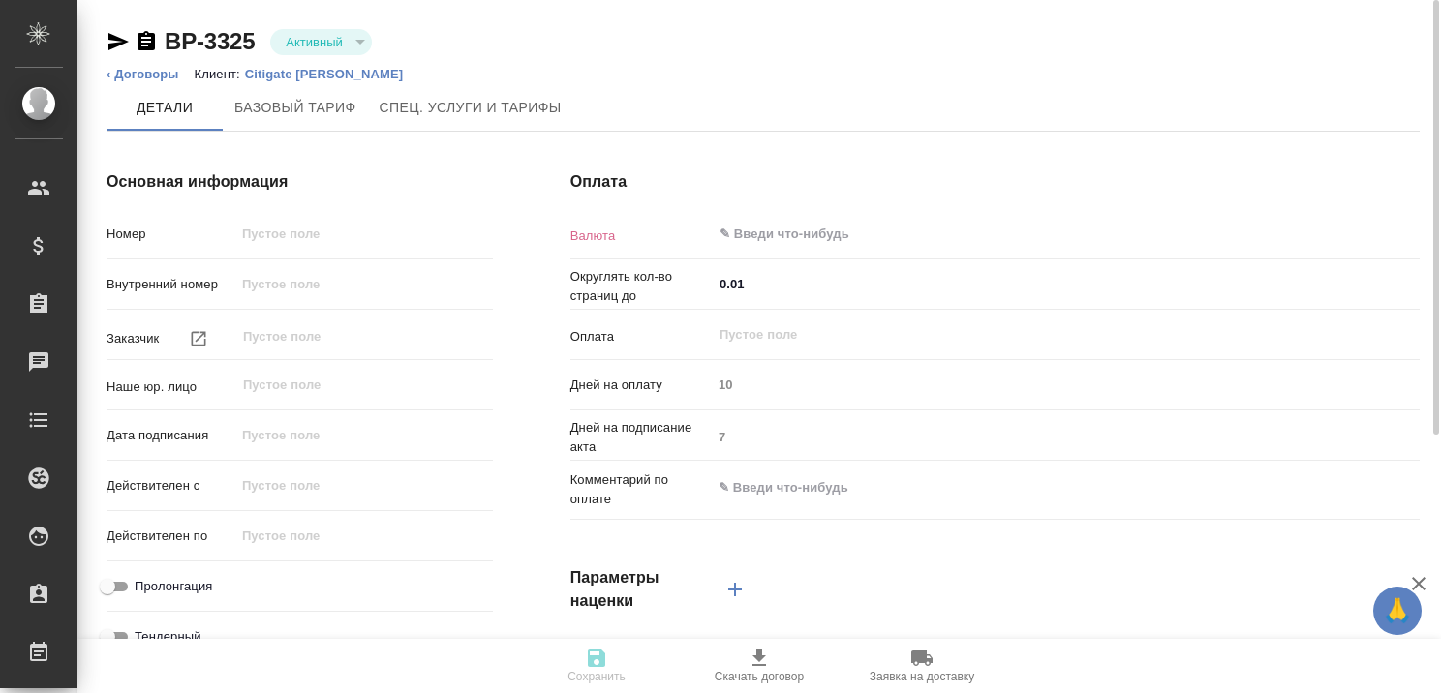
type input "[DATE] 09:00"
checkbox input "true"
type input "RUB"
type input "С даты подписания акта"
type textarea "x"
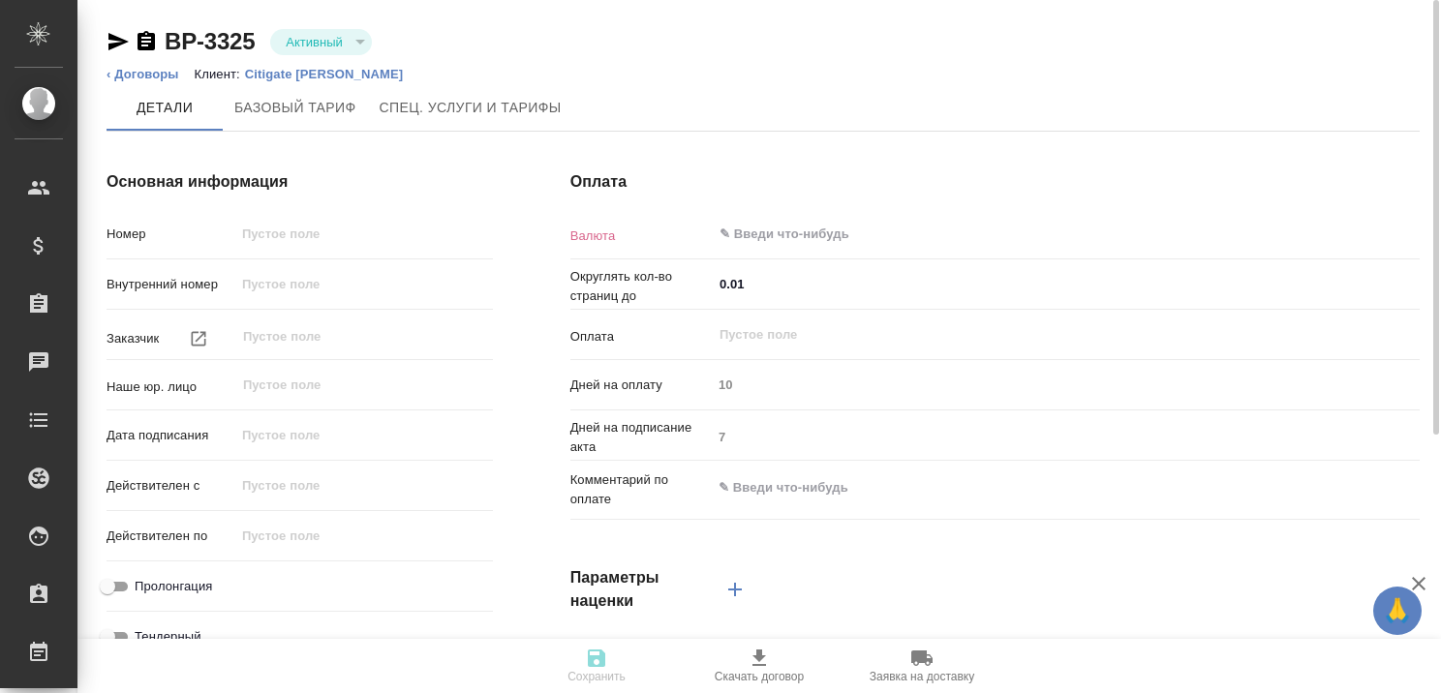
type input "russian"
type input "fromOrder"
type input "onceDay"
type input "order"
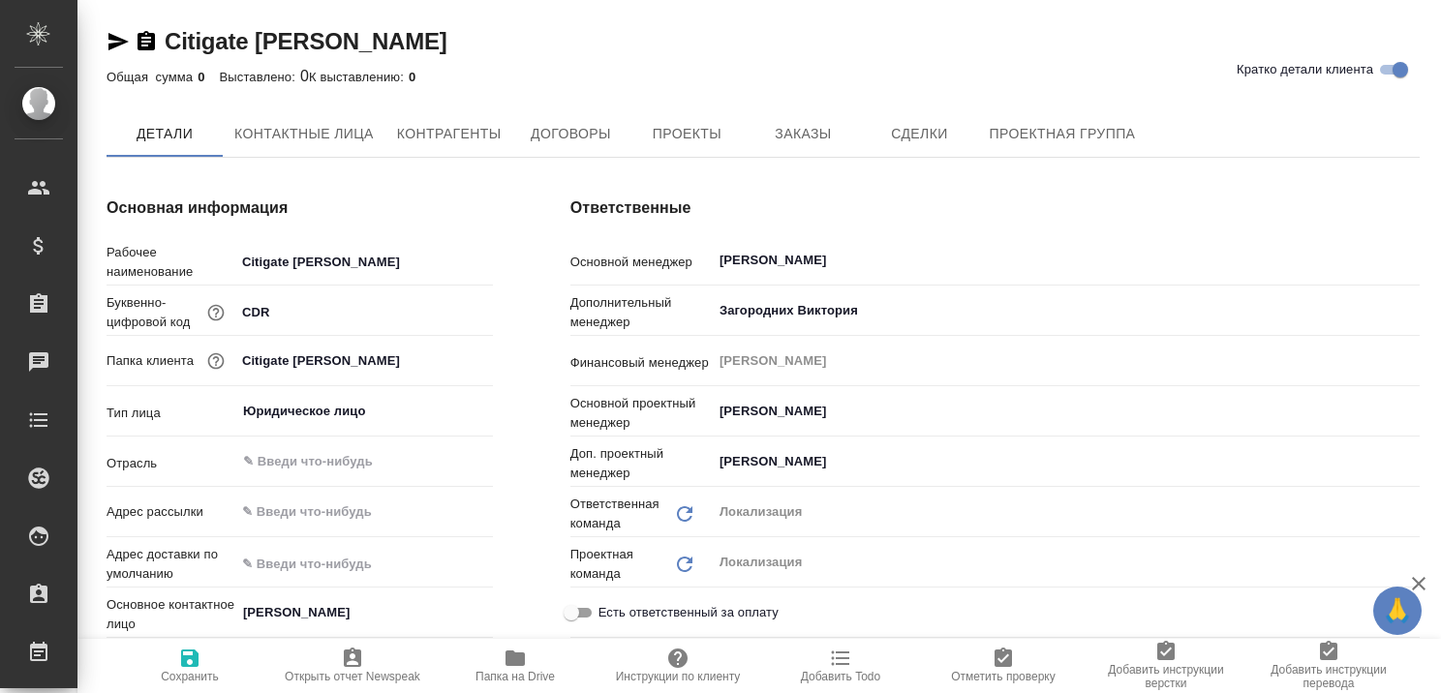
type textarea "x"
click at [349, 128] on span "Контактные лица" at bounding box center [303, 135] width 139 height 24
type textarea "x"
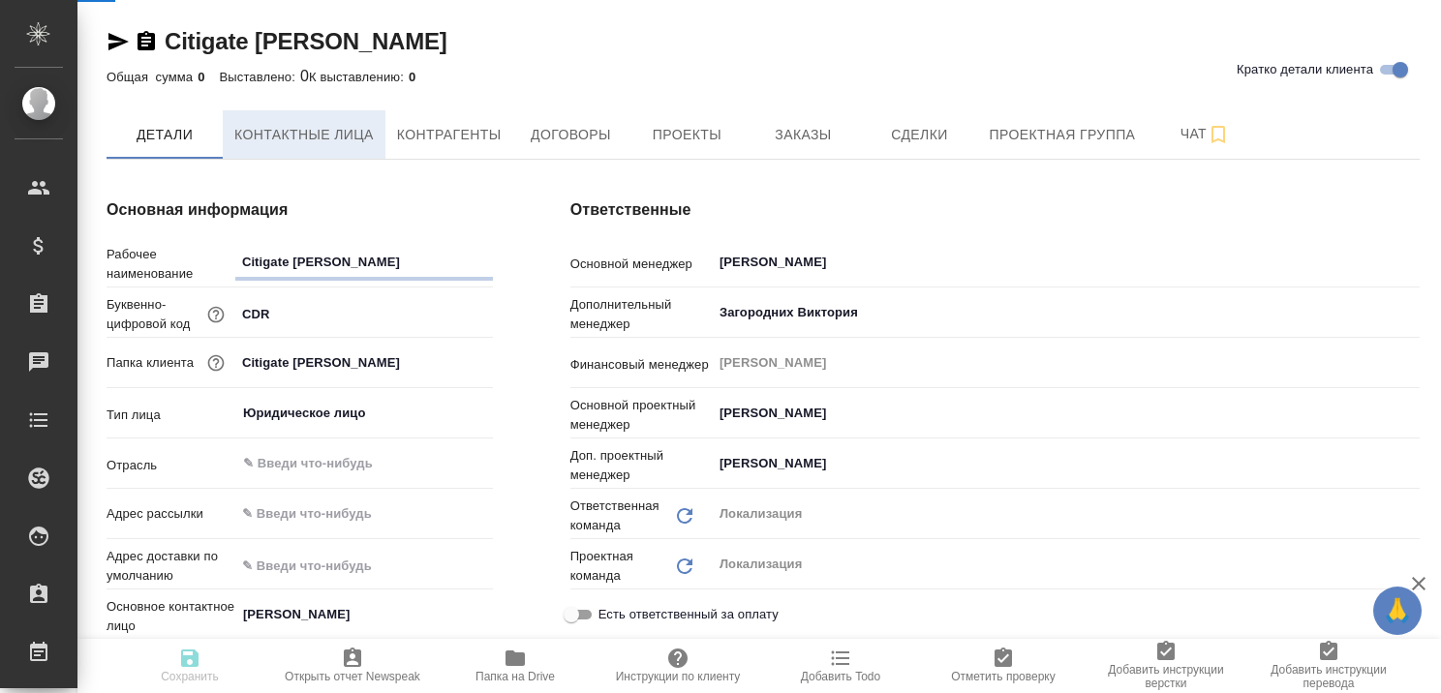
select select "RU"
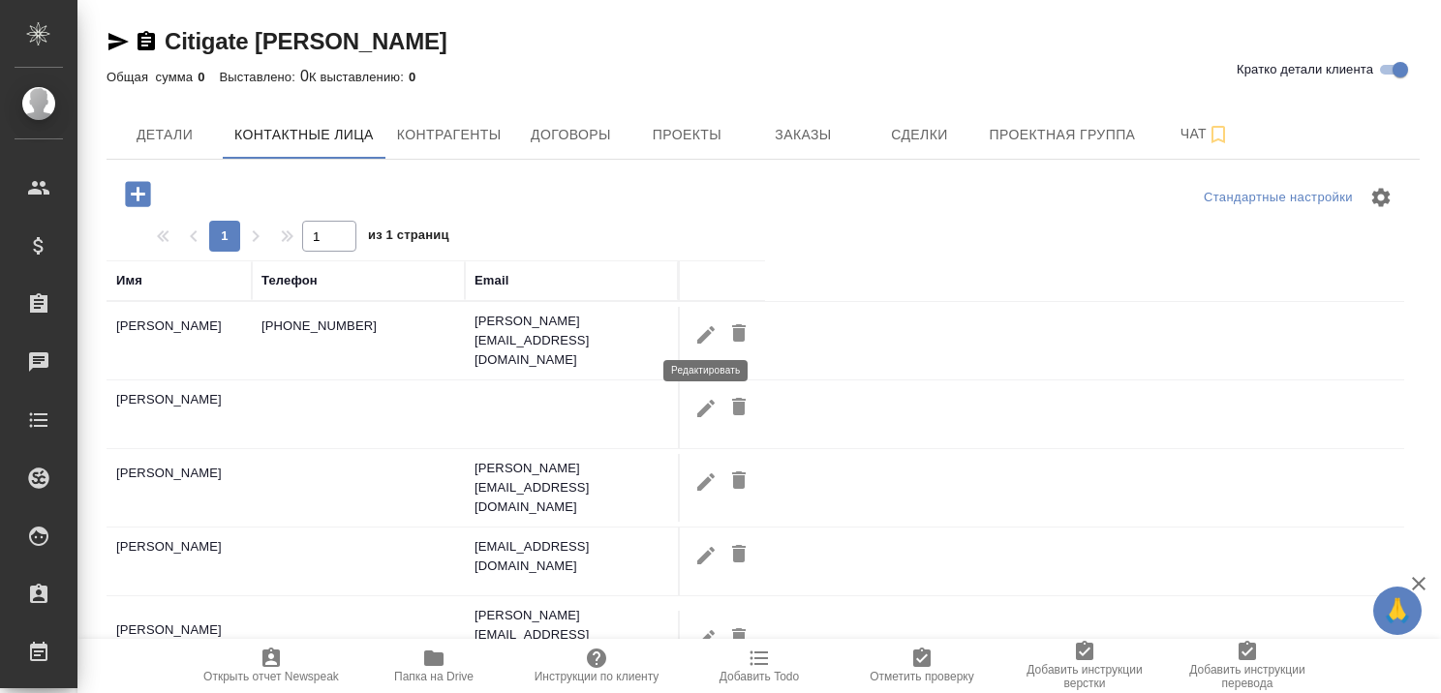
click at [705, 327] on icon "button" at bounding box center [705, 333] width 17 height 17
type input "[PERSON_NAME]"
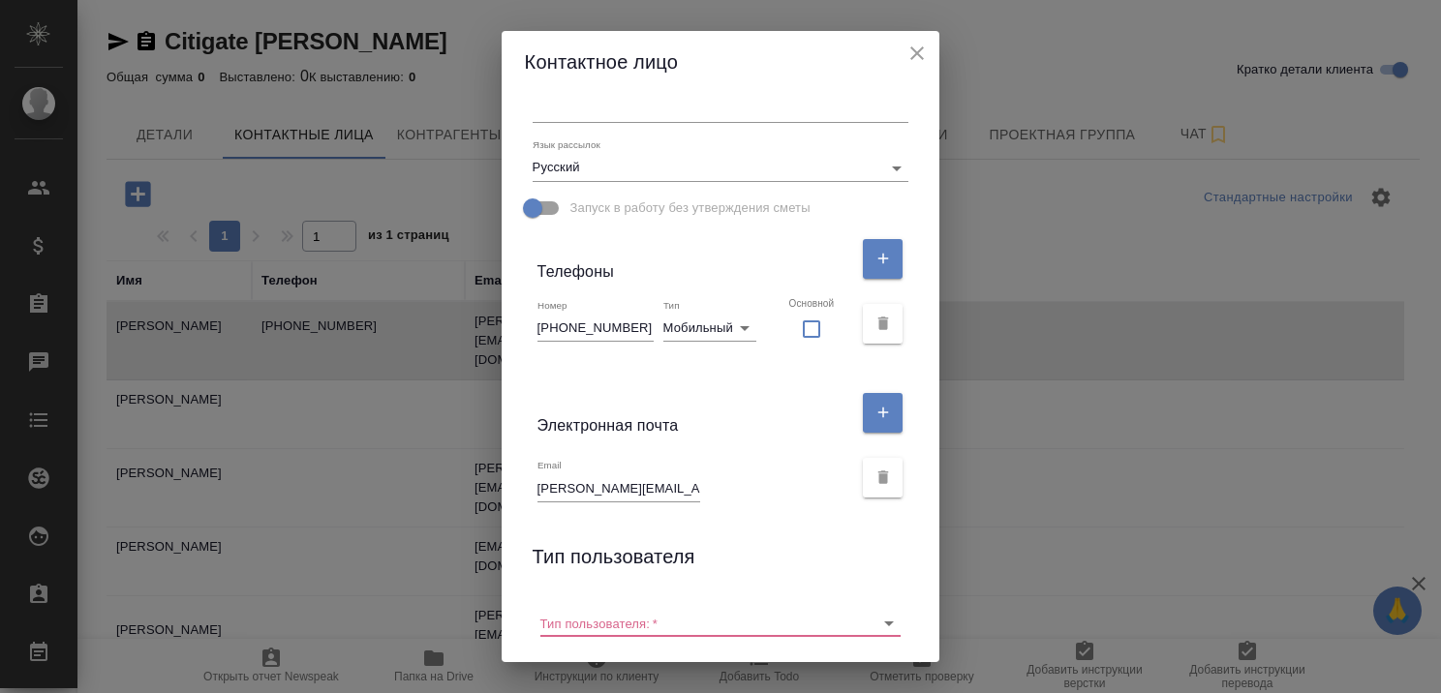
scroll to position [291, 0]
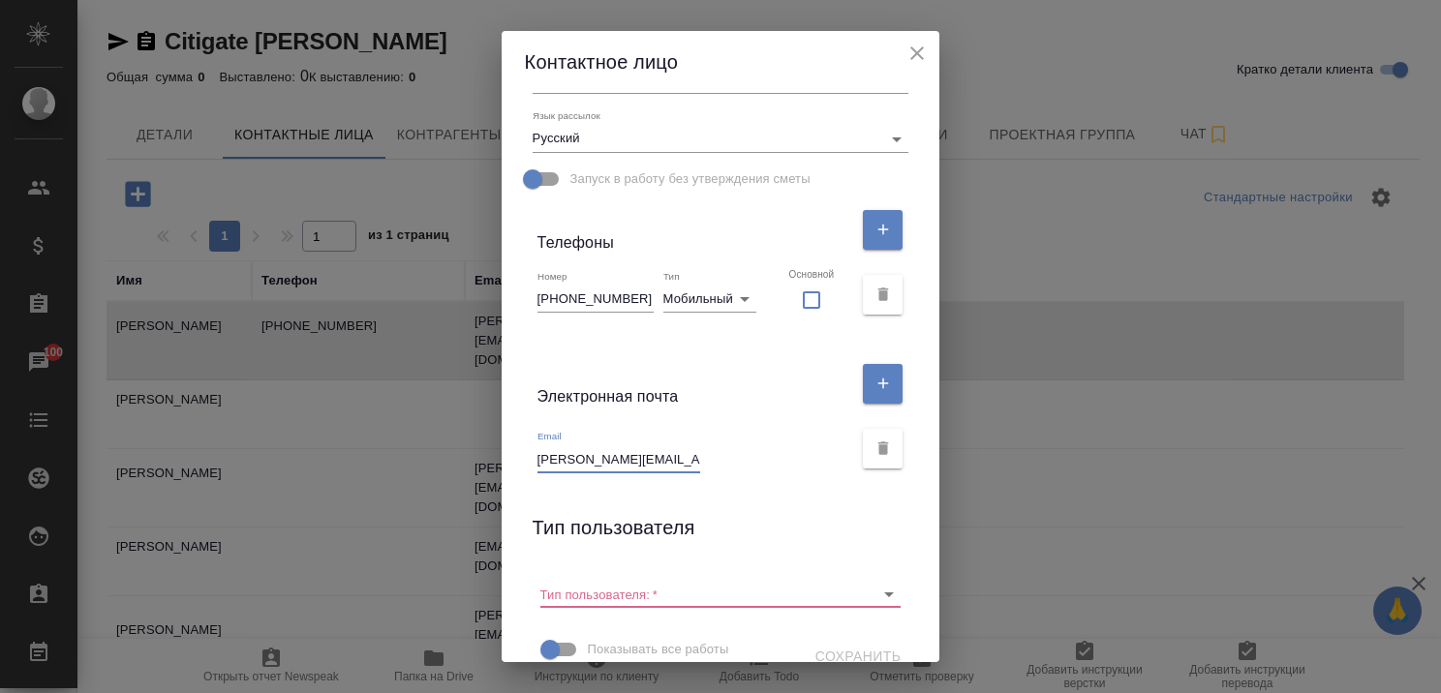
drag, startPoint x: 553, startPoint y: 458, endPoint x: 744, endPoint y: 467, distance: 191.0
click at [744, 467] on div "Email [PERSON_NAME][EMAIL_ADDRESS][DOMAIN_NAME]" at bounding box center [696, 451] width 316 height 43
click at [906, 51] on icon "close" at bounding box center [917, 53] width 23 height 23
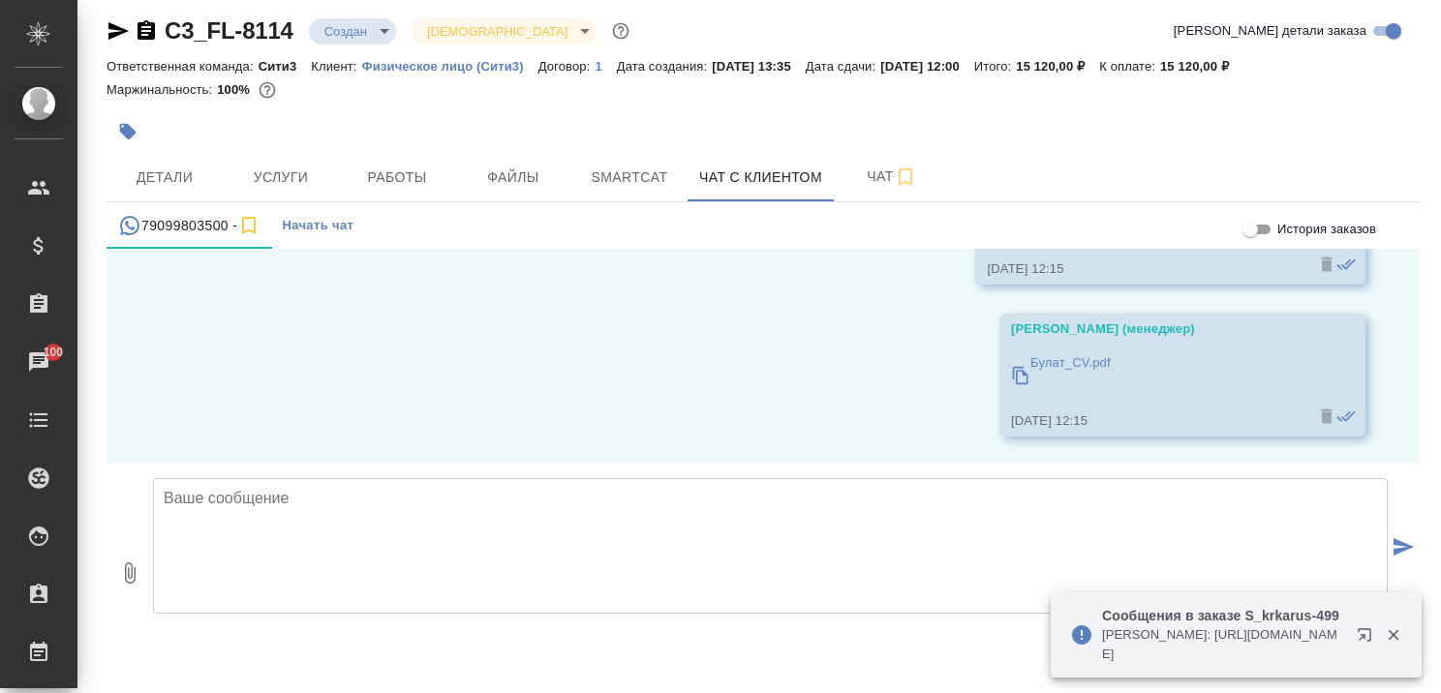
scroll to position [3809, 0]
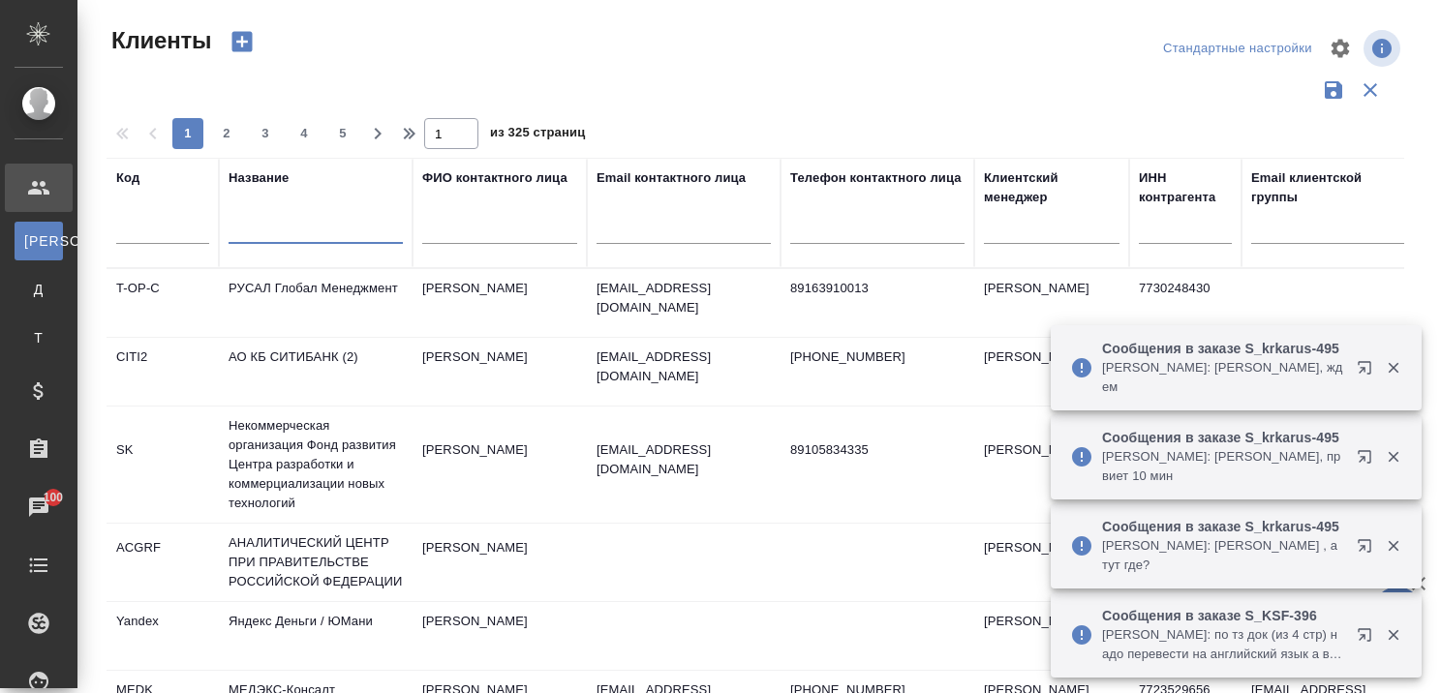
select select "RU"
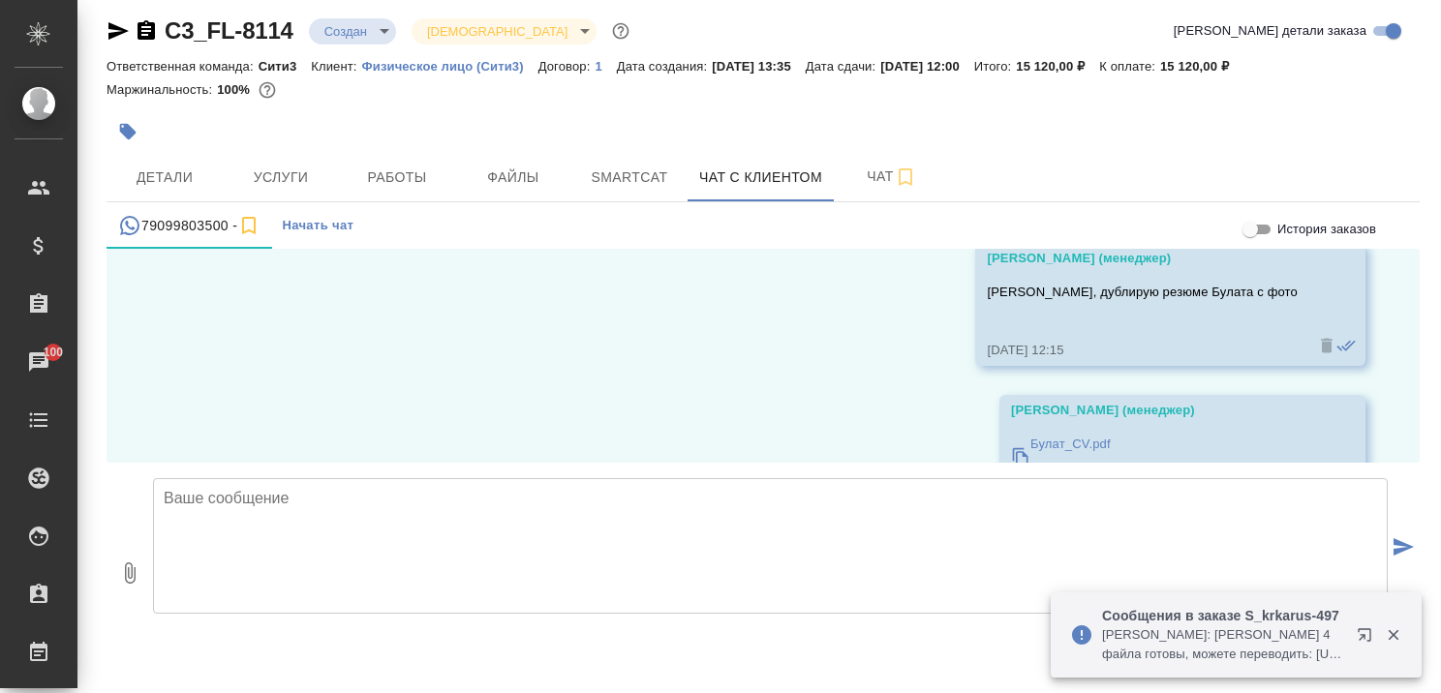
scroll to position [3809, 0]
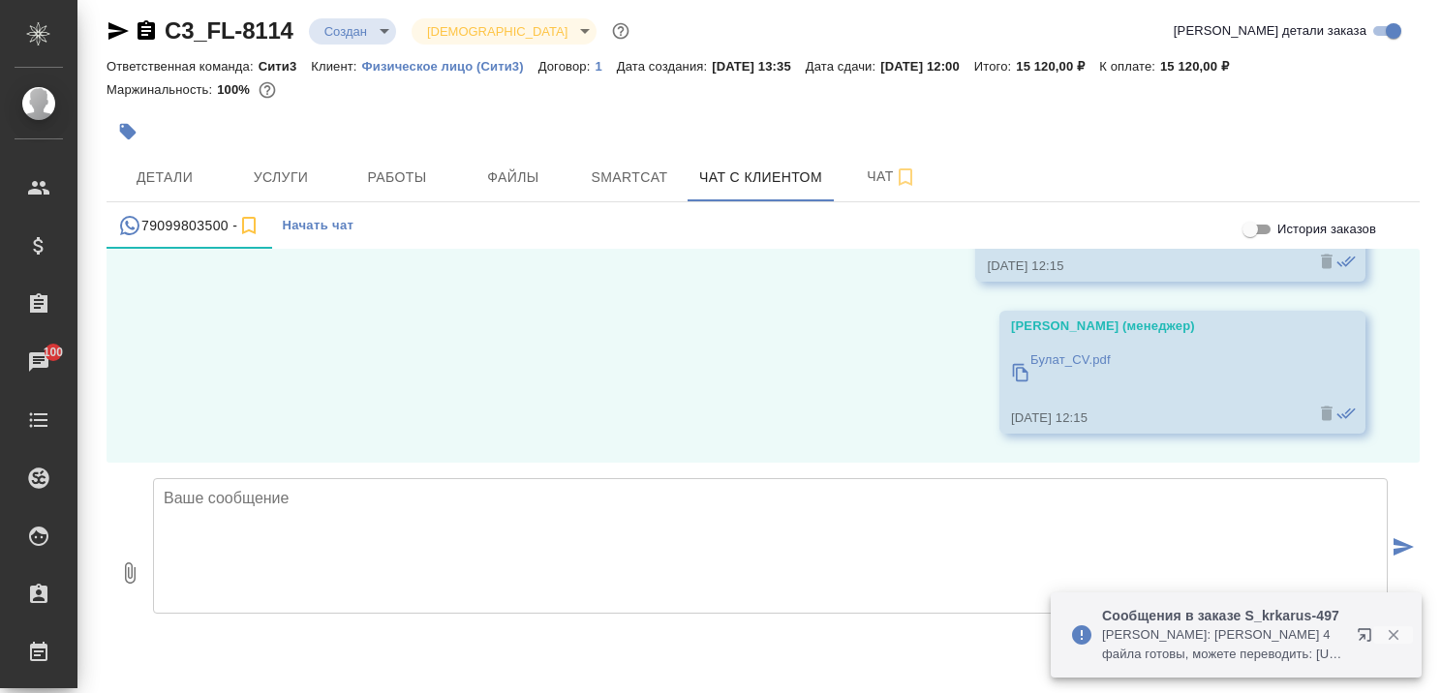
drag, startPoint x: 1392, startPoint y: 636, endPoint x: 1410, endPoint y: 542, distance: 95.7
click at [1392, 635] on icon "button" at bounding box center [1393, 636] width 11 height 11
